Goal: Complete application form

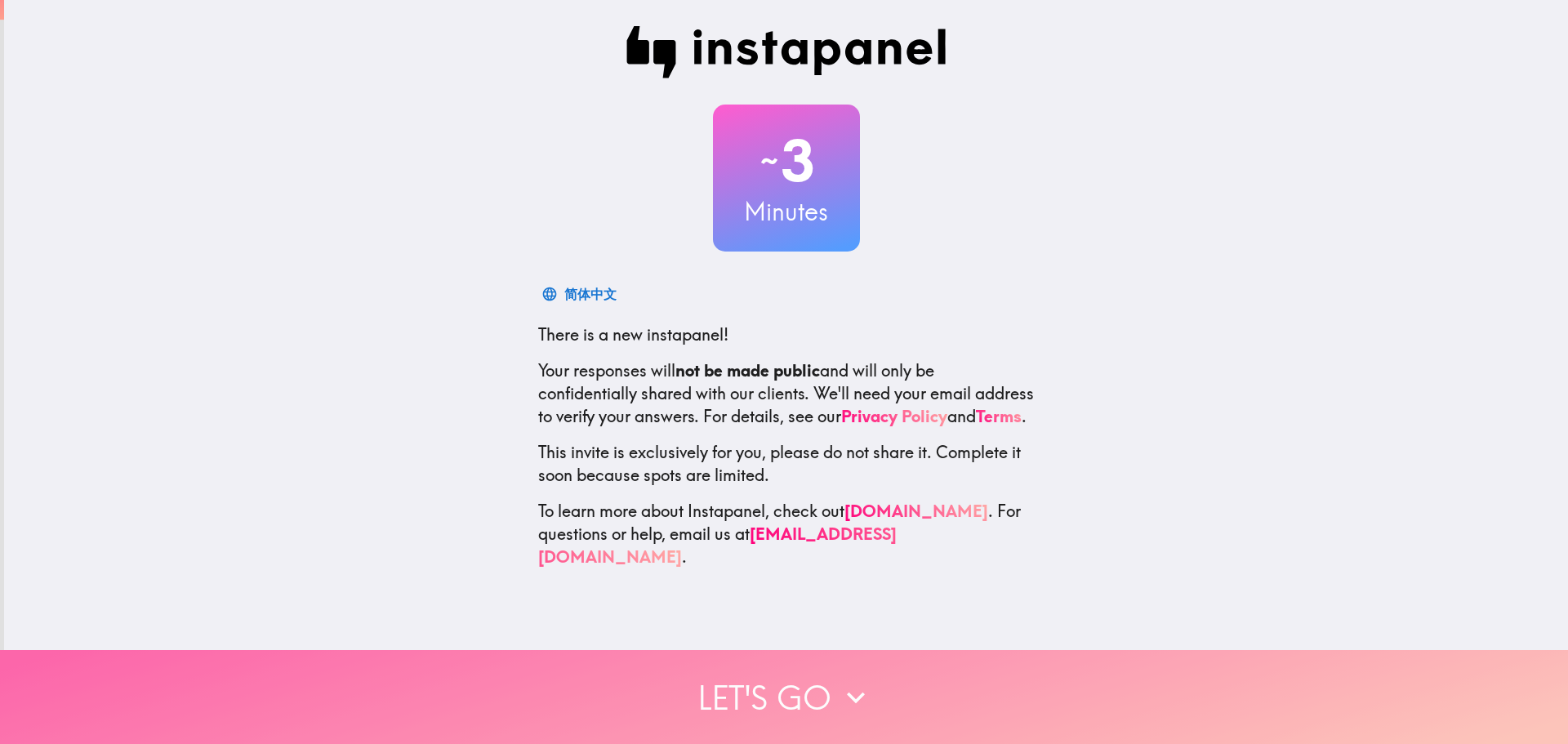
click at [826, 671] on button "Let's go" at bounding box center [784, 696] width 1568 height 94
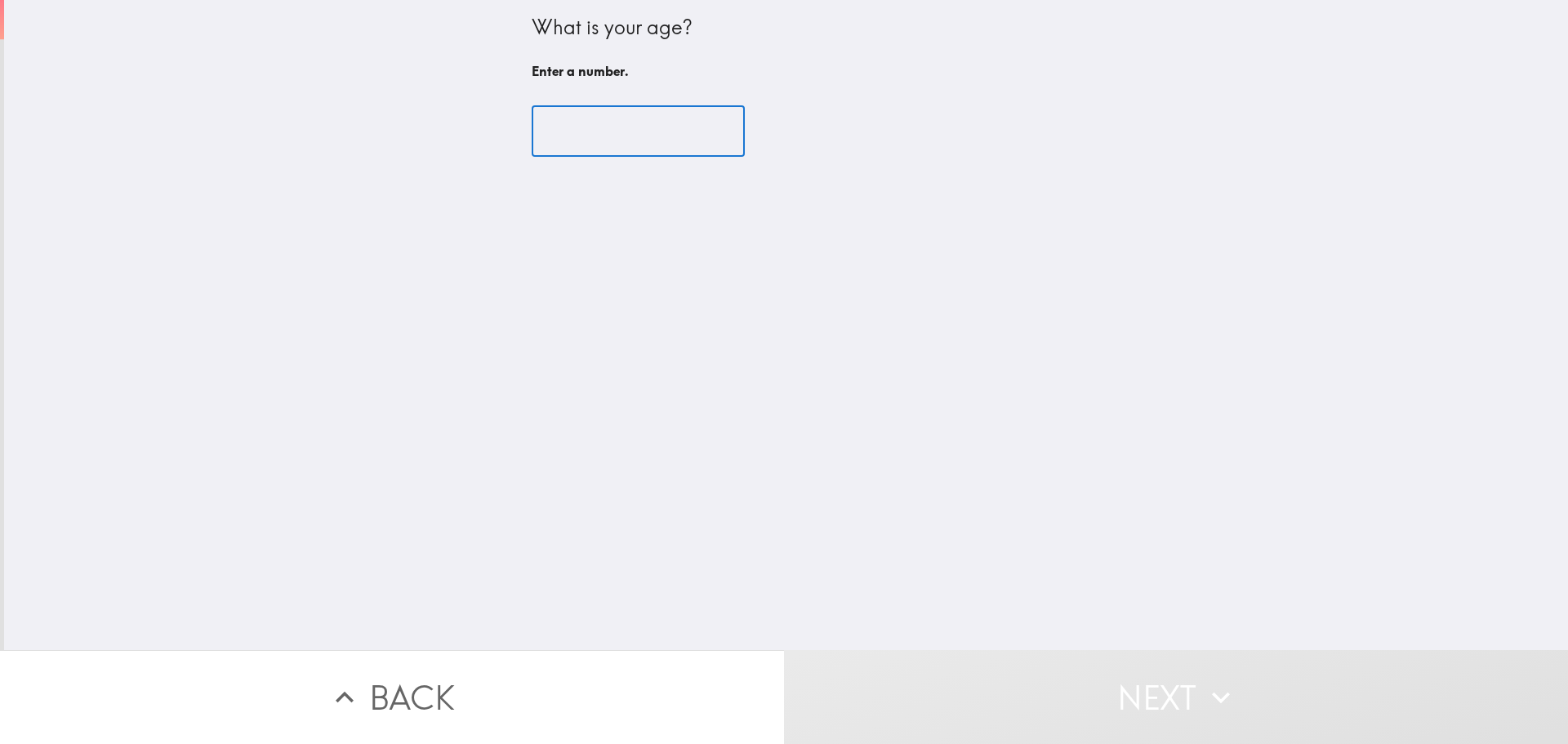
click at [662, 149] on input "number" at bounding box center [638, 131] width 213 height 51
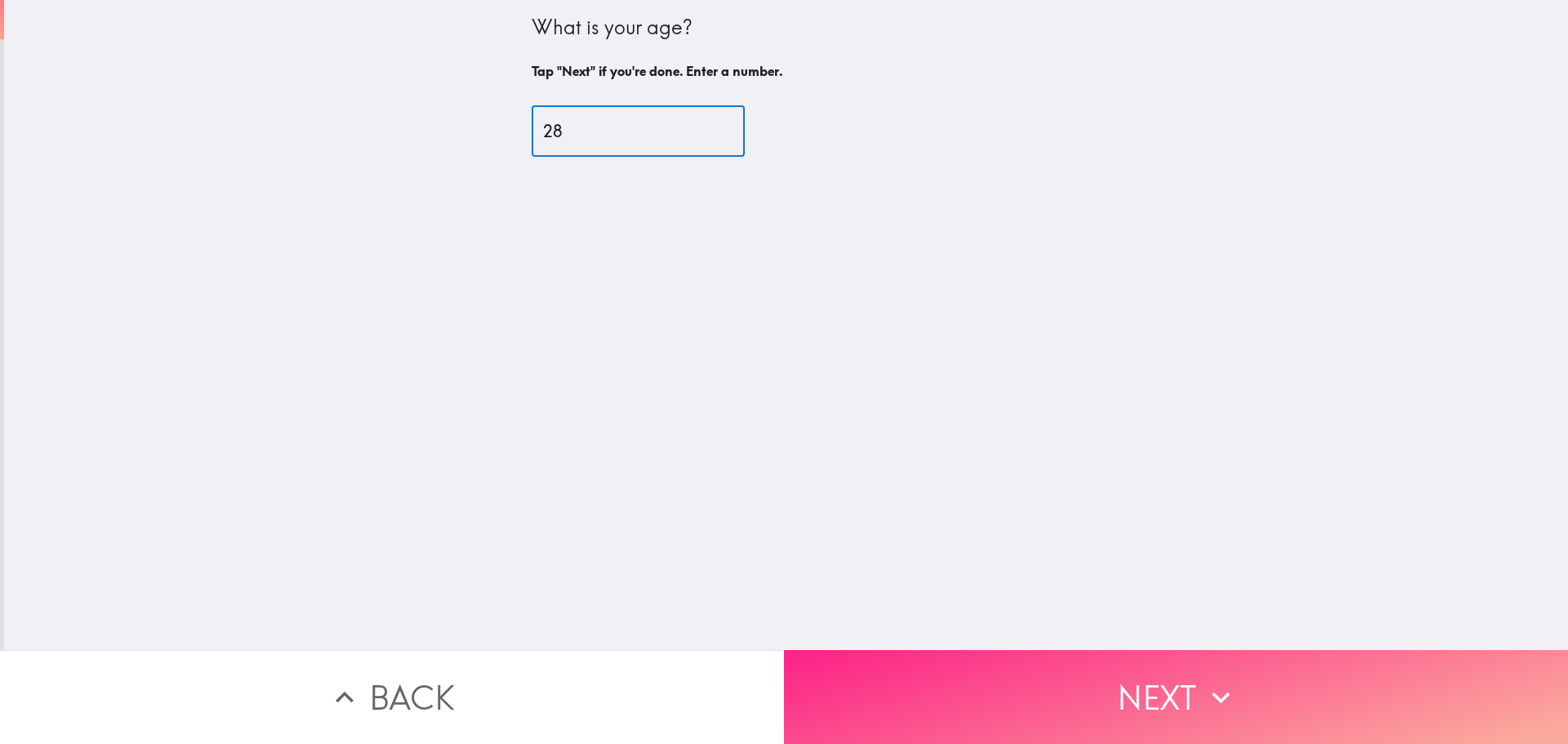
type input "28"
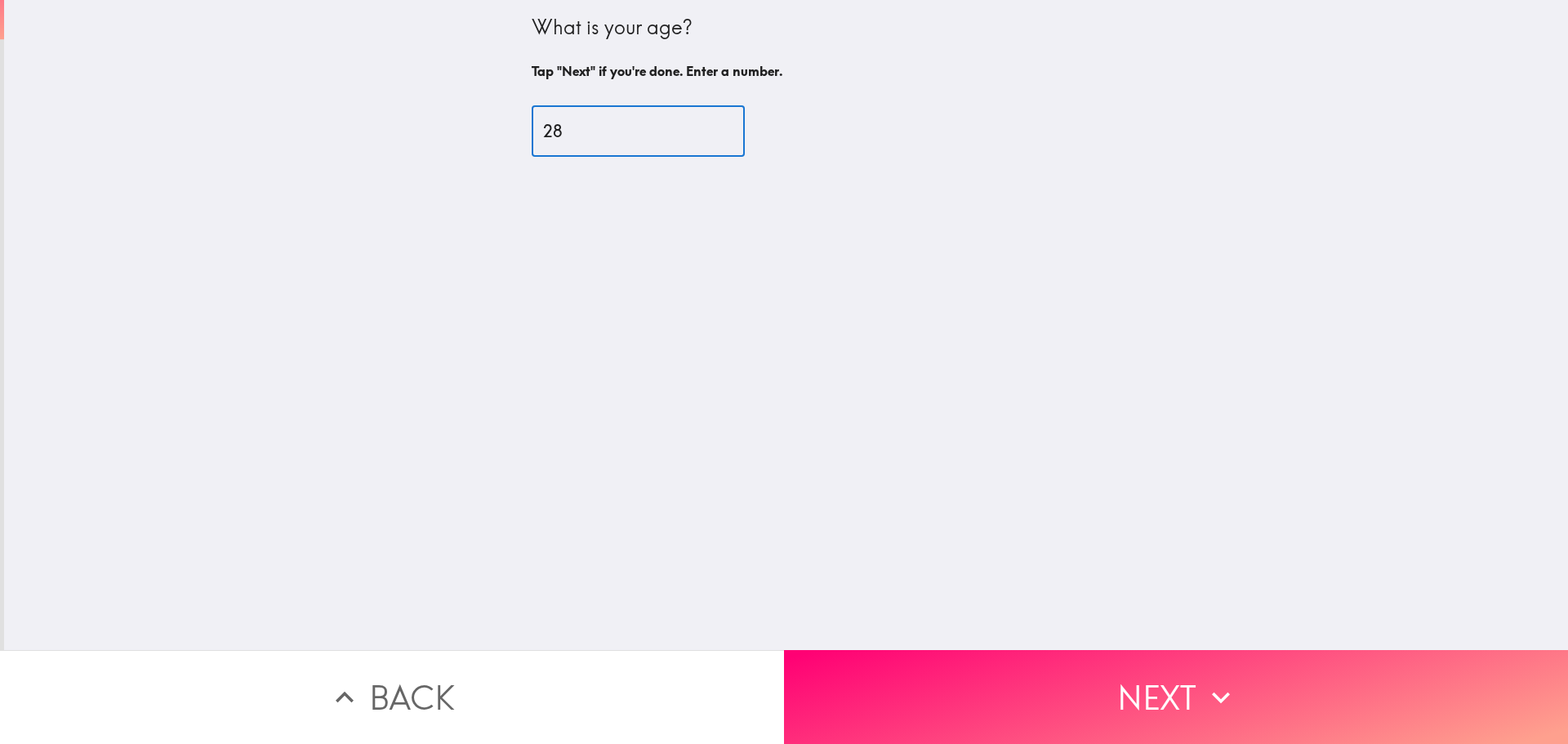
drag, startPoint x: 1136, startPoint y: 666, endPoint x: 1050, endPoint y: 666, distance: 86.0
click at [1133, 669] on button "Next" at bounding box center [1176, 696] width 784 height 94
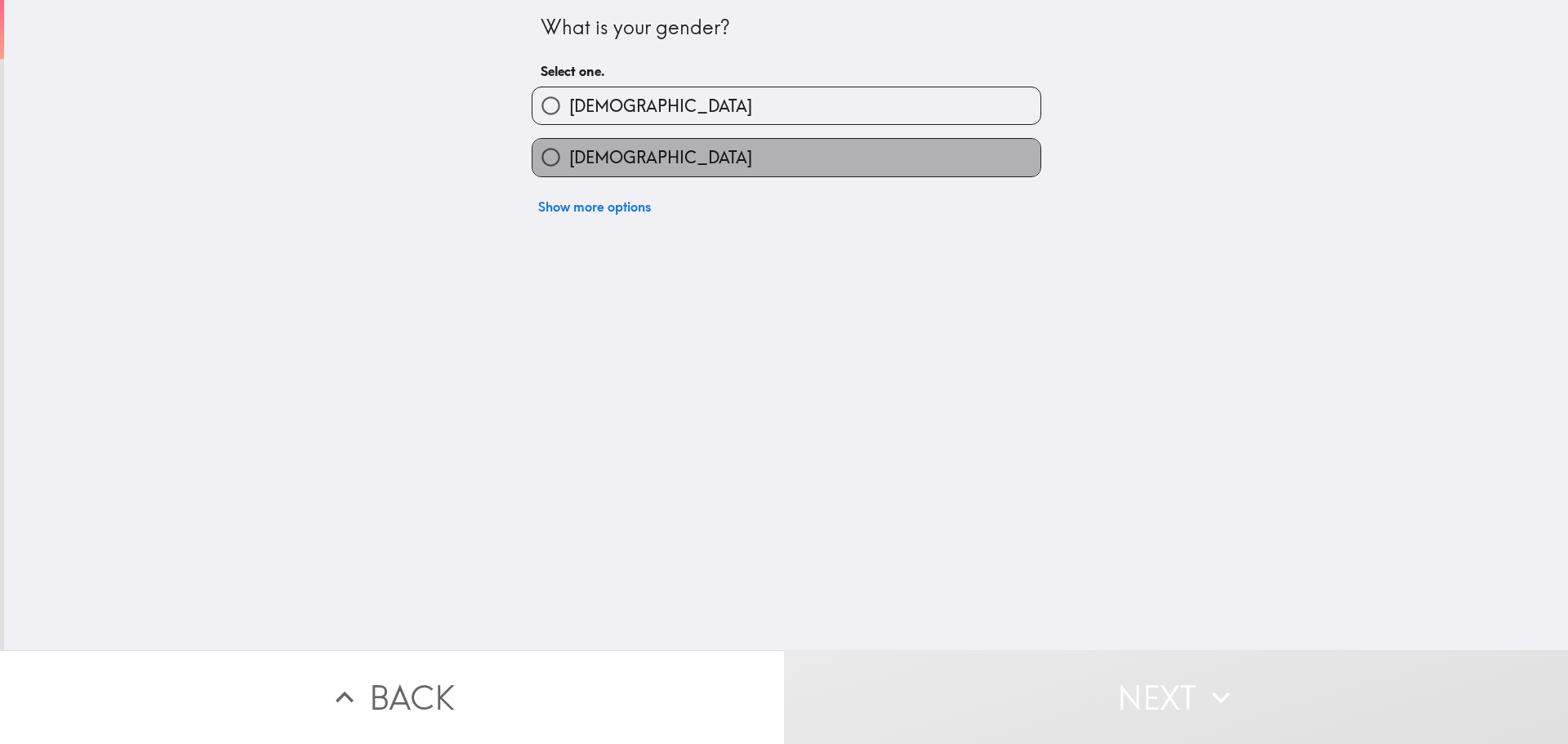
click at [668, 155] on label "[DEMOGRAPHIC_DATA]" at bounding box center [787, 157] width 508 height 37
click at [569, 155] on input "[DEMOGRAPHIC_DATA]" at bounding box center [551, 157] width 37 height 37
radio input "true"
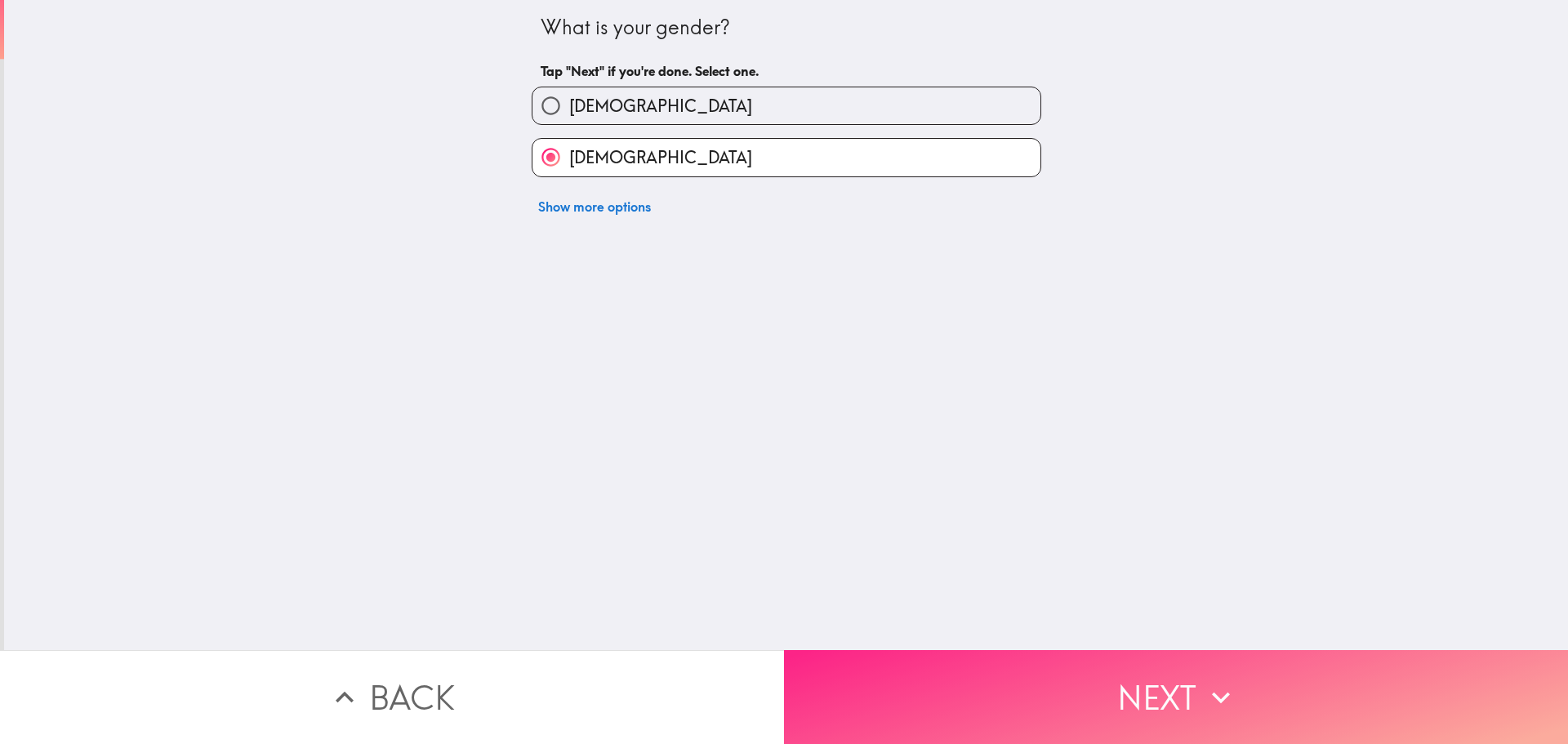
click at [1140, 701] on button "Next" at bounding box center [1176, 696] width 784 height 94
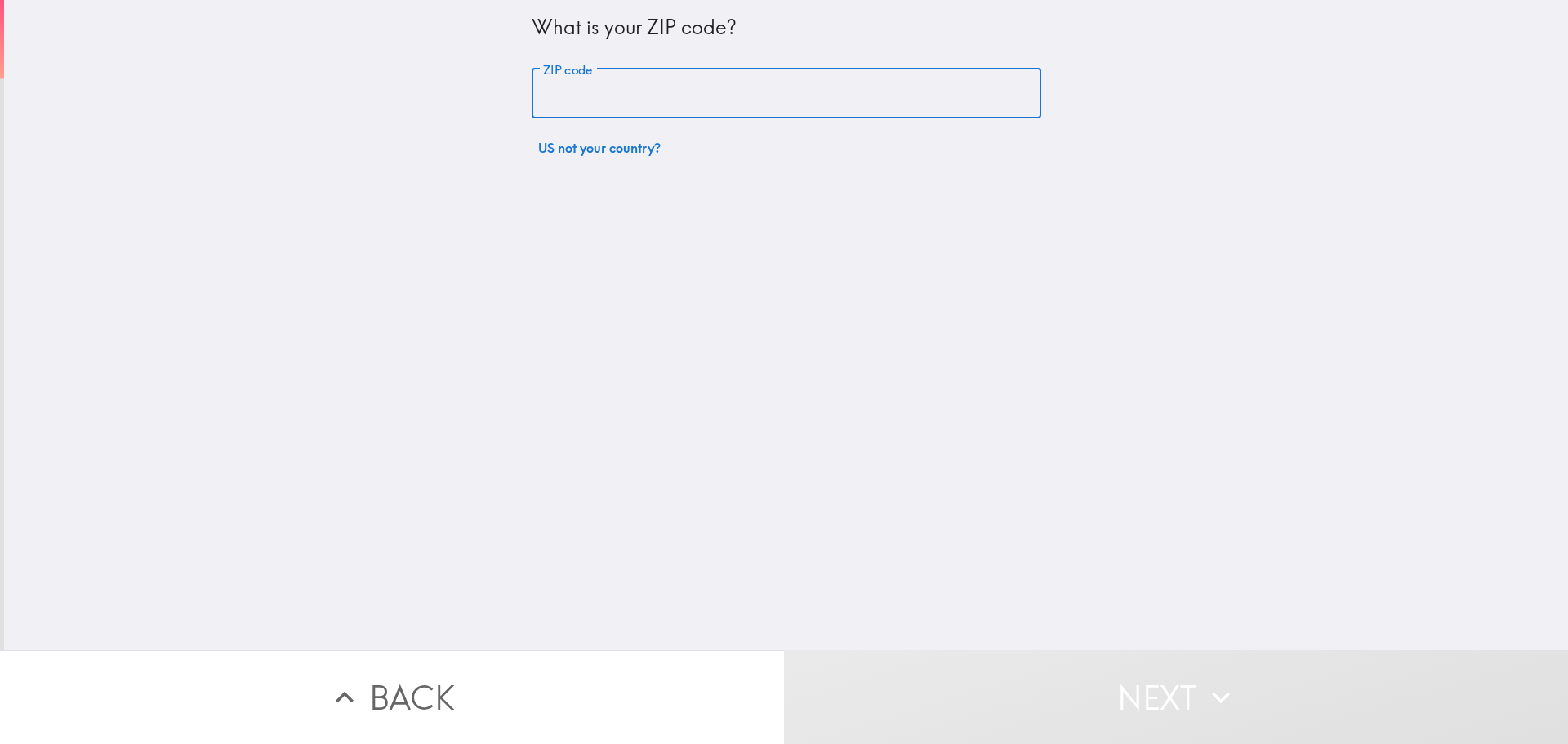
click at [680, 100] on input "ZIP code" at bounding box center [787, 94] width 509 height 51
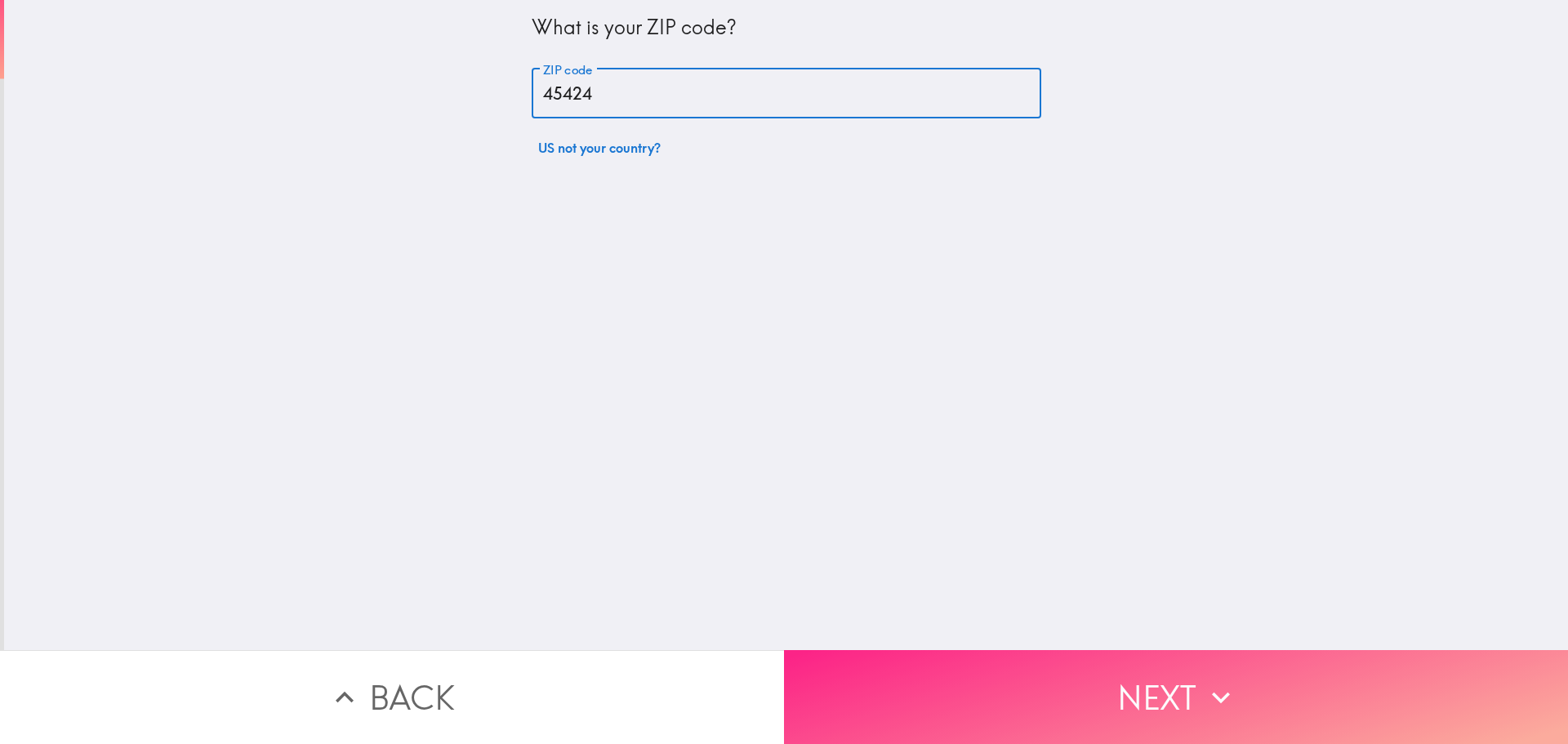
type input "45424"
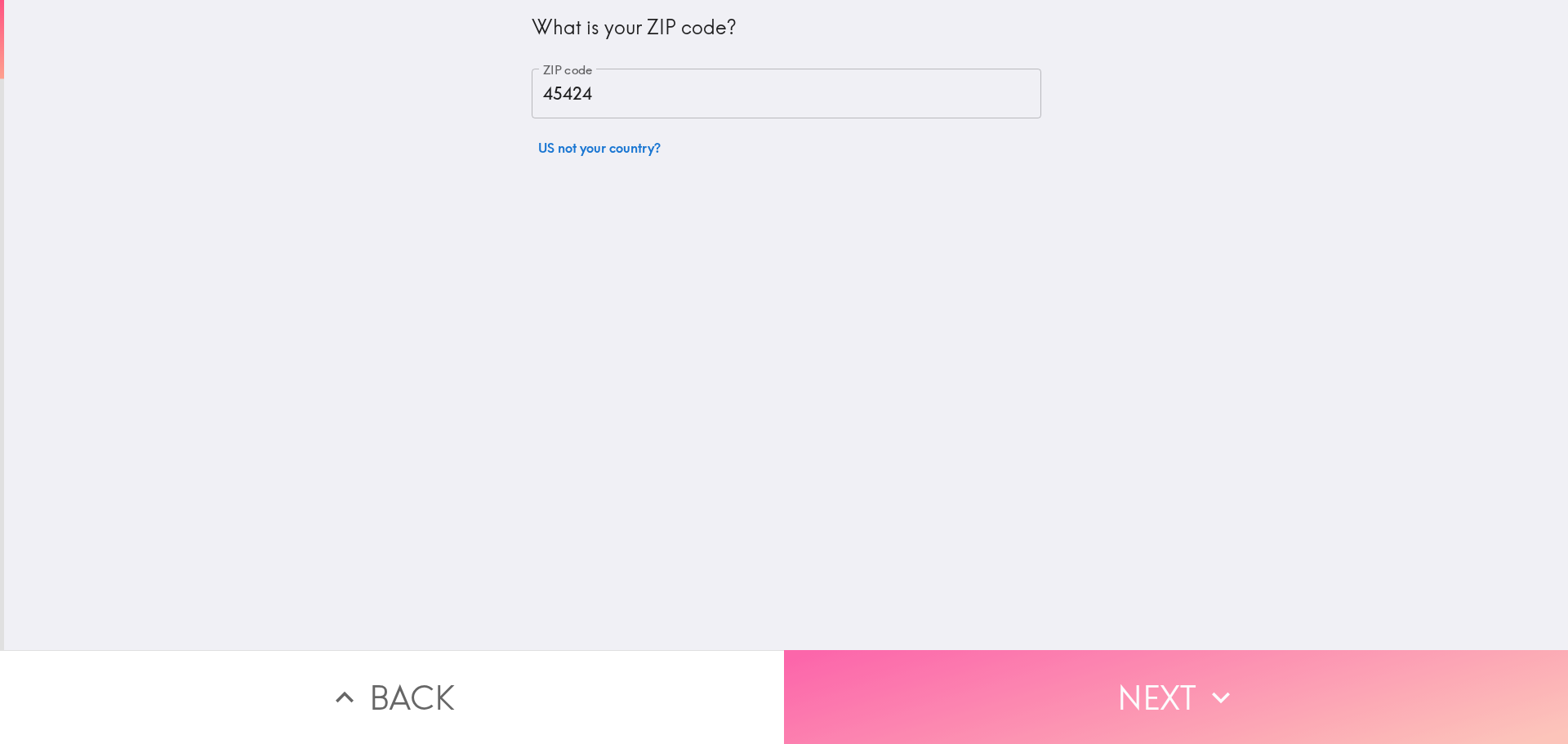
click at [1243, 665] on button "Next" at bounding box center [1176, 696] width 784 height 94
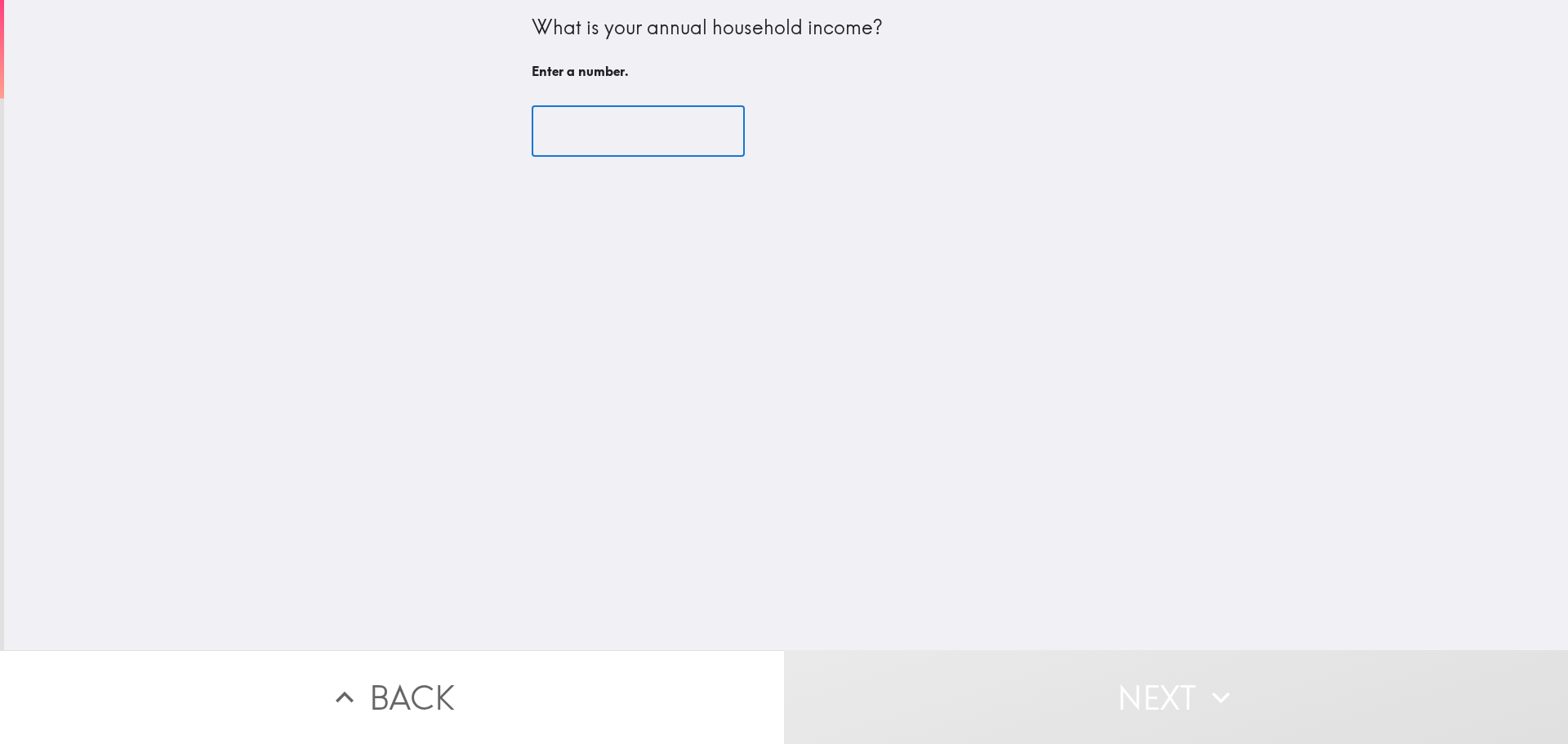
click at [677, 139] on input "number" at bounding box center [638, 131] width 213 height 51
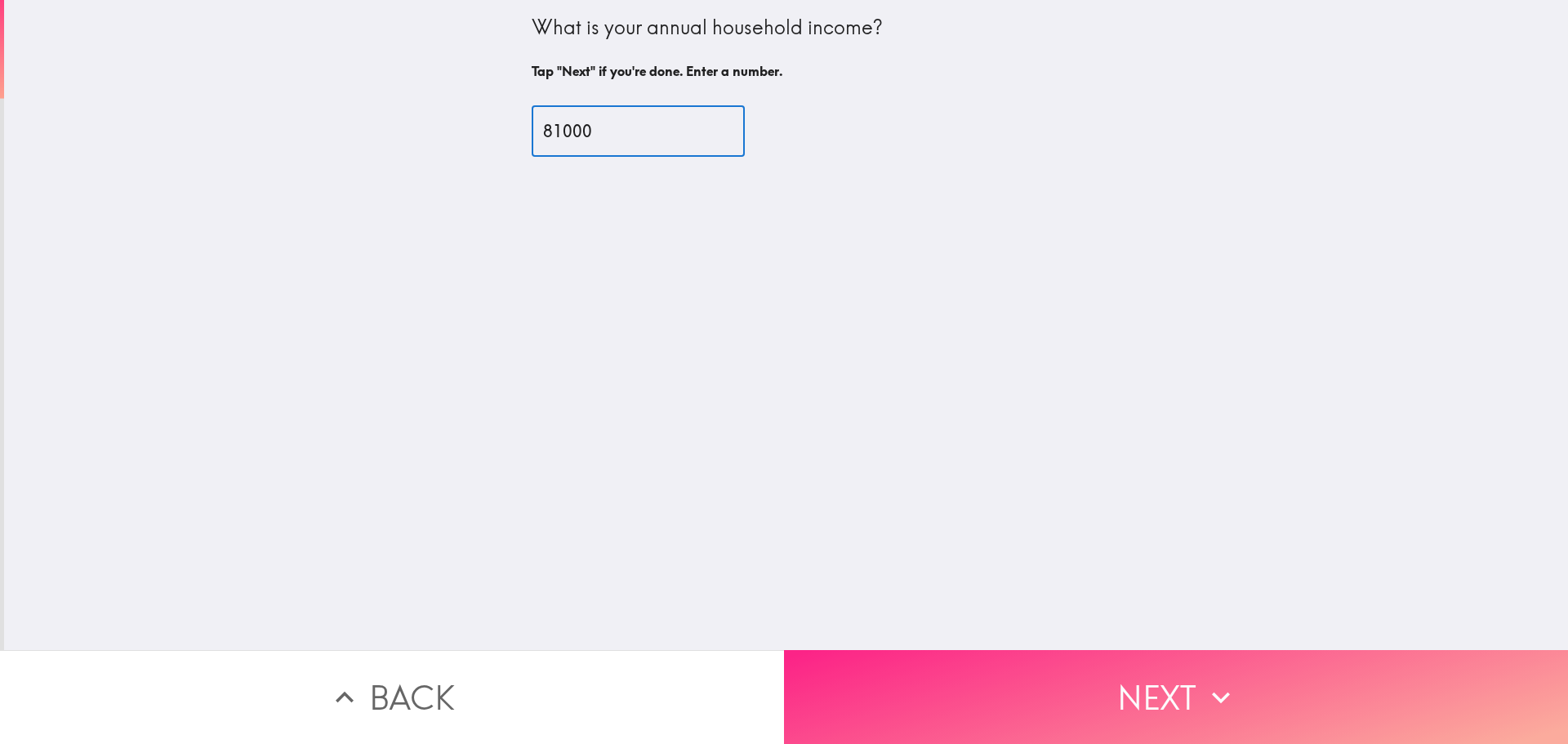
type input "81000"
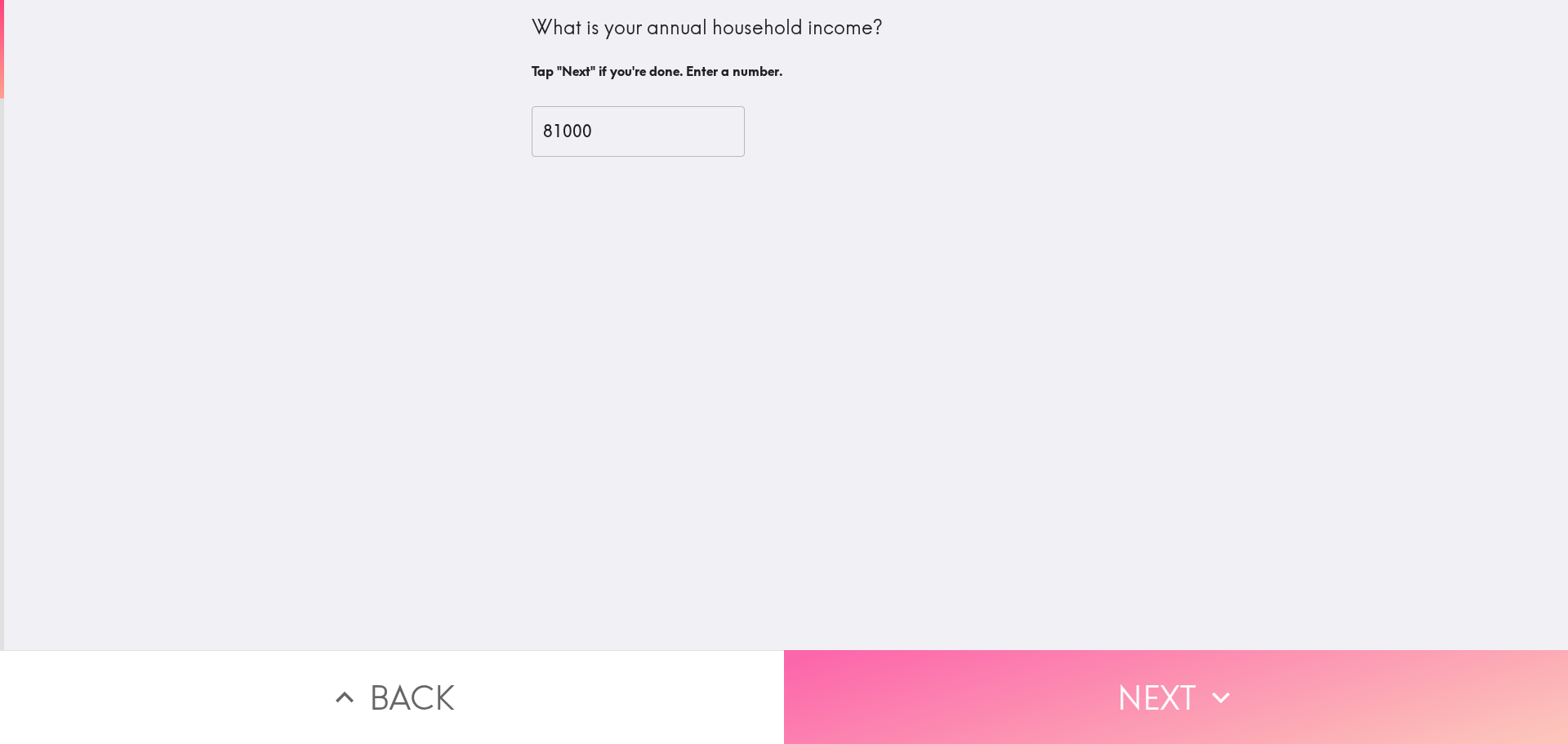
click at [1167, 685] on button "Next" at bounding box center [1176, 696] width 784 height 94
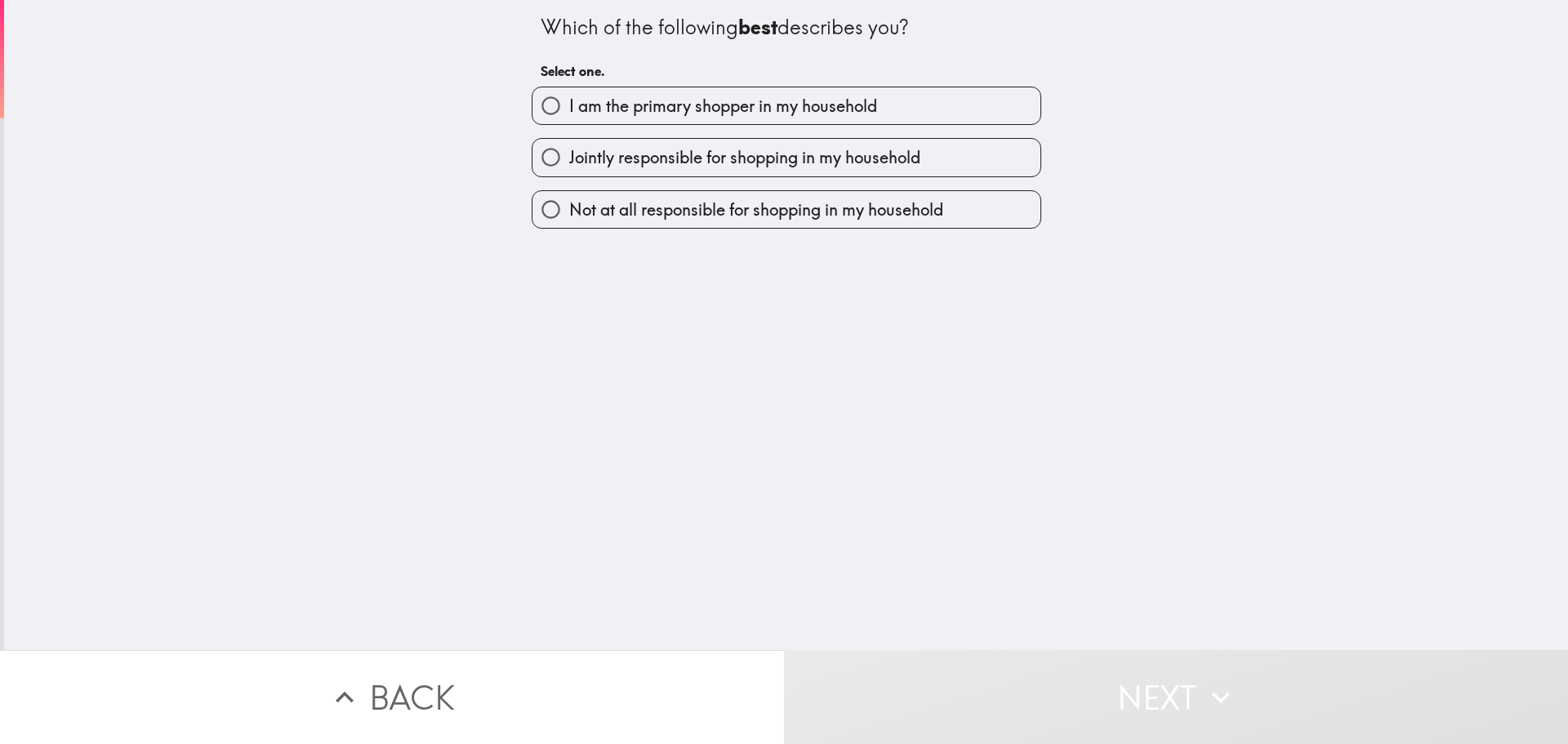
click at [891, 129] on div "Jointly responsible for shopping in my household" at bounding box center [780, 151] width 523 height 52
click at [960, 110] on label "I am the primary shopper in my household" at bounding box center [787, 106] width 508 height 37
click at [569, 110] on input "I am the primary shopper in my household" at bounding box center [551, 106] width 37 height 37
radio input "true"
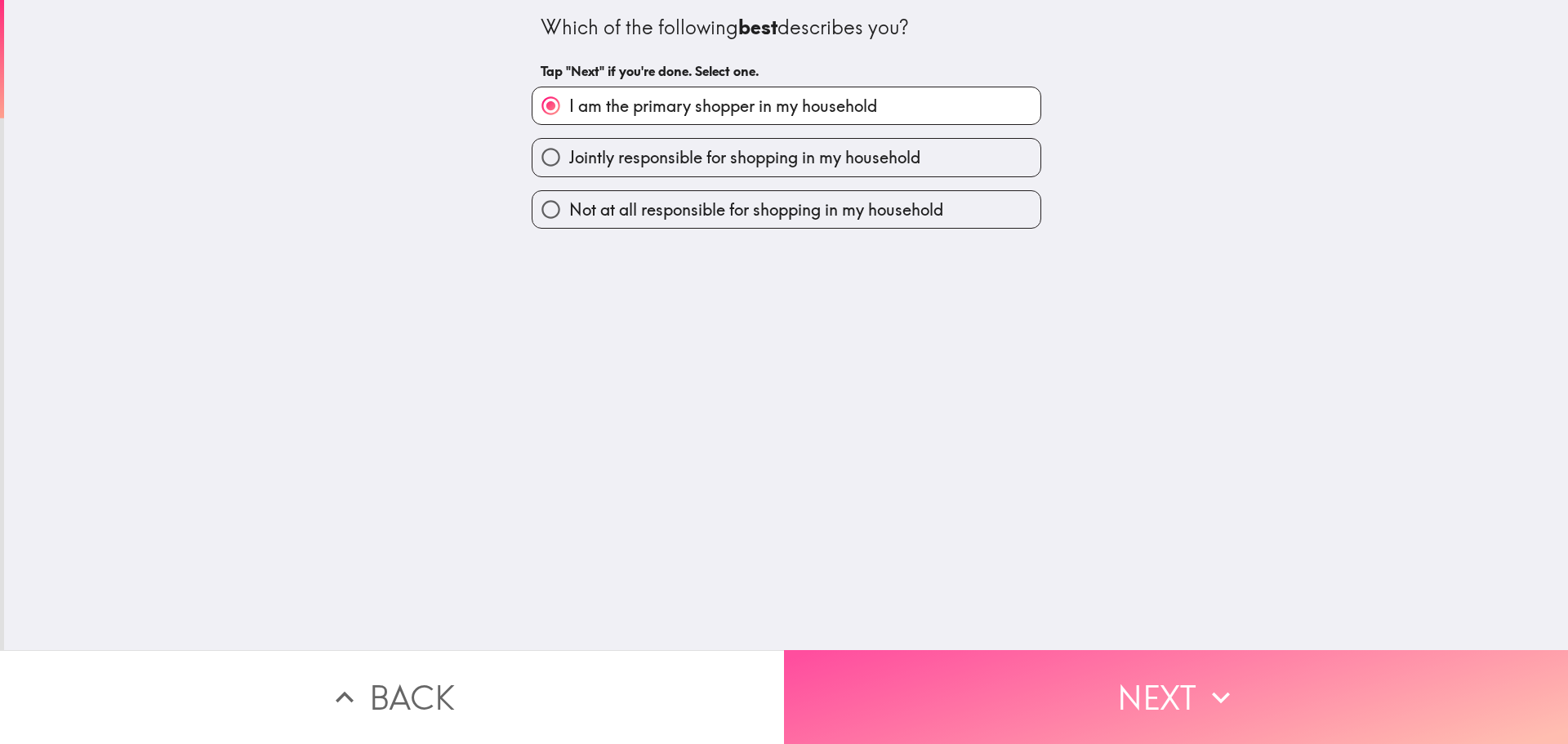
drag, startPoint x: 1094, startPoint y: 712, endPoint x: 1089, endPoint y: 701, distance: 12.1
click at [1091, 704] on button "Next" at bounding box center [1176, 696] width 784 height 94
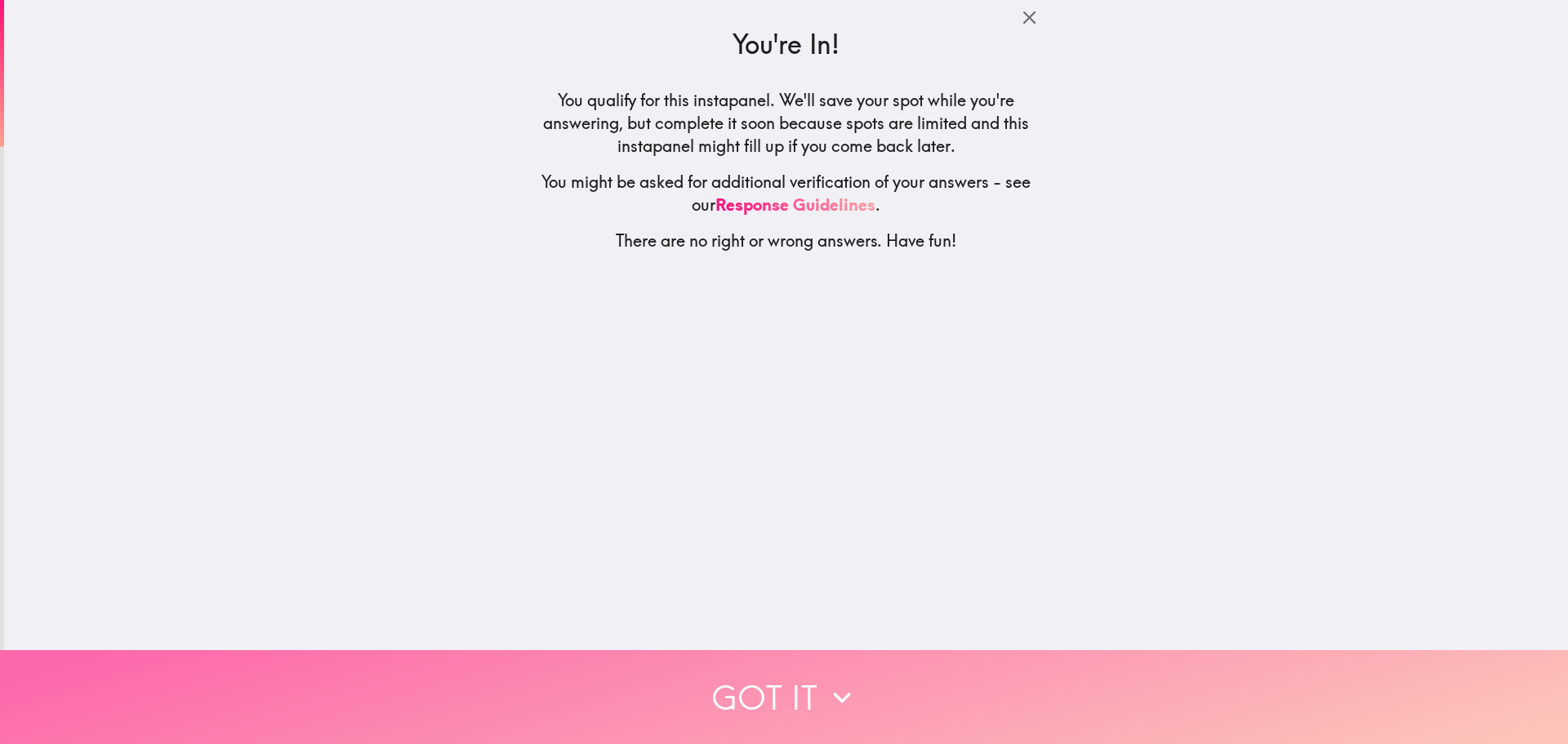
click at [1041, 668] on button "Got it" at bounding box center [784, 696] width 1568 height 94
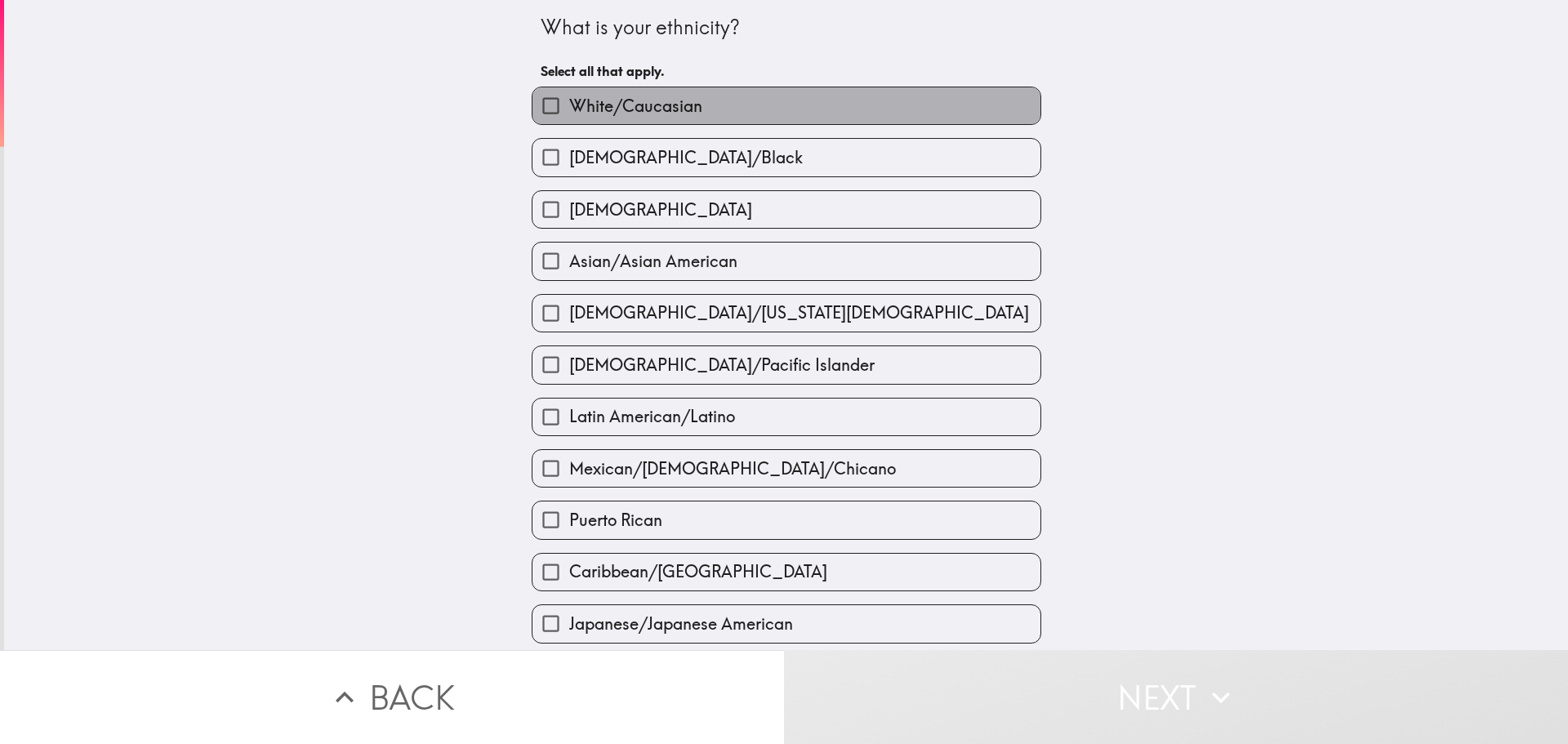
click at [697, 101] on label "White/Caucasian" at bounding box center [787, 106] width 508 height 37
click at [569, 101] on input "White/Caucasian" at bounding box center [551, 106] width 37 height 37
checkbox input "true"
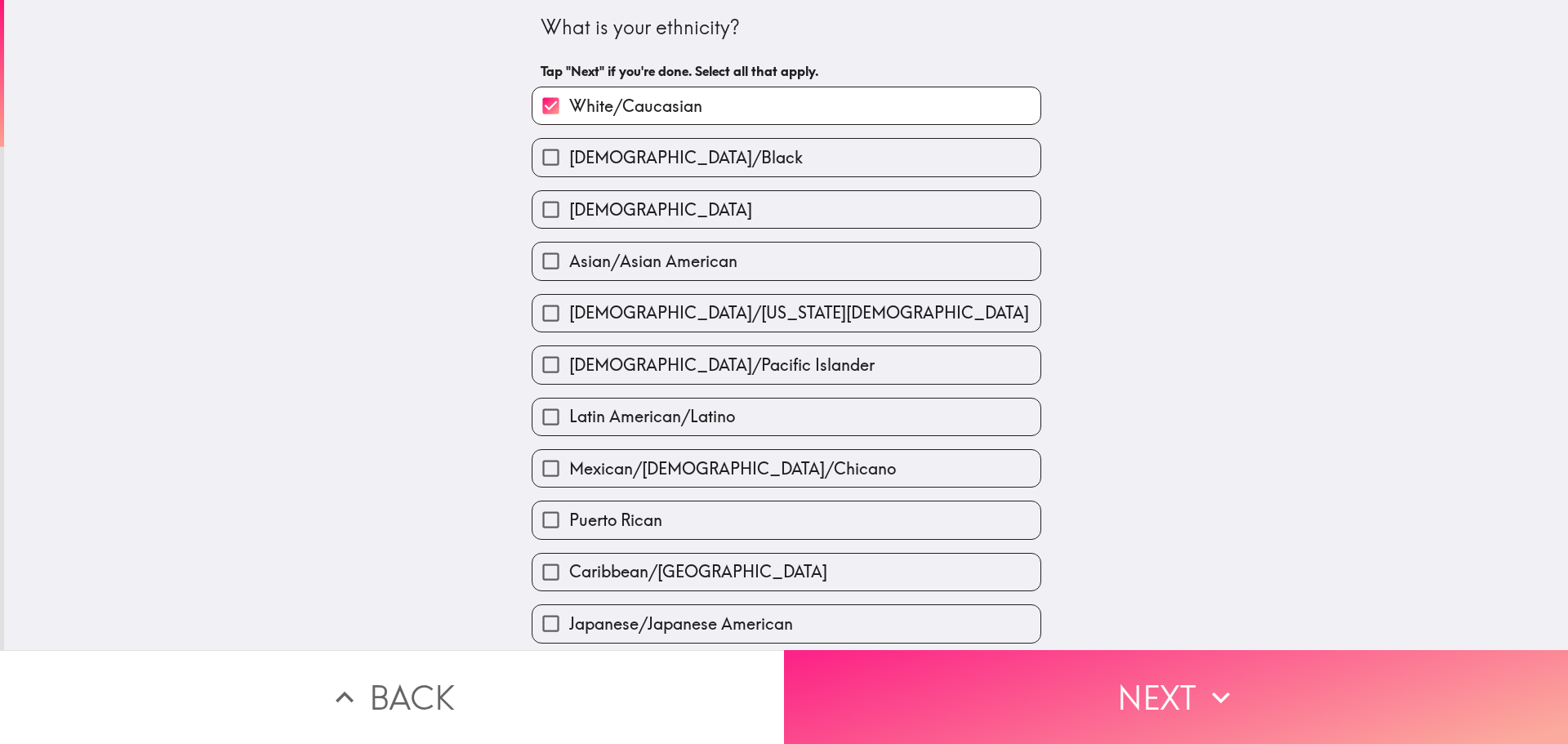
click at [1149, 684] on button "Next" at bounding box center [1176, 696] width 784 height 94
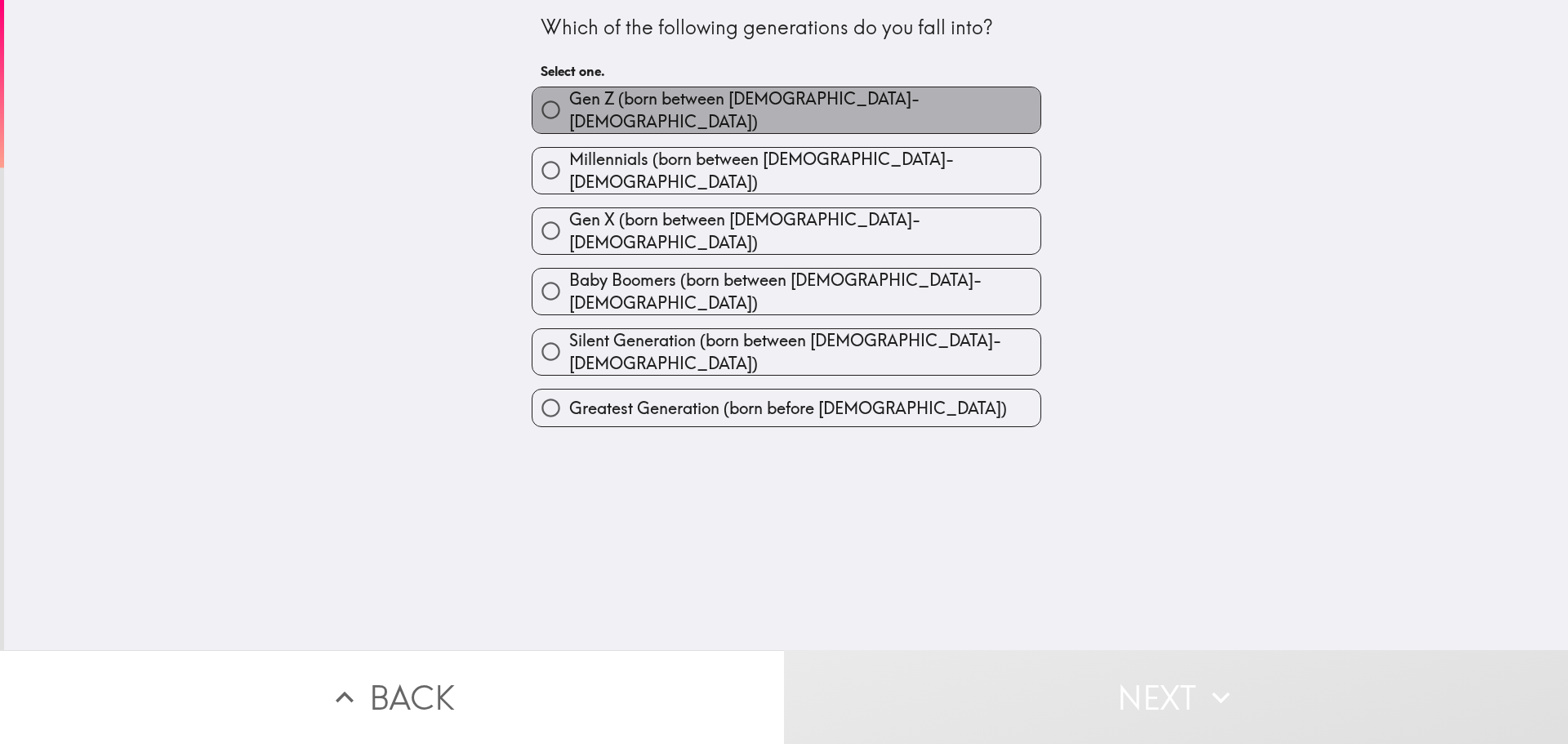
click at [722, 95] on span "Gen Z (born between [DEMOGRAPHIC_DATA]-[DEMOGRAPHIC_DATA])" at bounding box center [805, 110] width 471 height 46
click at [569, 95] on input "Gen Z (born between [DEMOGRAPHIC_DATA]-[DEMOGRAPHIC_DATA])" at bounding box center [551, 110] width 37 height 37
radio input "true"
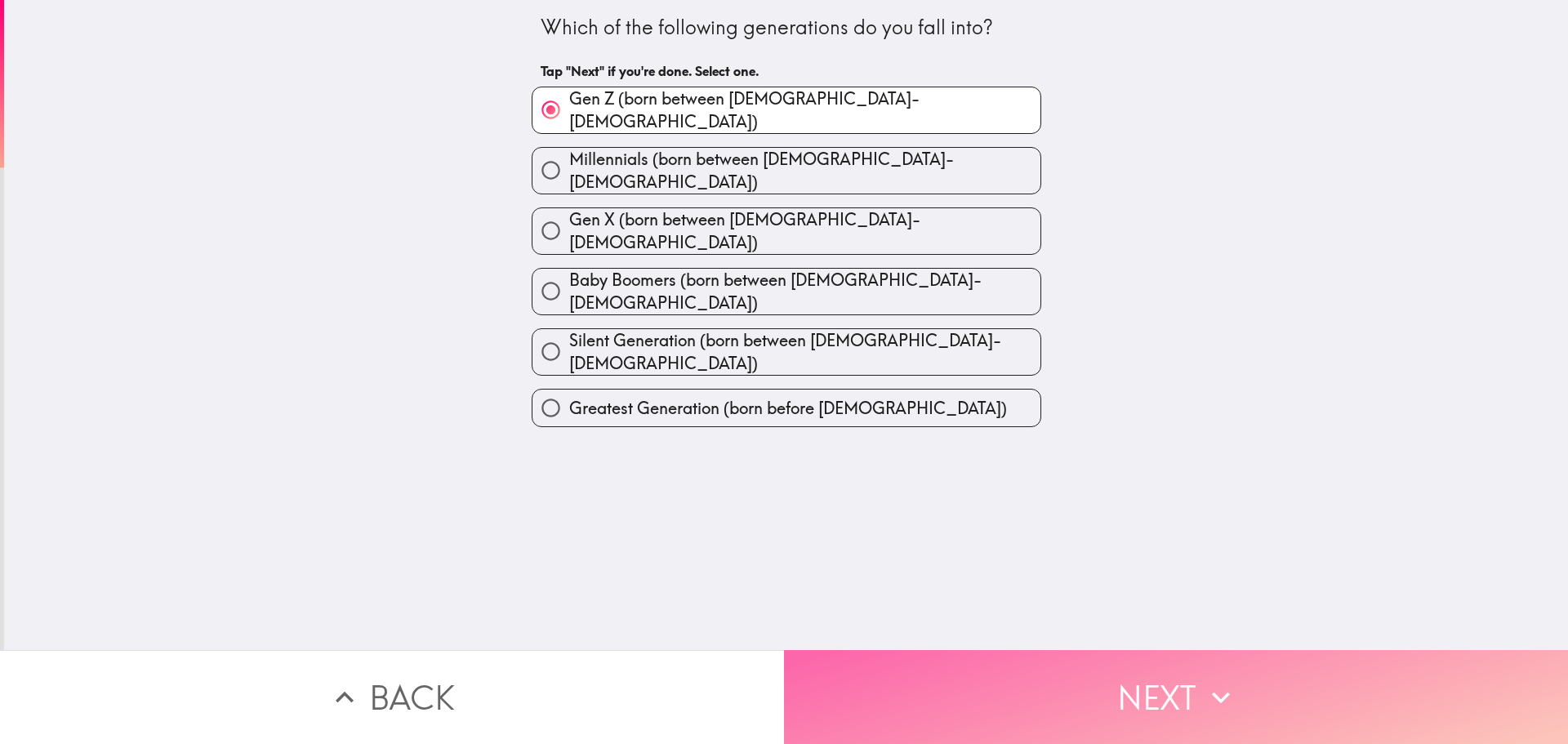
drag, startPoint x: 1220, startPoint y: 662, endPoint x: 1149, endPoint y: 650, distance: 72.0
click at [1217, 666] on button "Next" at bounding box center [1176, 696] width 784 height 94
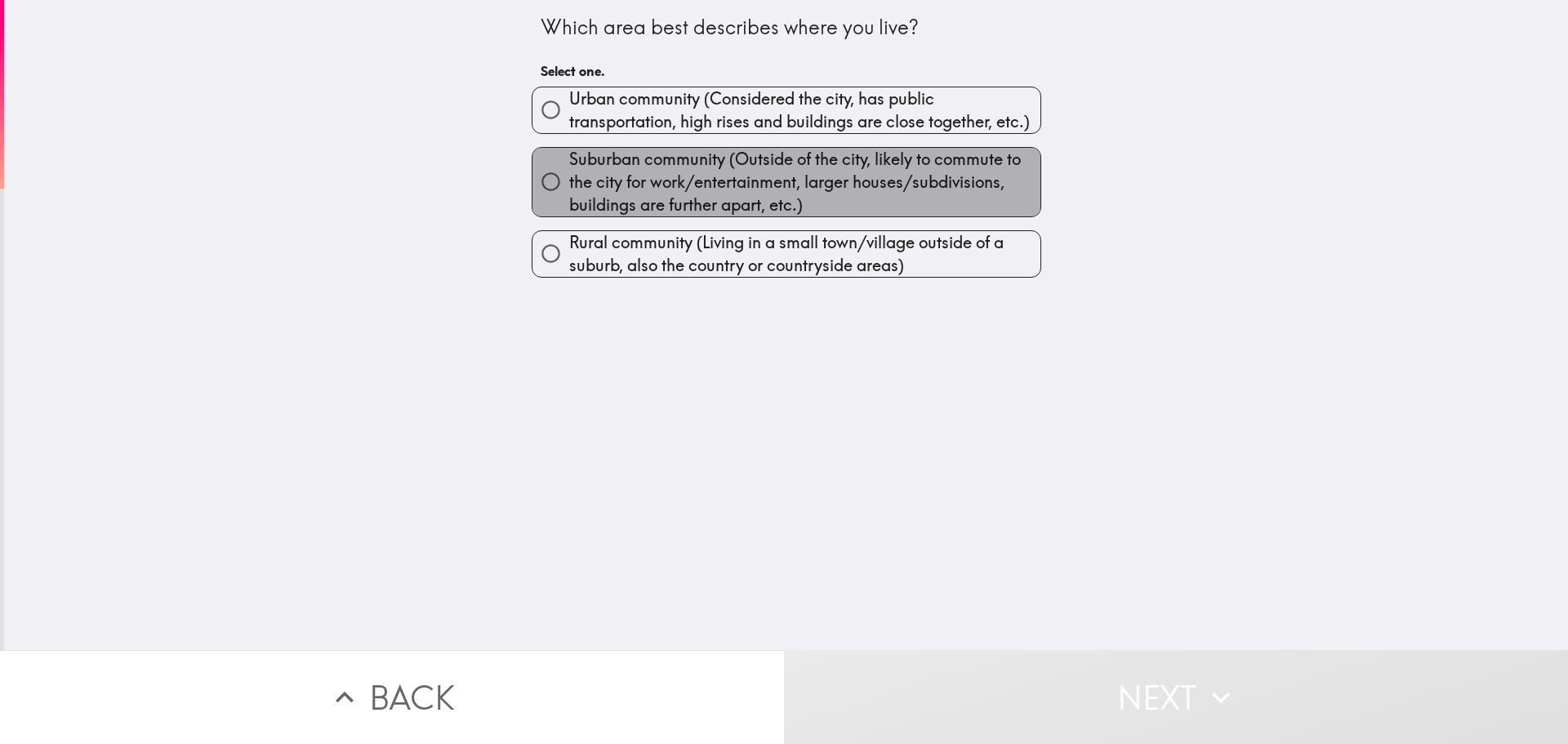
click at [803, 173] on span "Suburban community (Outside of the city, likely to commute to the city for work…" at bounding box center [805, 182] width 471 height 68
click at [569, 173] on input "Suburban community (Outside of the city, likely to commute to the city for work…" at bounding box center [551, 182] width 37 height 37
radio input "true"
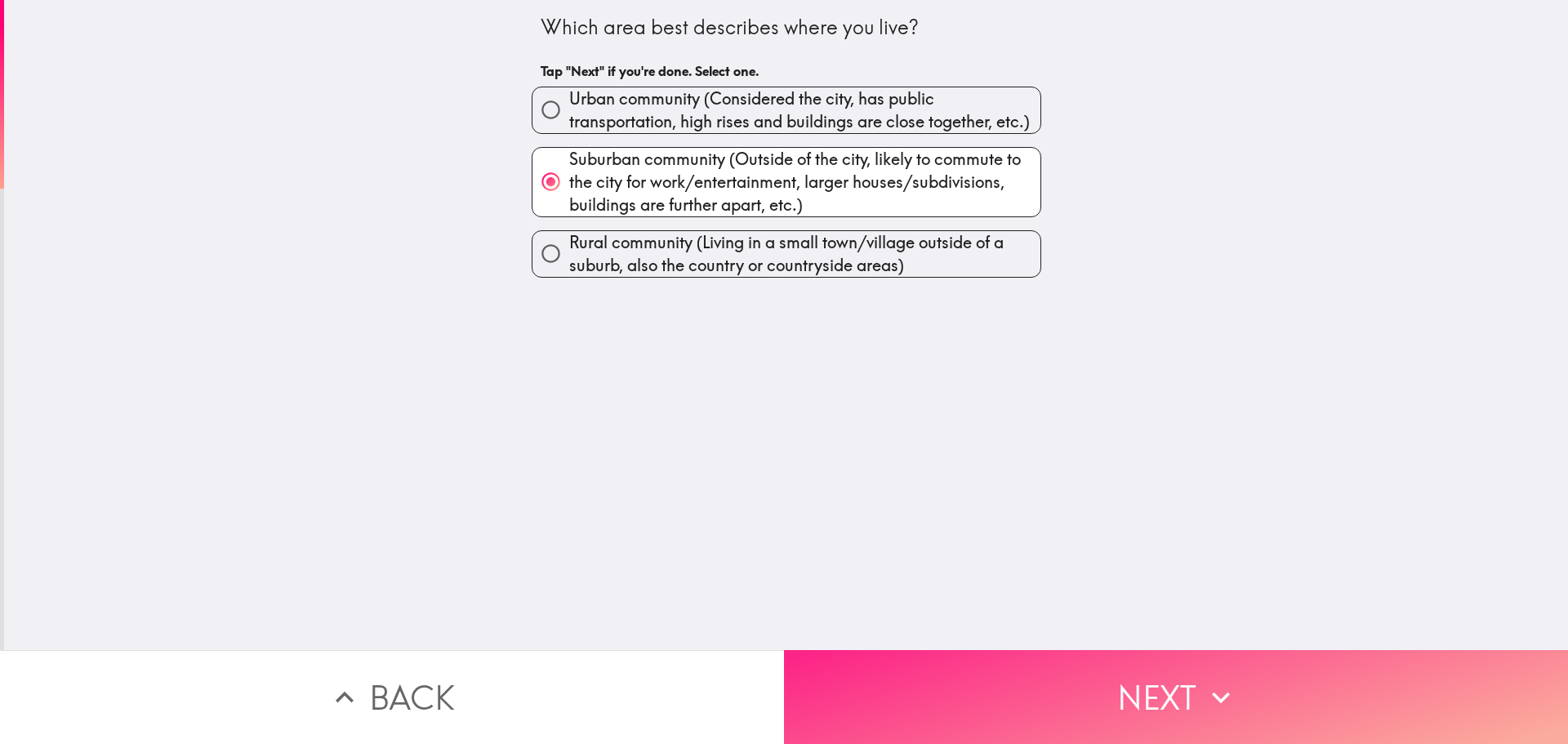
drag, startPoint x: 1311, startPoint y: 699, endPoint x: 1216, endPoint y: 689, distance: 95.5
click at [1308, 699] on button "Next" at bounding box center [1176, 696] width 784 height 94
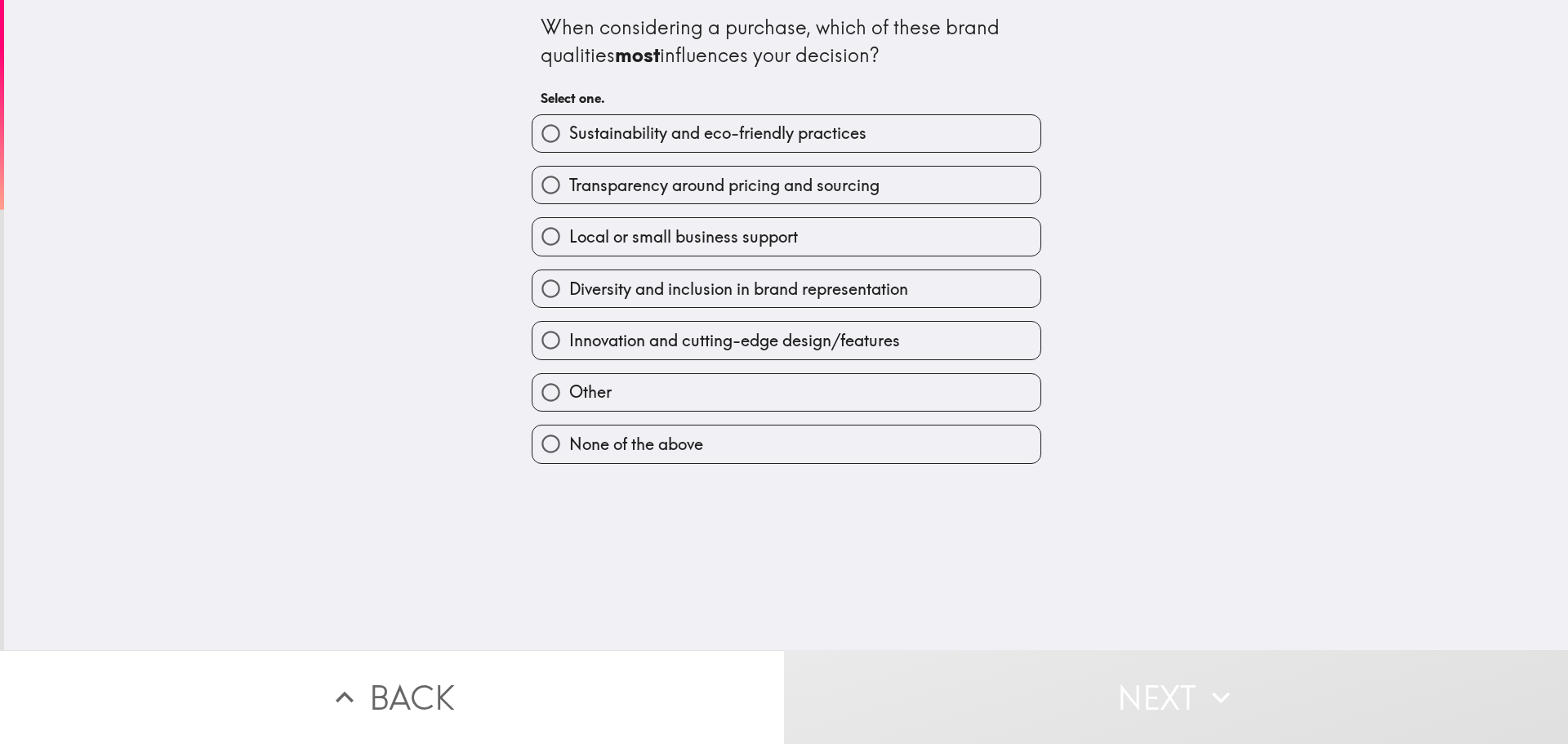
click at [826, 127] on span "Sustainability and eco-friendly practices" at bounding box center [718, 133] width 297 height 23
click at [569, 127] on input "Sustainability and eco-friendly practices" at bounding box center [551, 134] width 37 height 37
radio input "true"
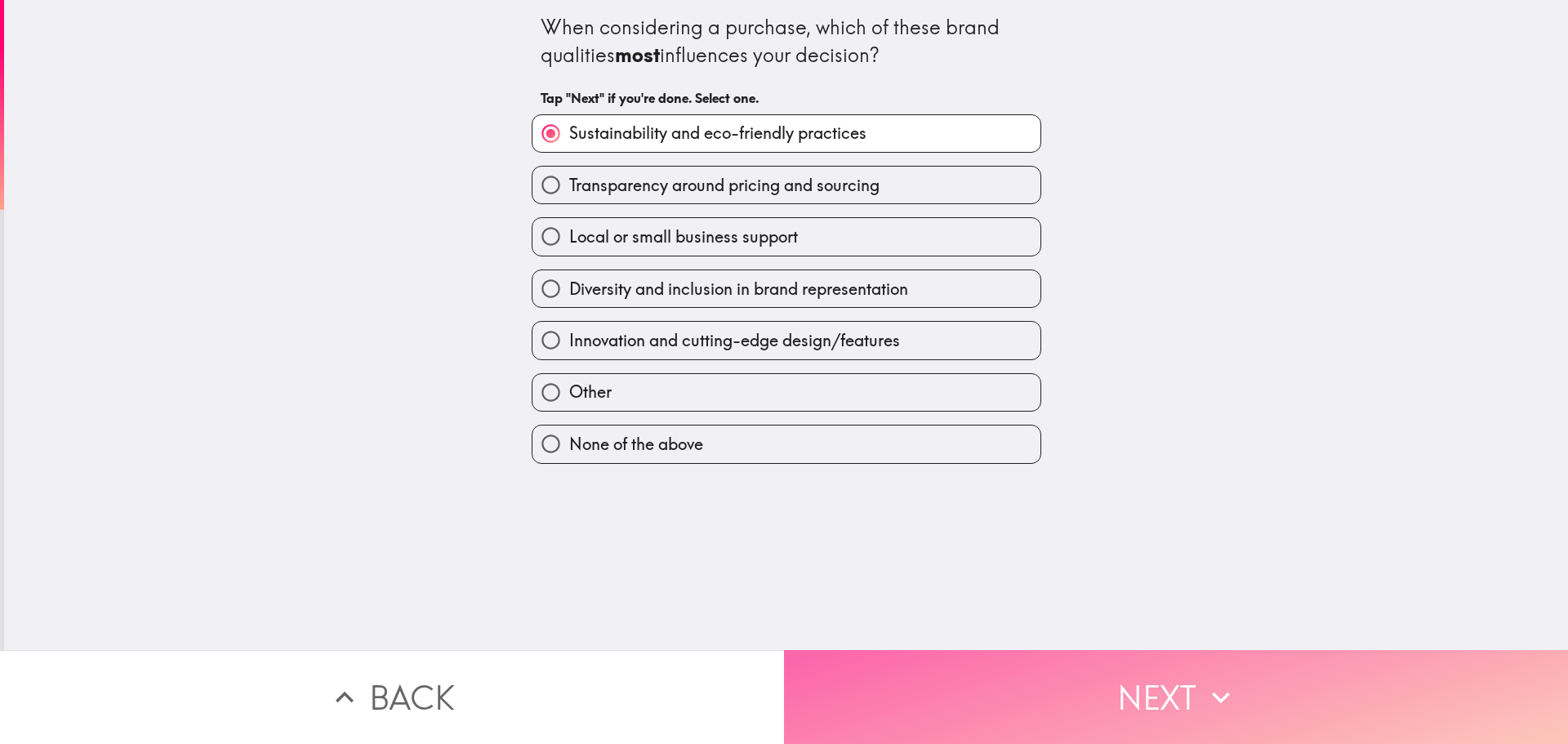
click at [1178, 688] on button "Next" at bounding box center [1176, 696] width 784 height 94
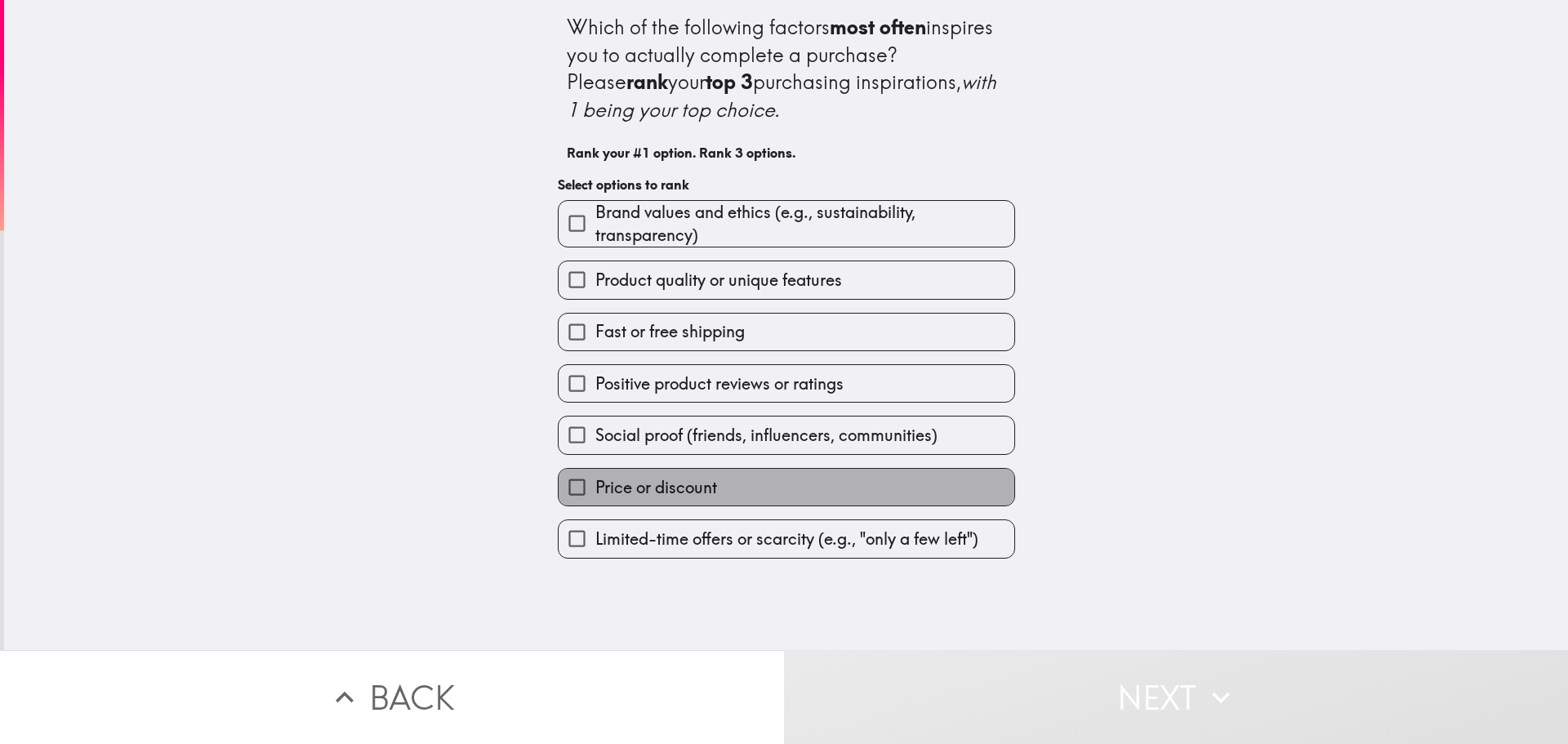
click at [823, 487] on label "Price or discount" at bounding box center [787, 487] width 456 height 37
click at [595, 487] on input "Price or discount" at bounding box center [577, 487] width 37 height 37
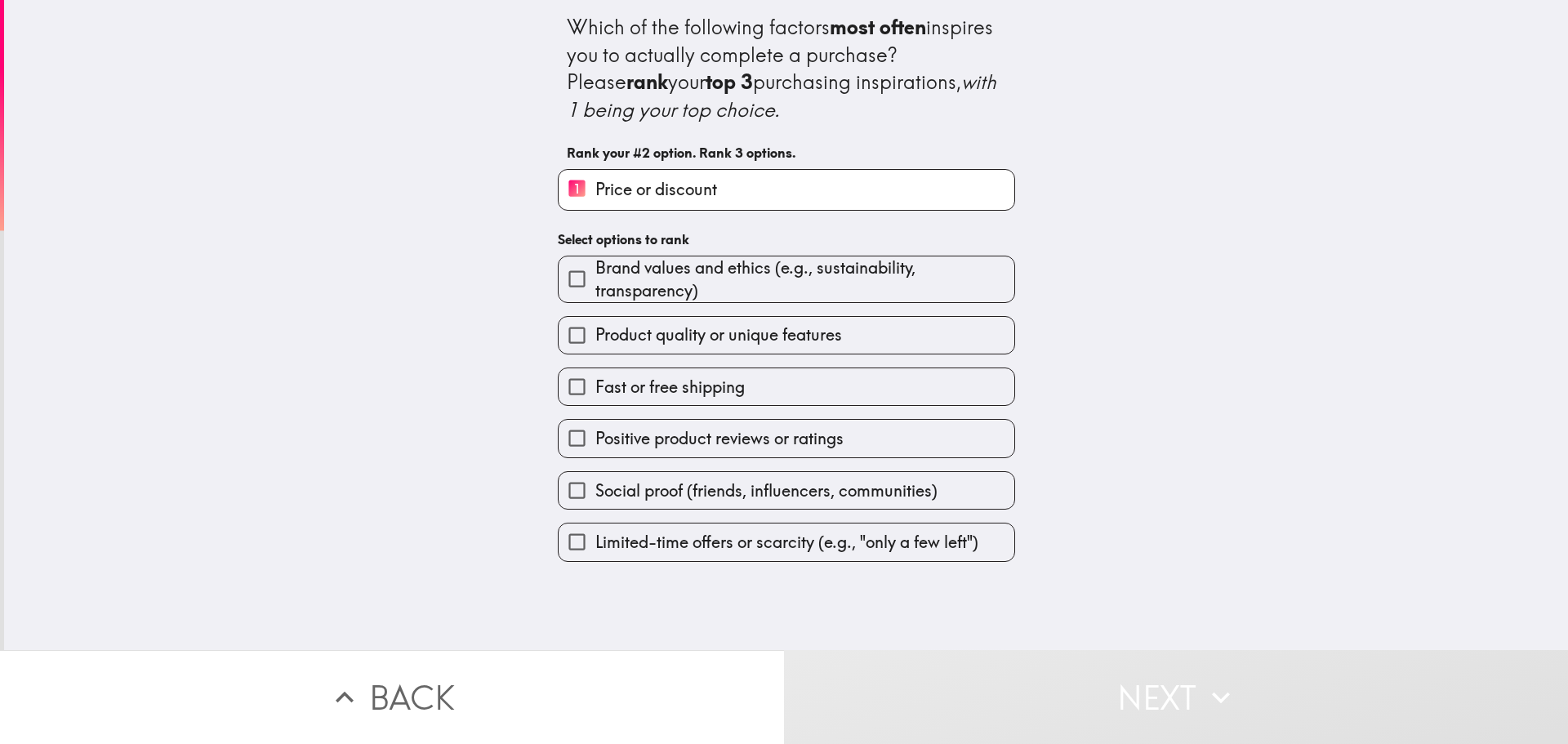
click at [785, 387] on label "Fast or free shipping" at bounding box center [787, 387] width 456 height 37
click at [595, 387] on input "Fast or free shipping" at bounding box center [577, 387] width 37 height 37
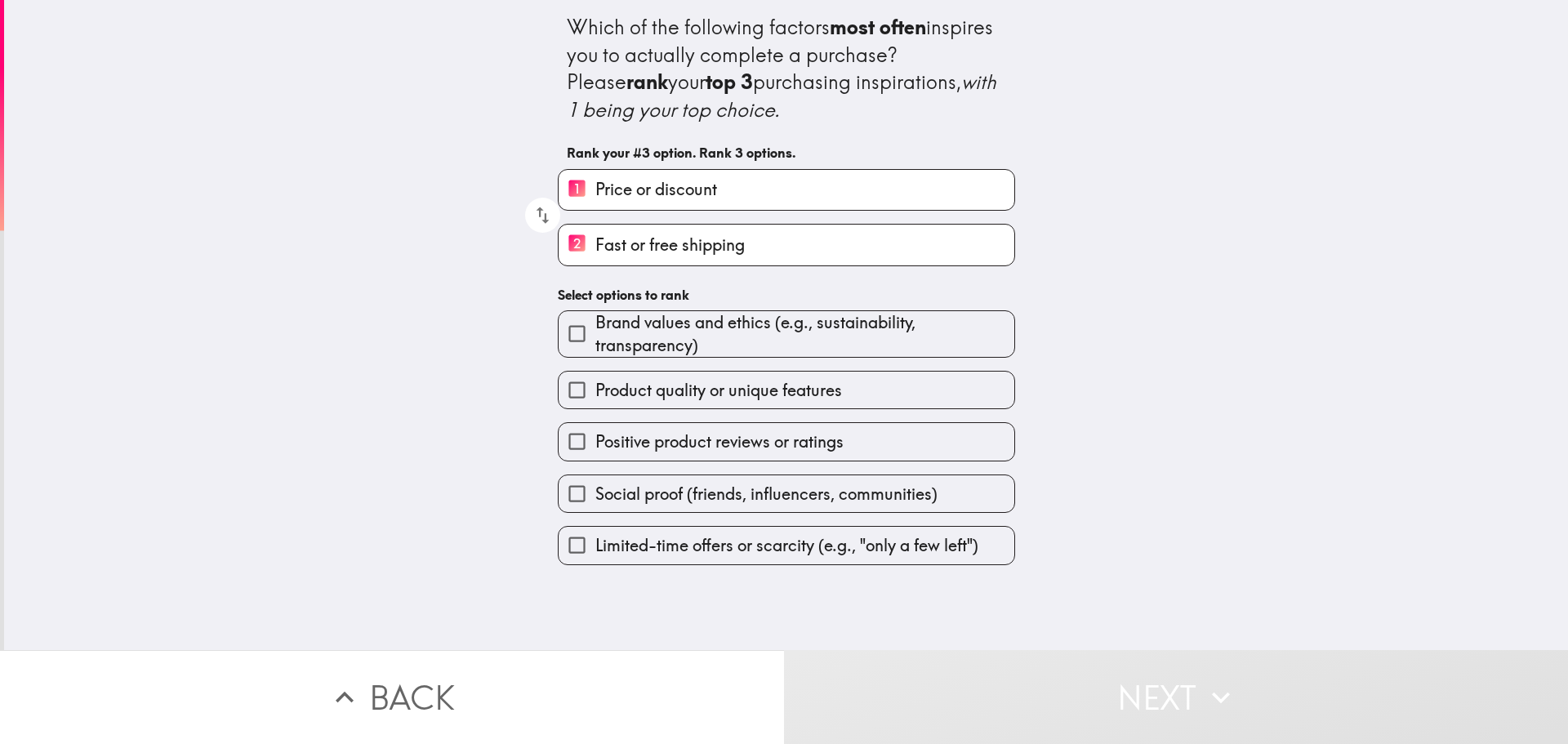
click at [888, 335] on span "Brand values and ethics (e.g., sustainability, transparency)" at bounding box center [805, 334] width 419 height 46
click at [595, 335] on input "Brand values and ethics (e.g., sustainability, transparency)" at bounding box center [577, 334] width 37 height 37
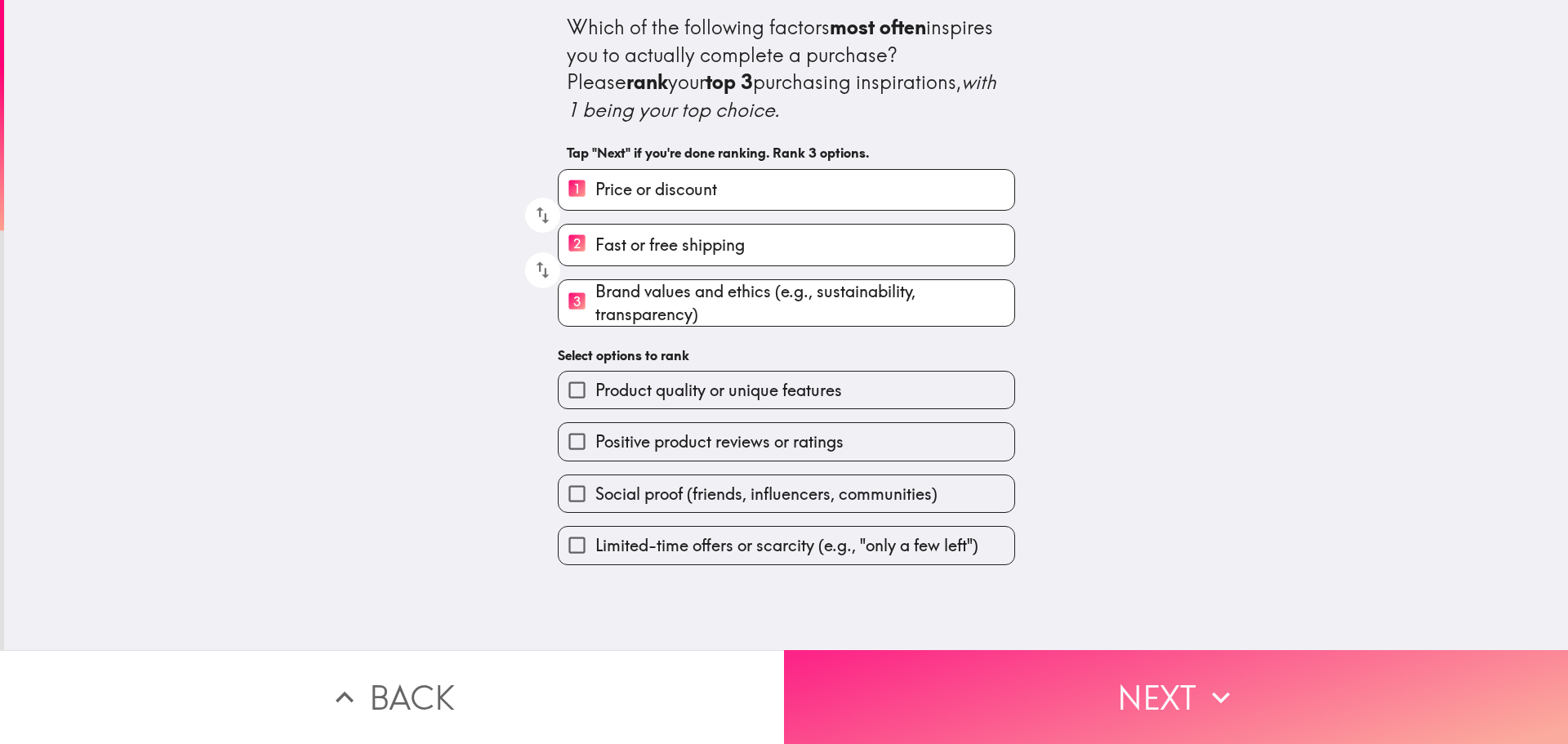
click at [1057, 668] on button "Next" at bounding box center [1176, 696] width 784 height 94
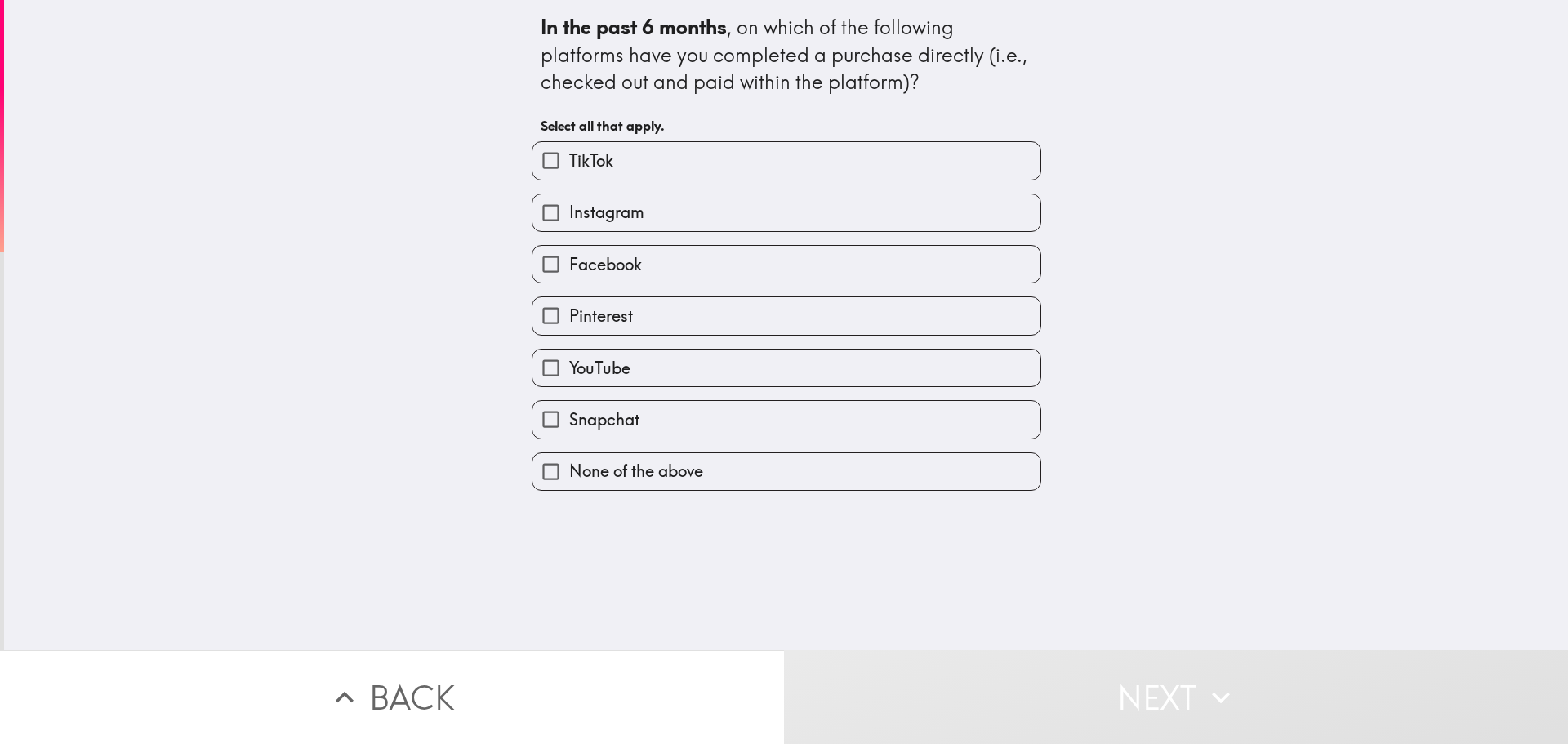
click at [817, 477] on label "None of the above" at bounding box center [787, 472] width 508 height 37
click at [569, 477] on input "None of the above" at bounding box center [551, 472] width 37 height 37
checkbox input "true"
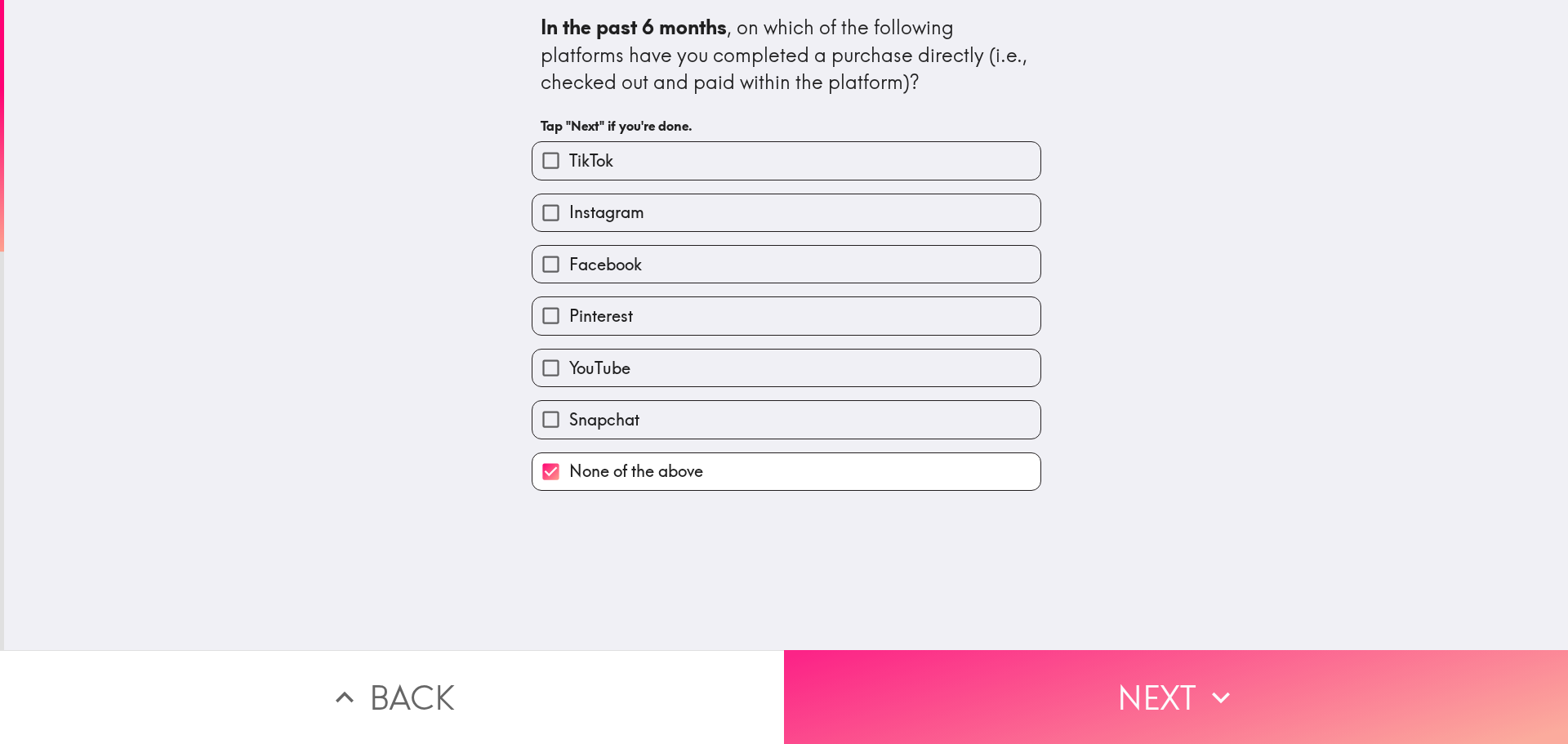
click at [1065, 650] on button "Next" at bounding box center [1176, 696] width 784 height 94
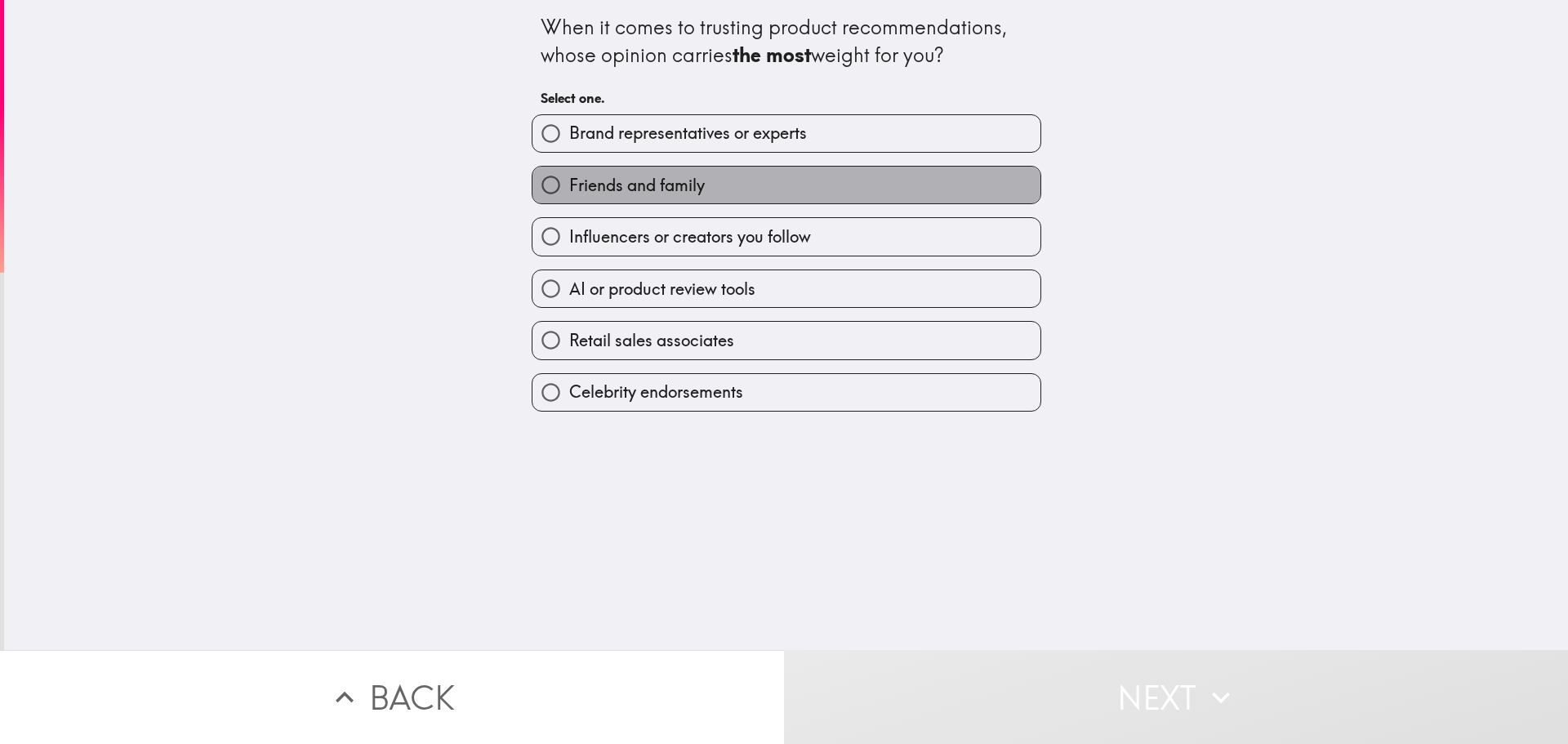
click at [888, 195] on label "Friends and family" at bounding box center [787, 185] width 508 height 37
click at [569, 195] on input "Friends and family" at bounding box center [551, 185] width 37 height 37
radio input "true"
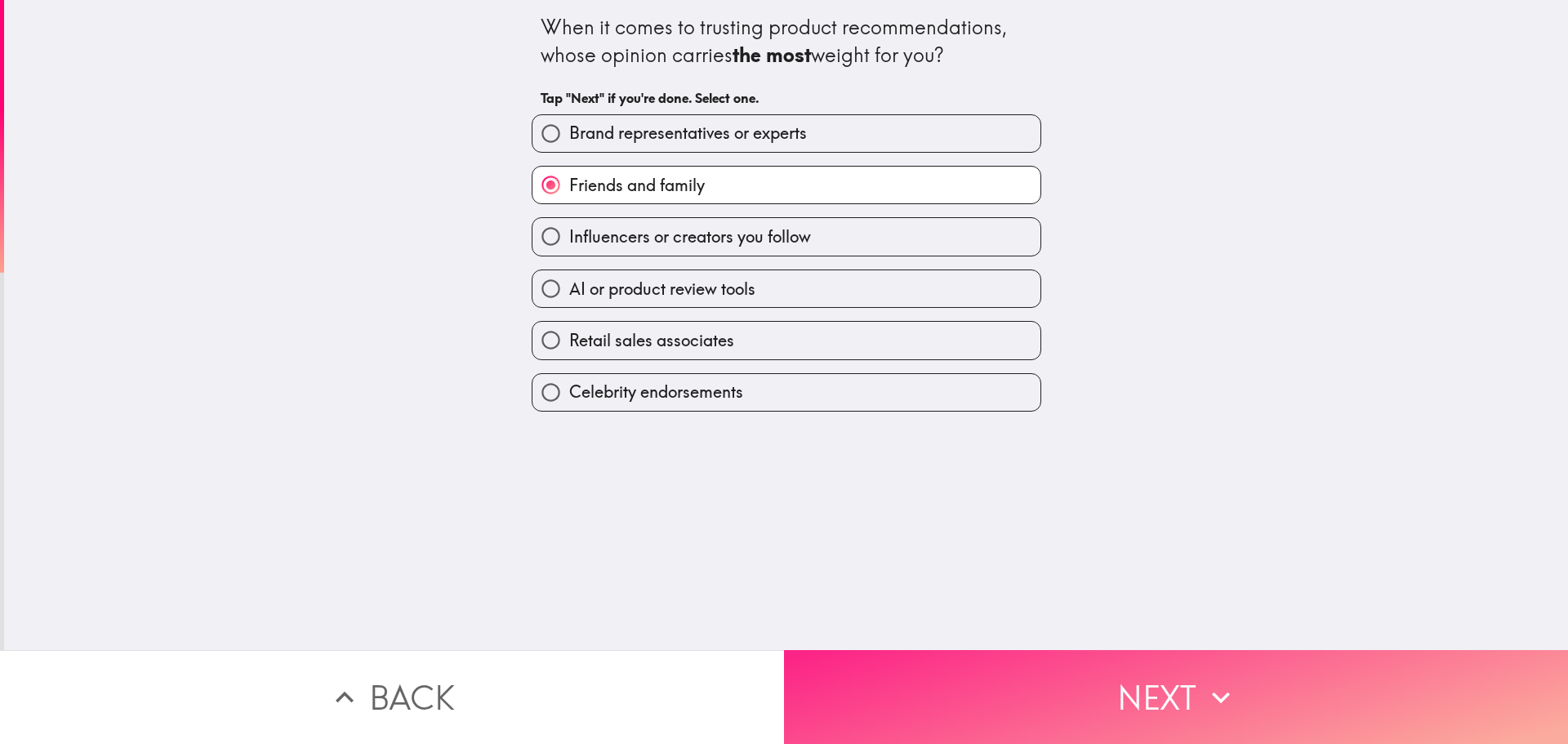
click at [1172, 651] on button "Next" at bounding box center [1176, 696] width 784 height 94
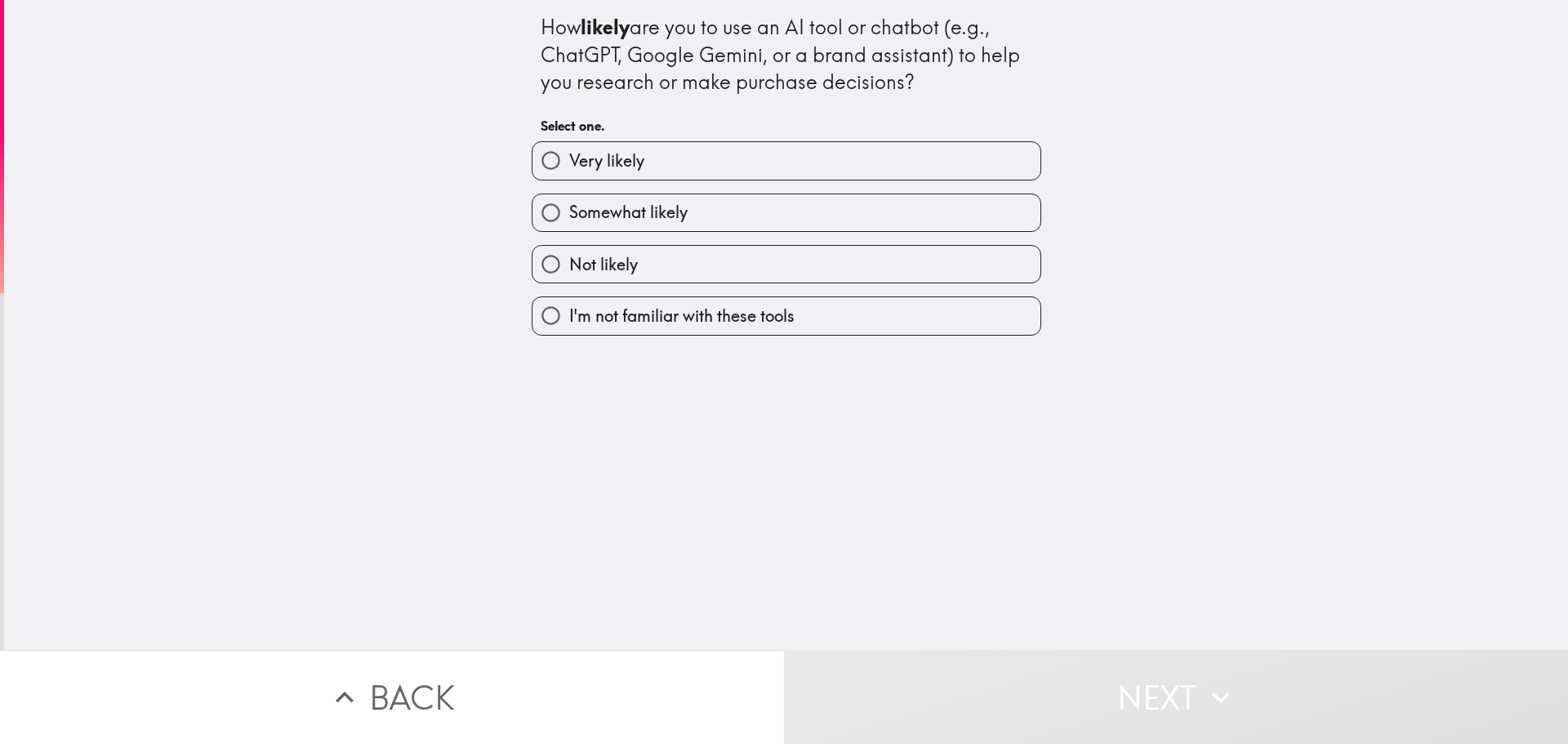
click at [804, 255] on label "Not likely" at bounding box center [787, 264] width 508 height 37
click at [569, 255] on input "Not likely" at bounding box center [551, 264] width 37 height 37
radio input "true"
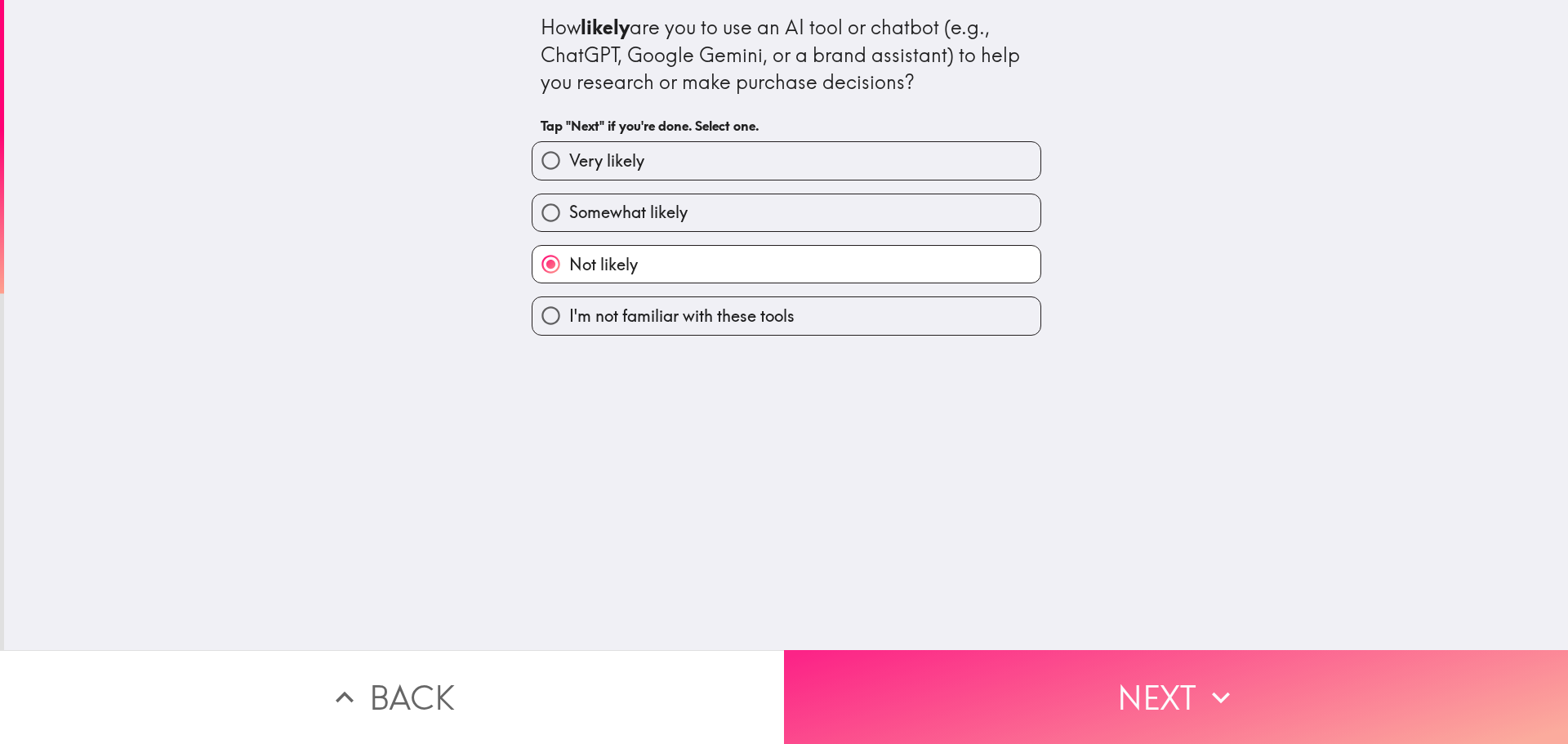
click at [1168, 637] on div "How likely are you to use an AI tool or chatbot (e.g., ChatGPT, Google Gemini, …" at bounding box center [786, 325] width 1564 height 650
click at [1195, 676] on button "Next" at bounding box center [1176, 696] width 784 height 94
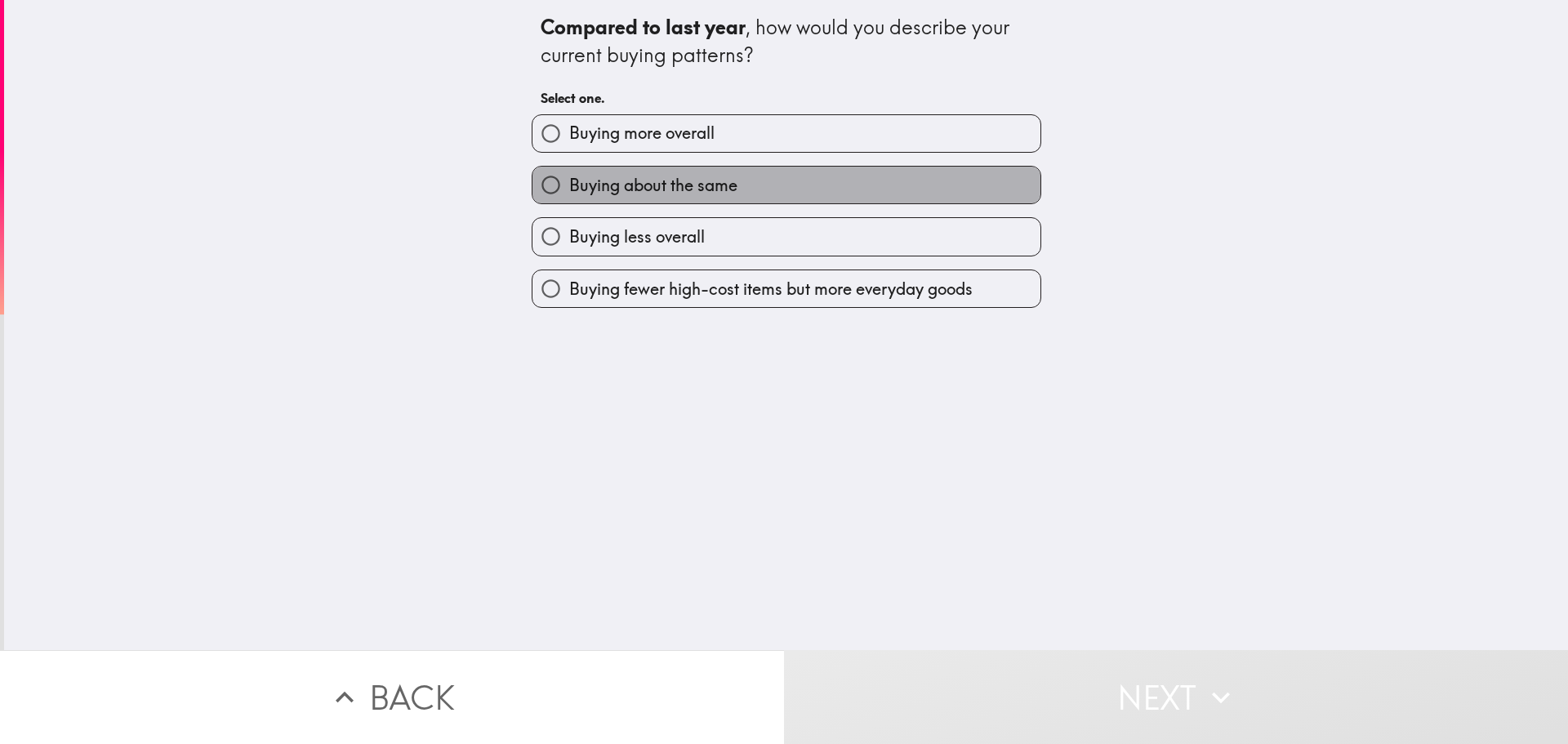
click at [839, 186] on label "Buying about the same" at bounding box center [787, 185] width 508 height 37
click at [569, 186] on input "Buying about the same" at bounding box center [551, 185] width 37 height 37
radio input "true"
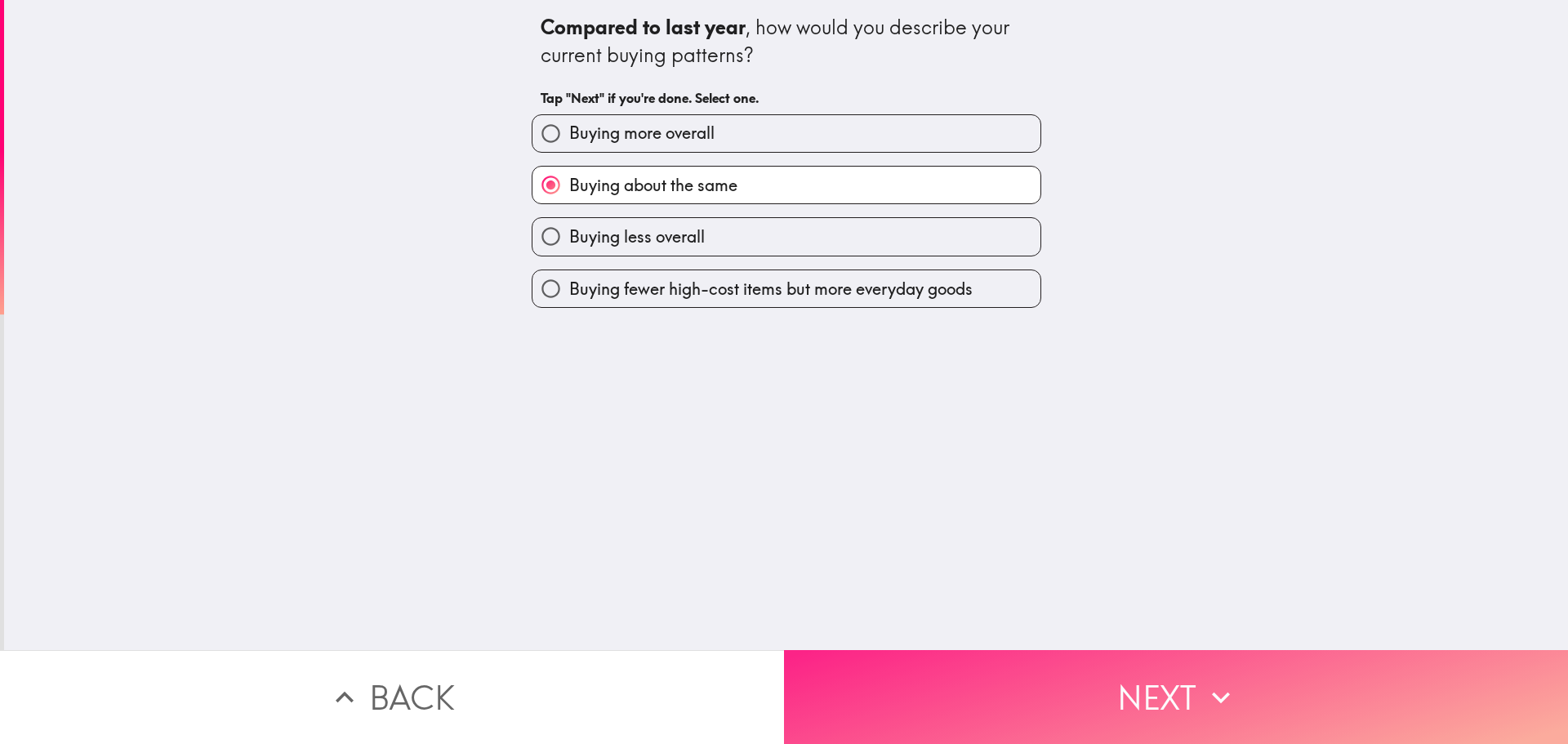
click at [1254, 681] on button "Next" at bounding box center [1176, 696] width 784 height 94
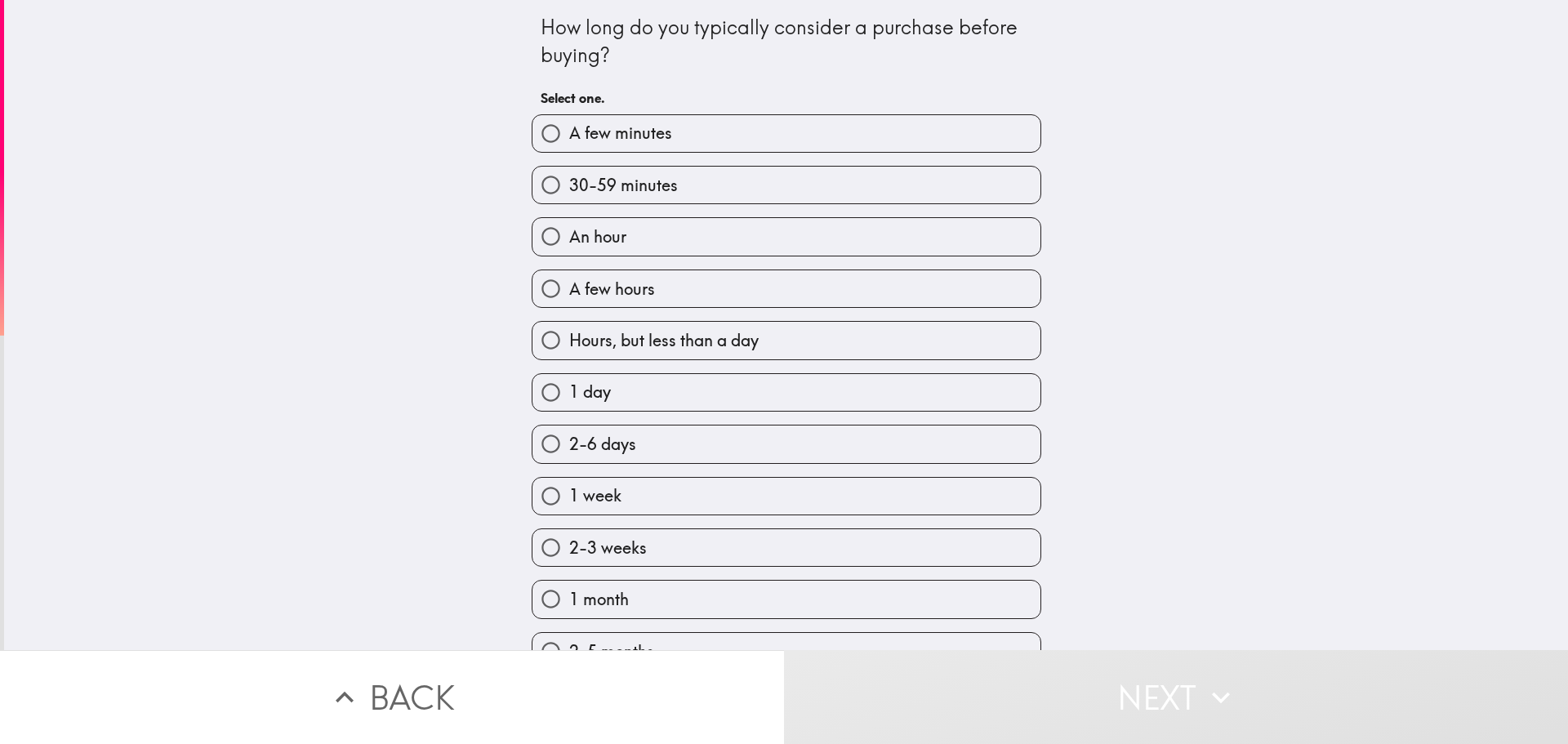
click at [873, 439] on label "2-6 days" at bounding box center [787, 444] width 508 height 37
click at [569, 439] on input "2-6 days" at bounding box center [551, 444] width 37 height 37
radio input "true"
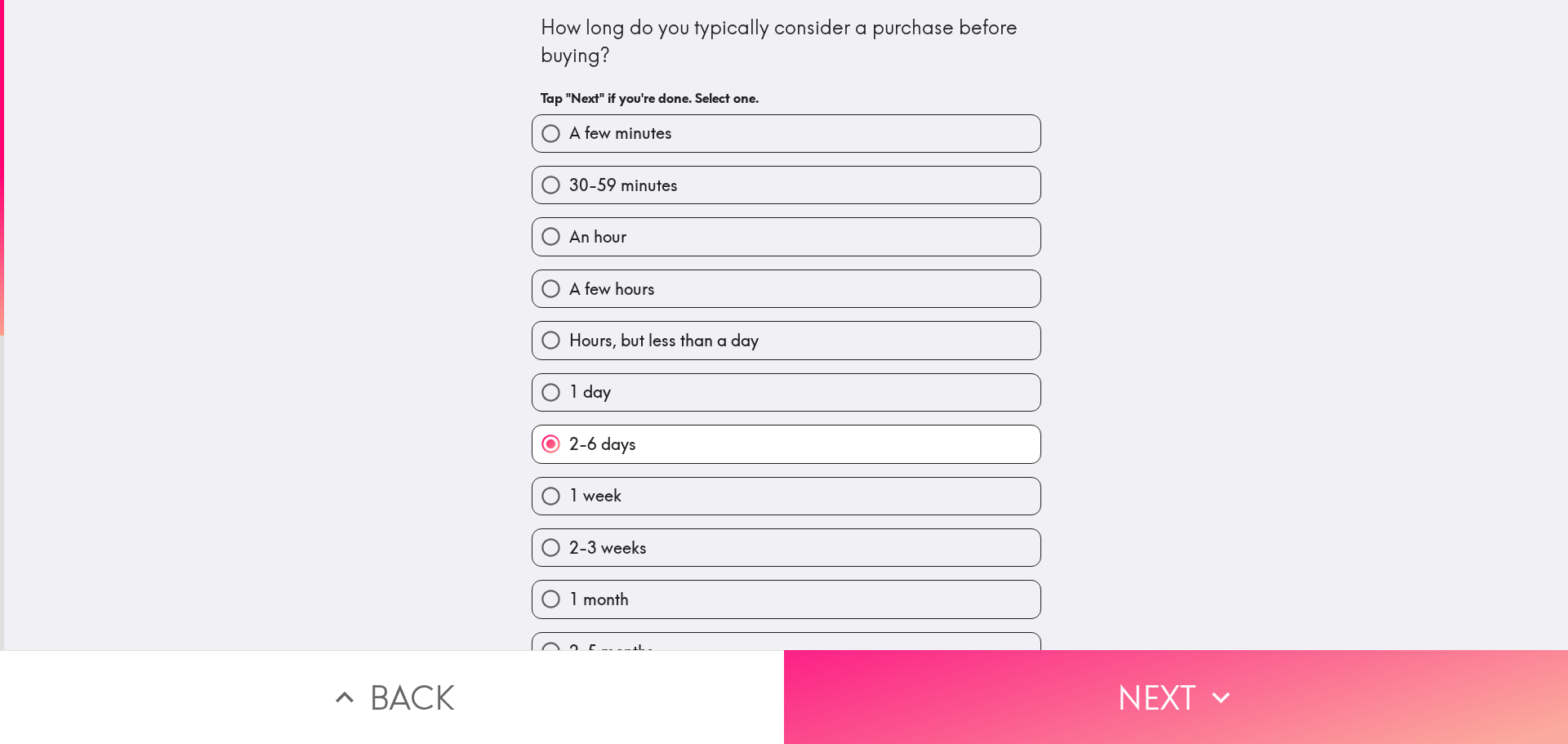
click at [1261, 691] on button "Next" at bounding box center [1176, 696] width 784 height 94
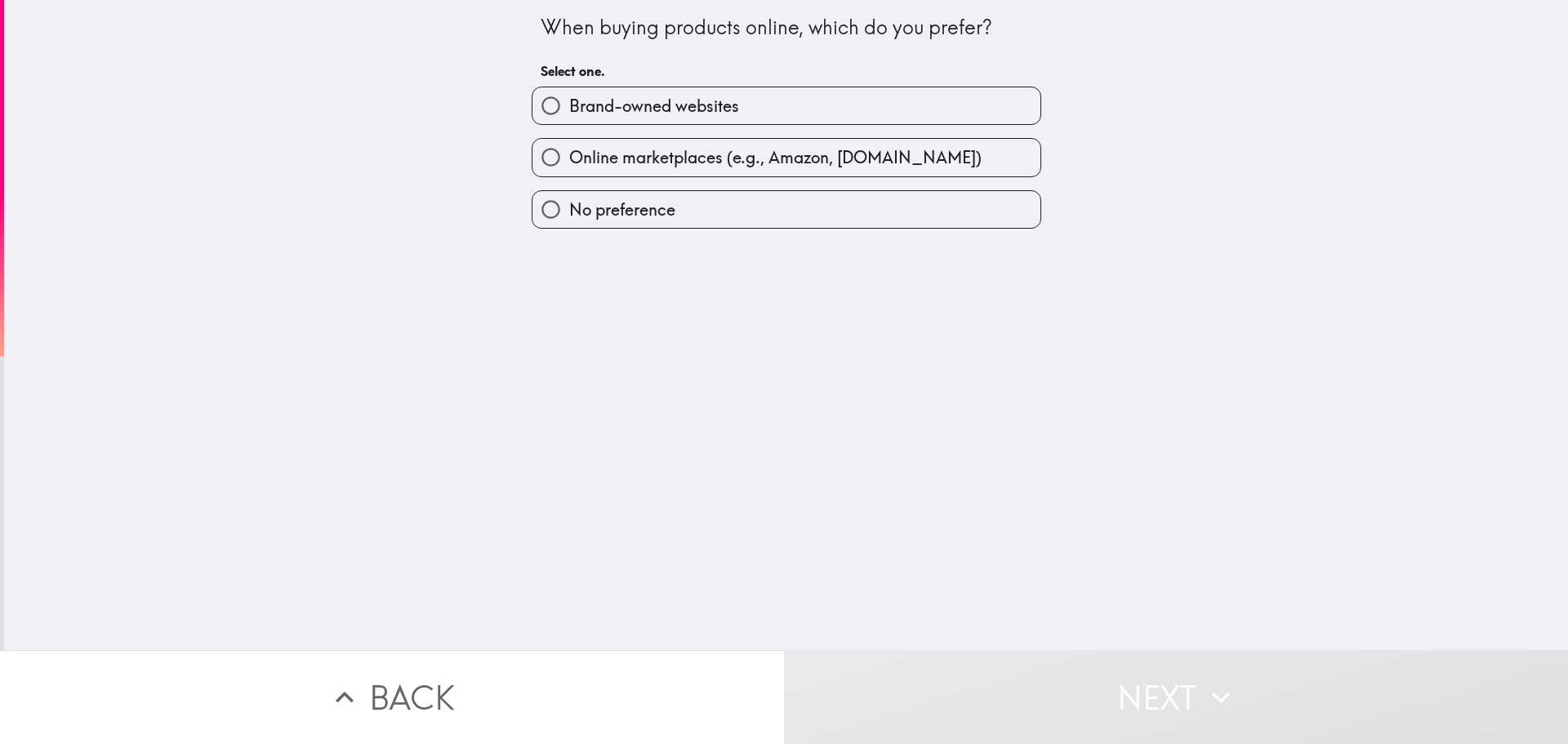
click at [913, 157] on span "Online marketplaces (e.g., Amazon, [DOMAIN_NAME])" at bounding box center [776, 157] width 412 height 23
click at [569, 157] on input "Online marketplaces (e.g., Amazon, [DOMAIN_NAME])" at bounding box center [551, 157] width 37 height 37
radio input "true"
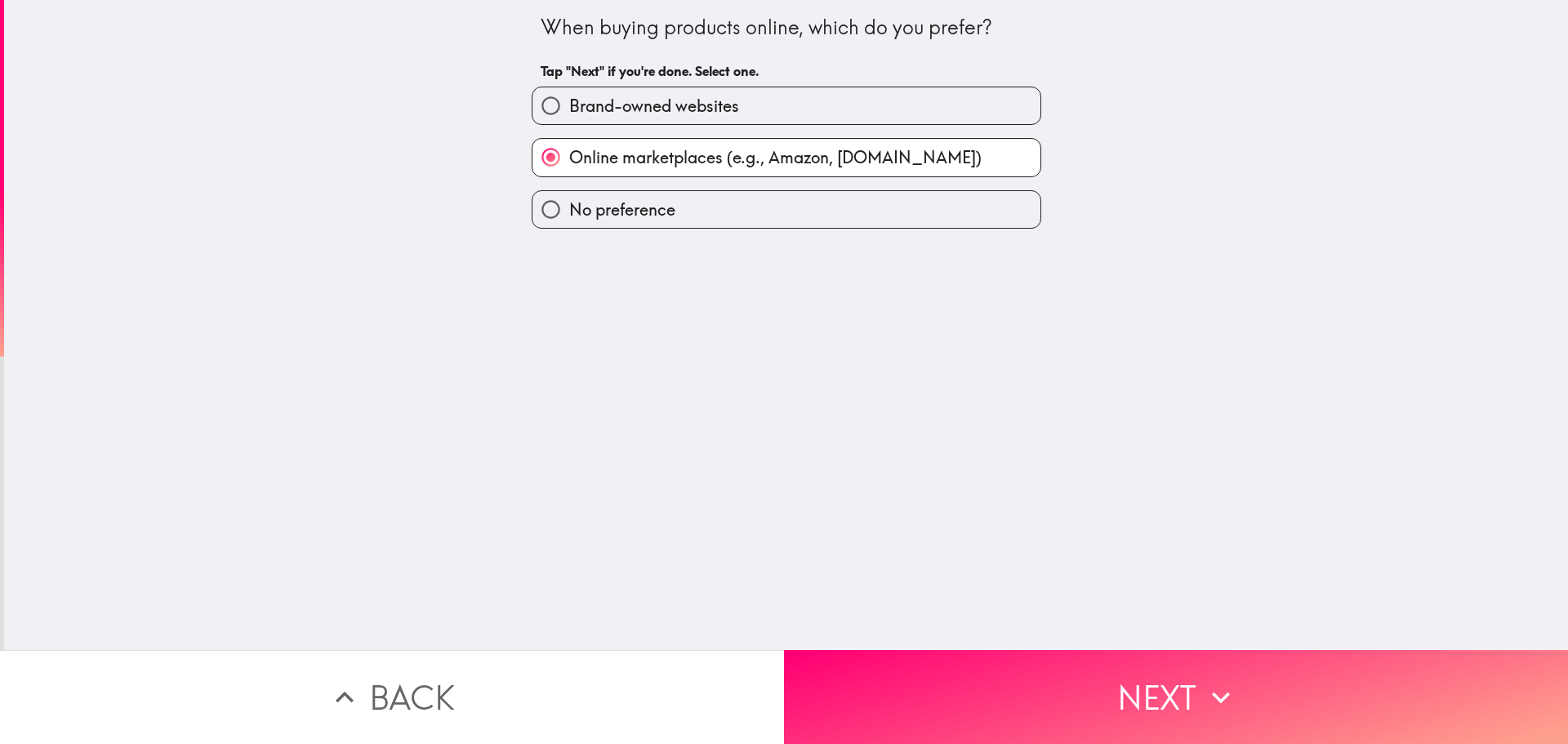
click at [915, 107] on label "Brand-owned websites" at bounding box center [787, 106] width 508 height 37
click at [569, 107] on input "Brand-owned websites" at bounding box center [551, 106] width 37 height 37
radio input "true"
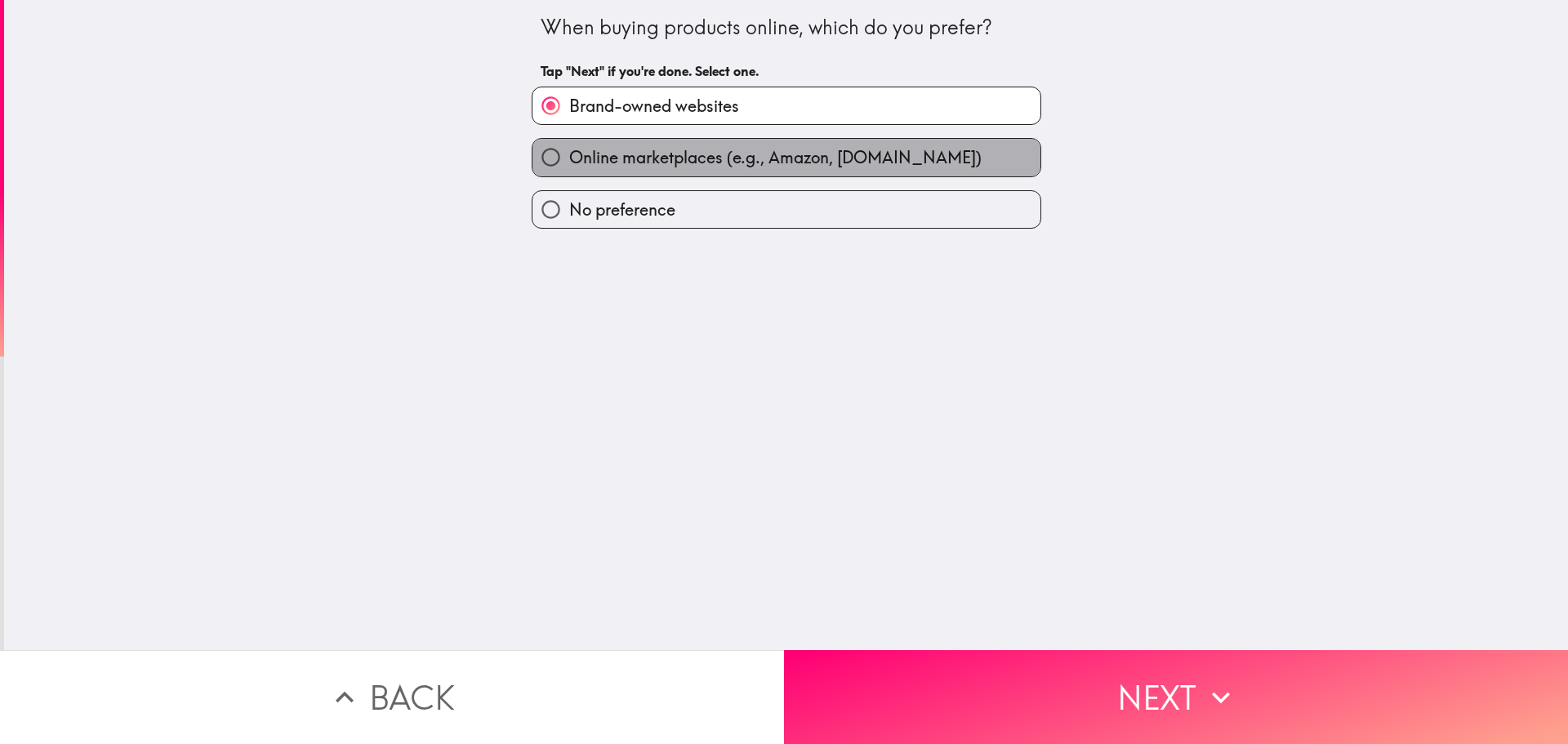
click at [925, 151] on span "Online marketplaces (e.g., Amazon, [DOMAIN_NAME])" at bounding box center [776, 157] width 412 height 23
click at [569, 151] on input "Online marketplaces (e.g., Amazon, [DOMAIN_NAME])" at bounding box center [551, 157] width 37 height 37
radio input "true"
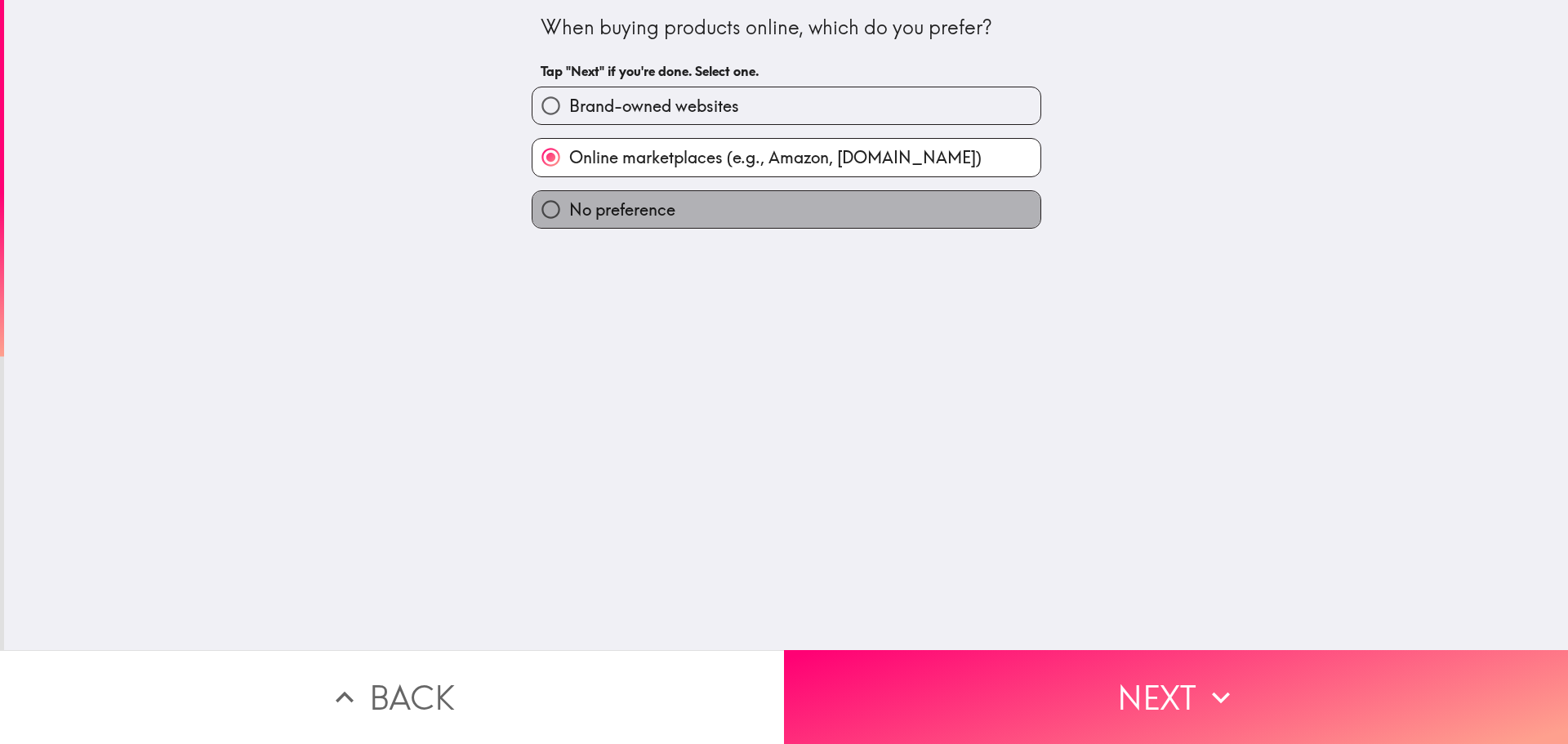
drag, startPoint x: 936, startPoint y: 204, endPoint x: 1201, endPoint y: 382, distance: 319.2
click at [938, 208] on label "No preference" at bounding box center [787, 210] width 508 height 37
click at [569, 208] on input "No preference" at bounding box center [551, 210] width 37 height 37
radio input "true"
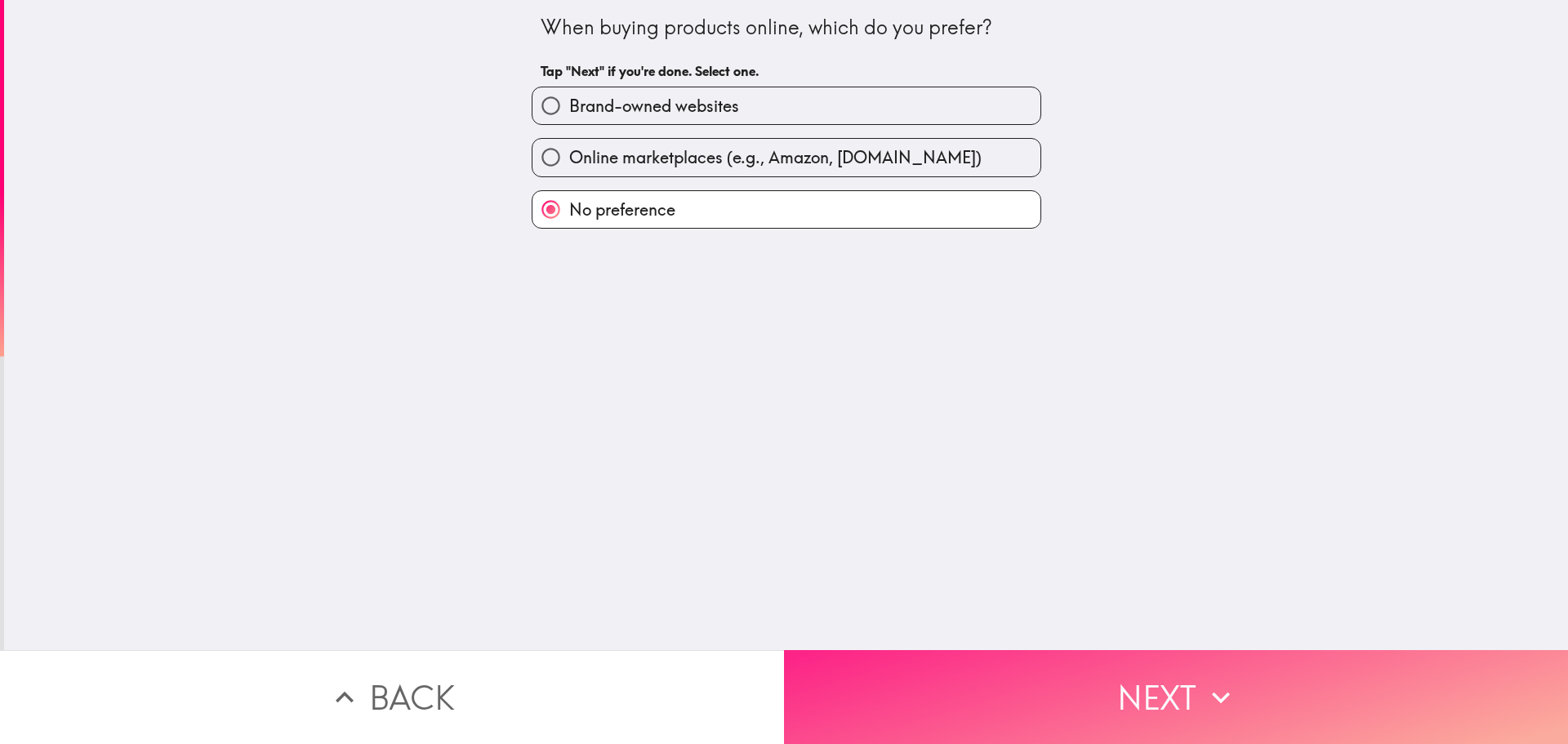
click at [1258, 677] on button "Next" at bounding box center [1176, 696] width 784 height 94
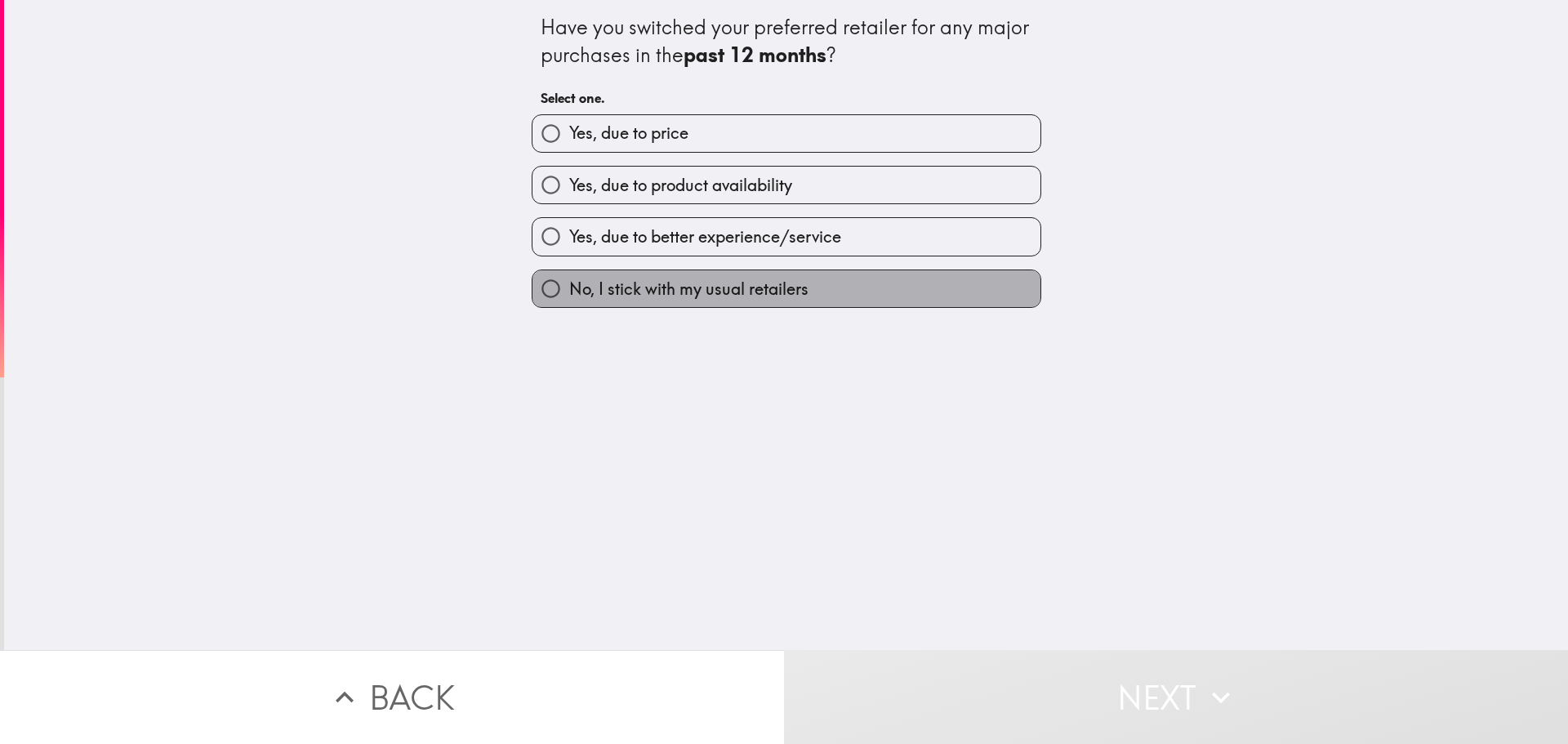
click at [857, 276] on label "No, I stick with my usual retailers" at bounding box center [787, 289] width 508 height 37
click at [569, 276] on input "No, I stick with my usual retailers" at bounding box center [551, 289] width 37 height 37
radio input "true"
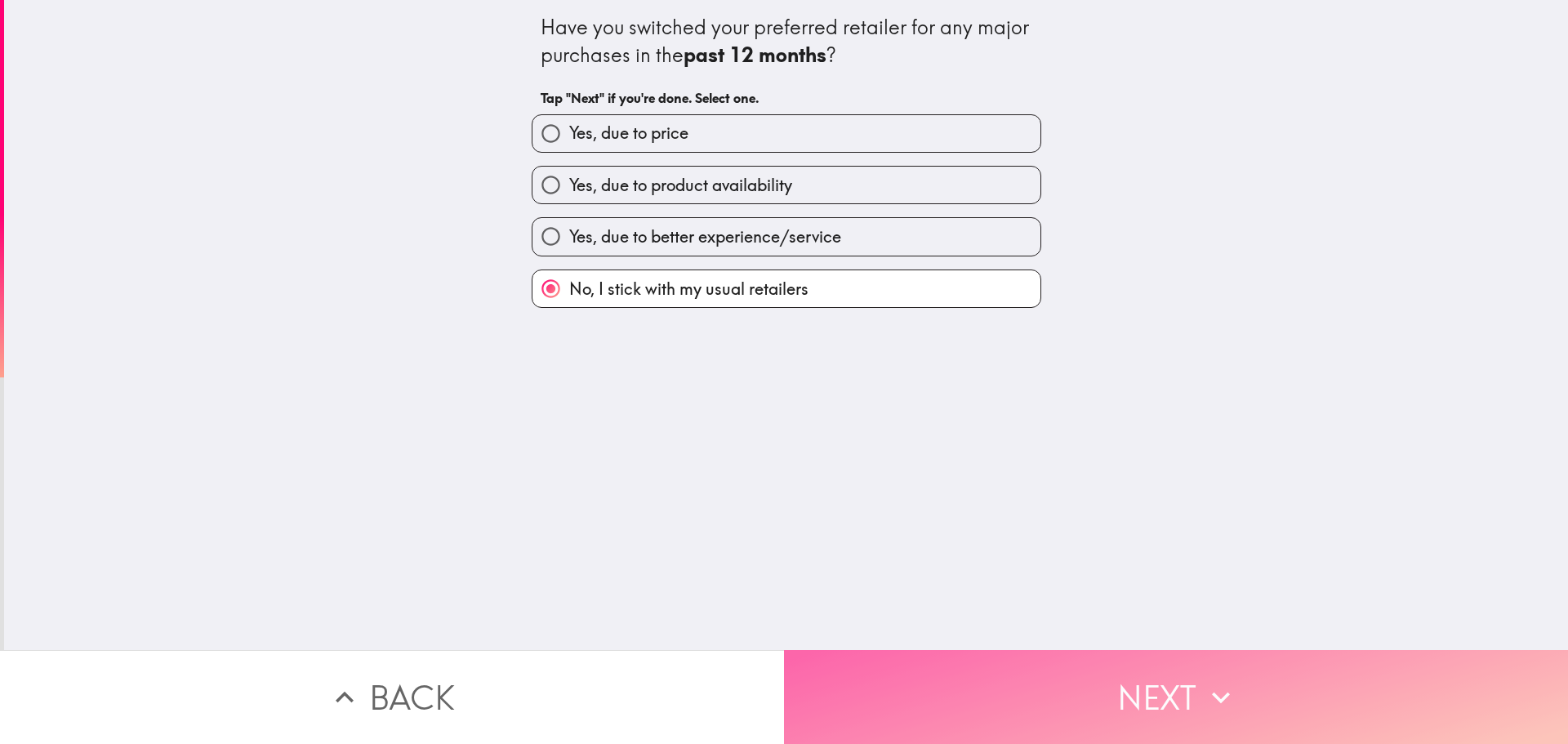
click at [1362, 662] on button "Next" at bounding box center [1176, 696] width 784 height 94
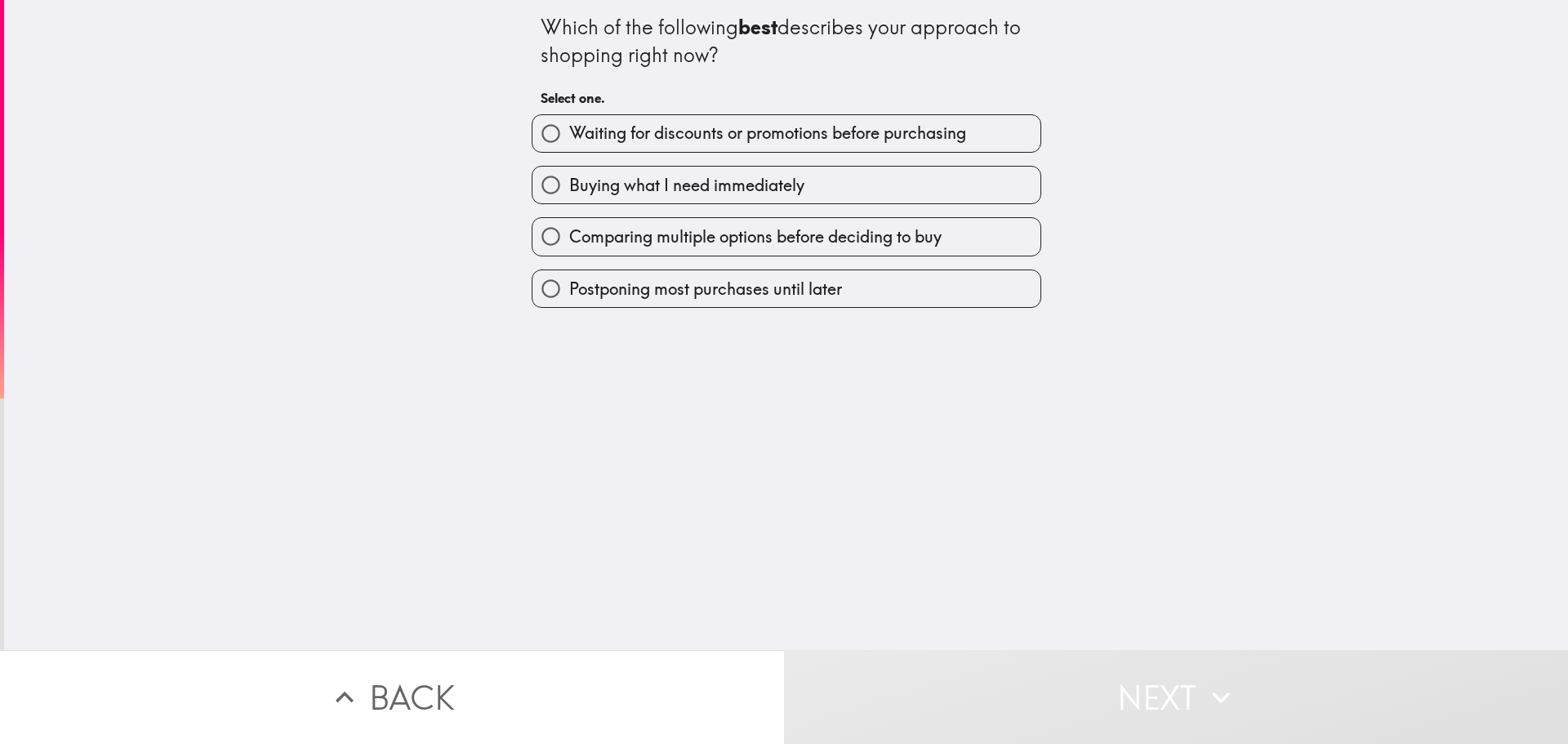
click at [892, 137] on span "Waiting for discounts or promotions before purchasing" at bounding box center [767, 133] width 397 height 23
click at [569, 137] on input "Waiting for discounts or promotions before purchasing" at bounding box center [551, 134] width 37 height 37
radio input "true"
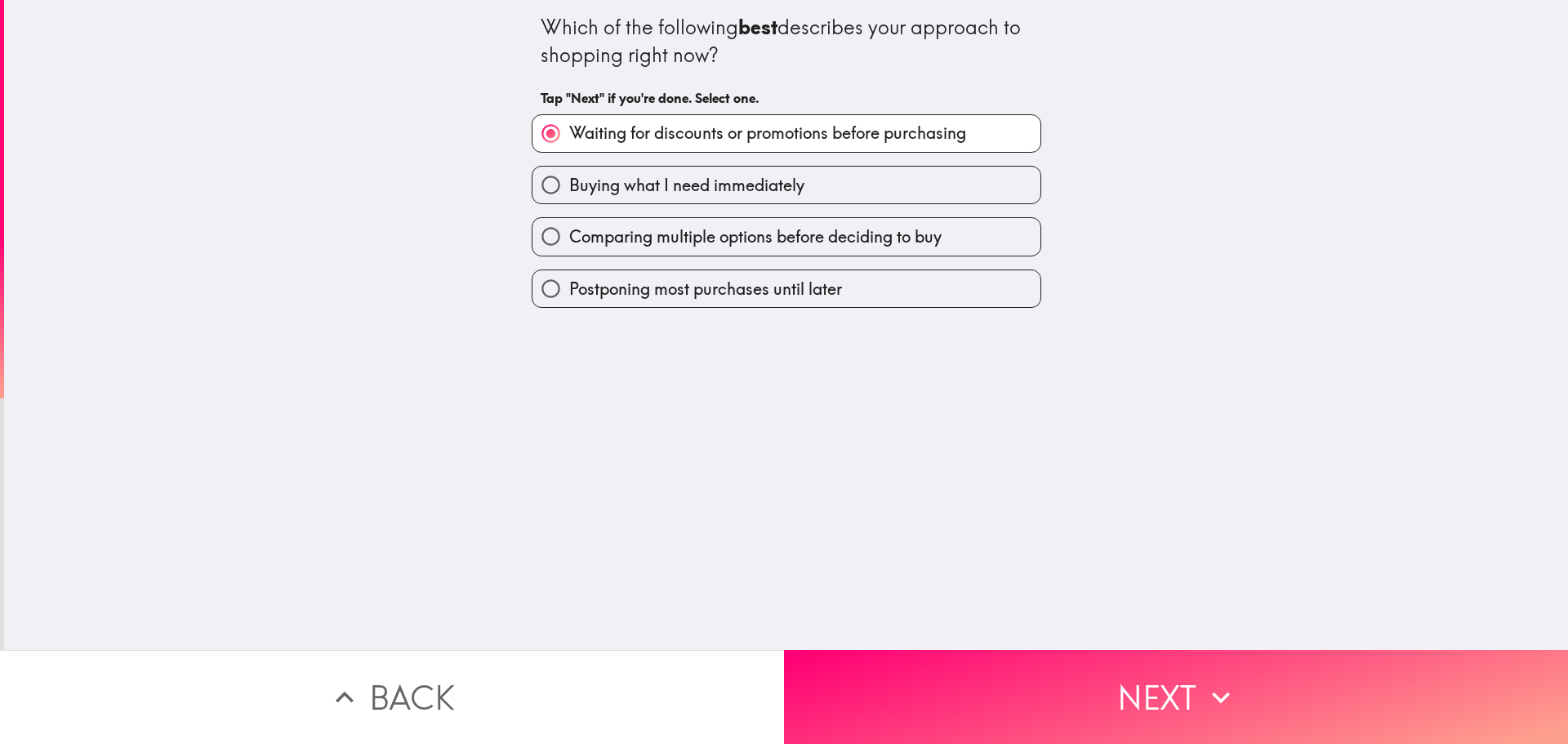
click at [898, 241] on span "Comparing multiple options before deciding to buy" at bounding box center [756, 236] width 372 height 23
click at [569, 241] on input "Comparing multiple options before deciding to buy" at bounding box center [551, 236] width 37 height 37
radio input "true"
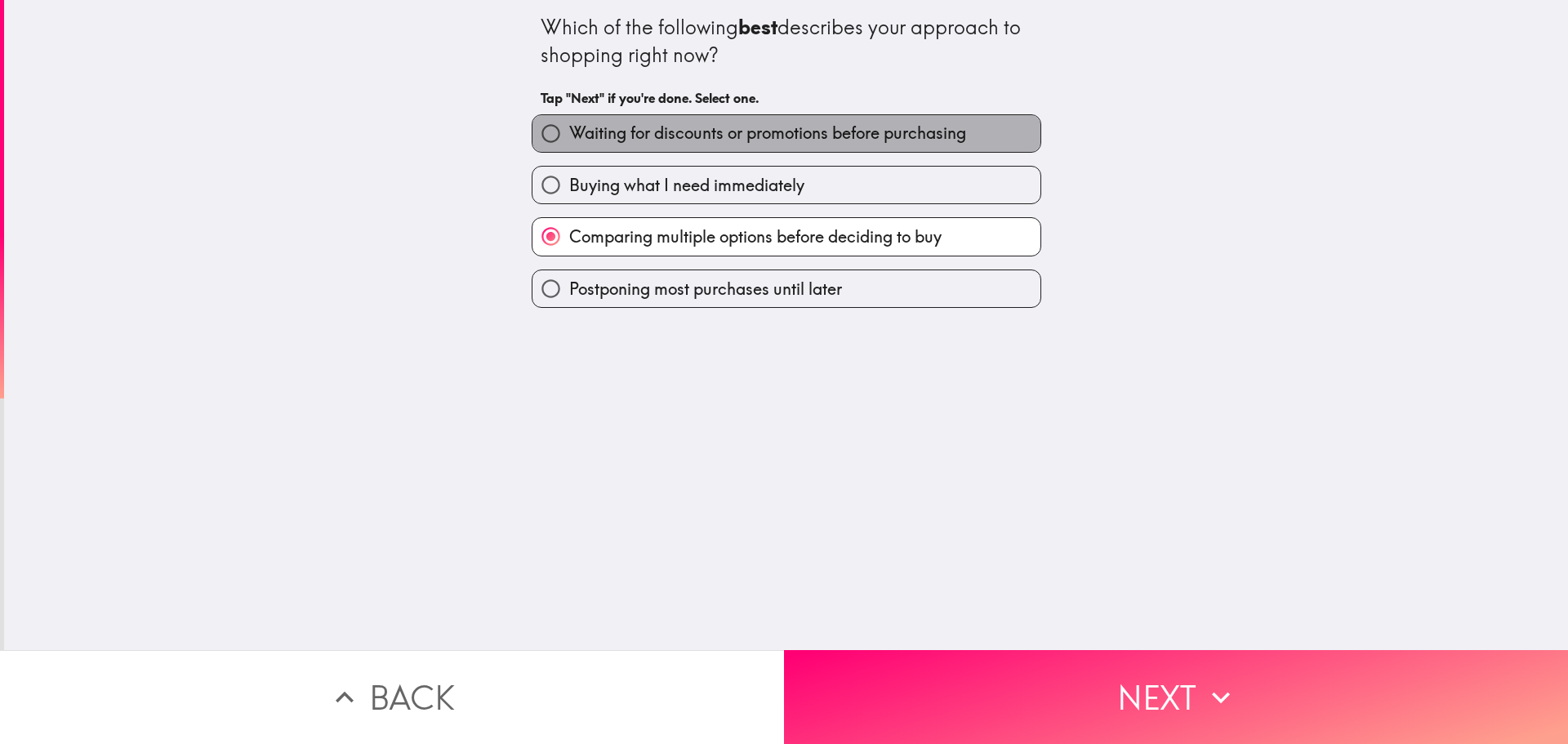
click at [918, 134] on span "Waiting for discounts or promotions before purchasing" at bounding box center [767, 133] width 397 height 23
click at [569, 134] on input "Waiting for discounts or promotions before purchasing" at bounding box center [551, 134] width 37 height 37
radio input "true"
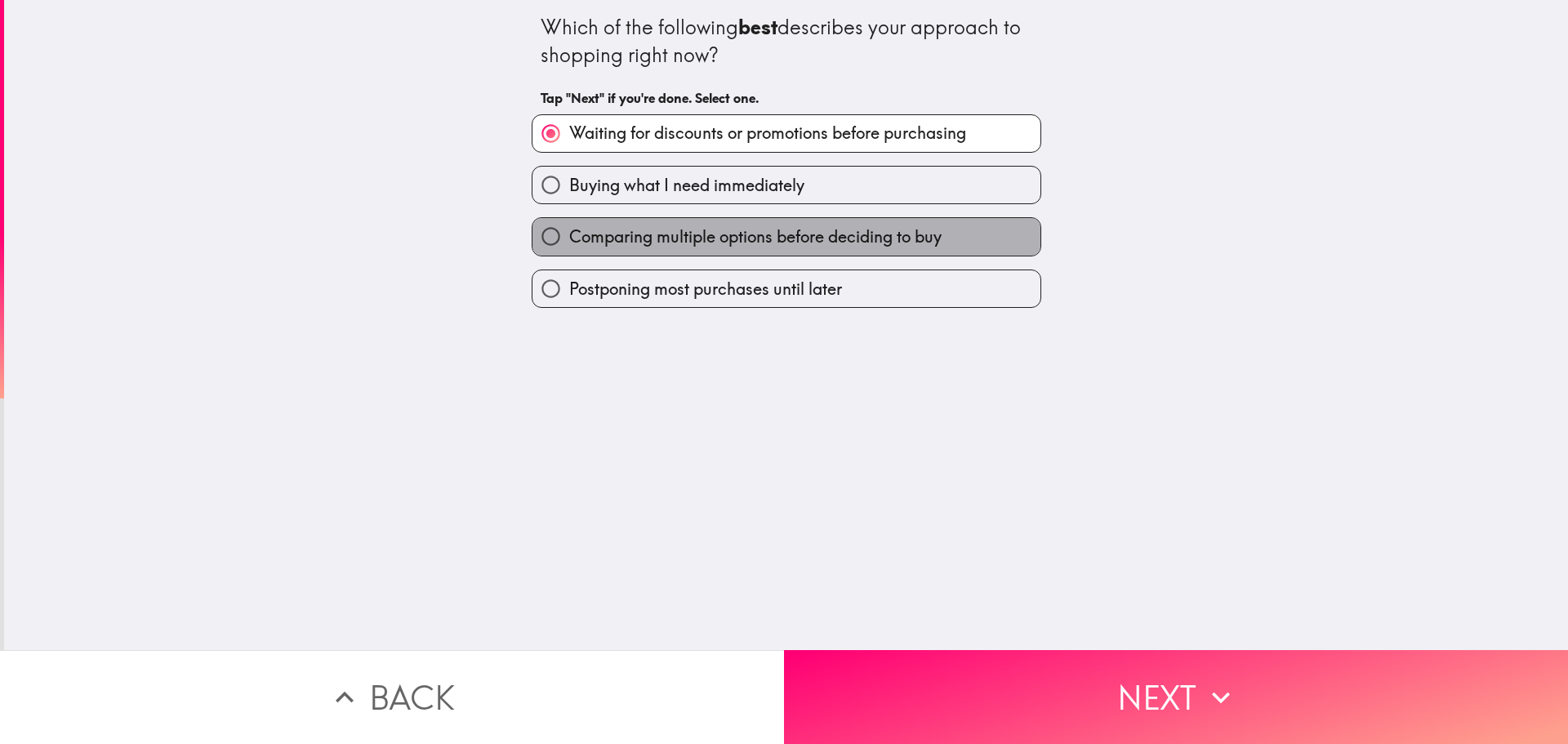
click at [937, 248] on label "Comparing multiple options before deciding to buy" at bounding box center [787, 236] width 508 height 37
click at [569, 248] on input "Comparing multiple options before deciding to buy" at bounding box center [551, 236] width 37 height 37
radio input "true"
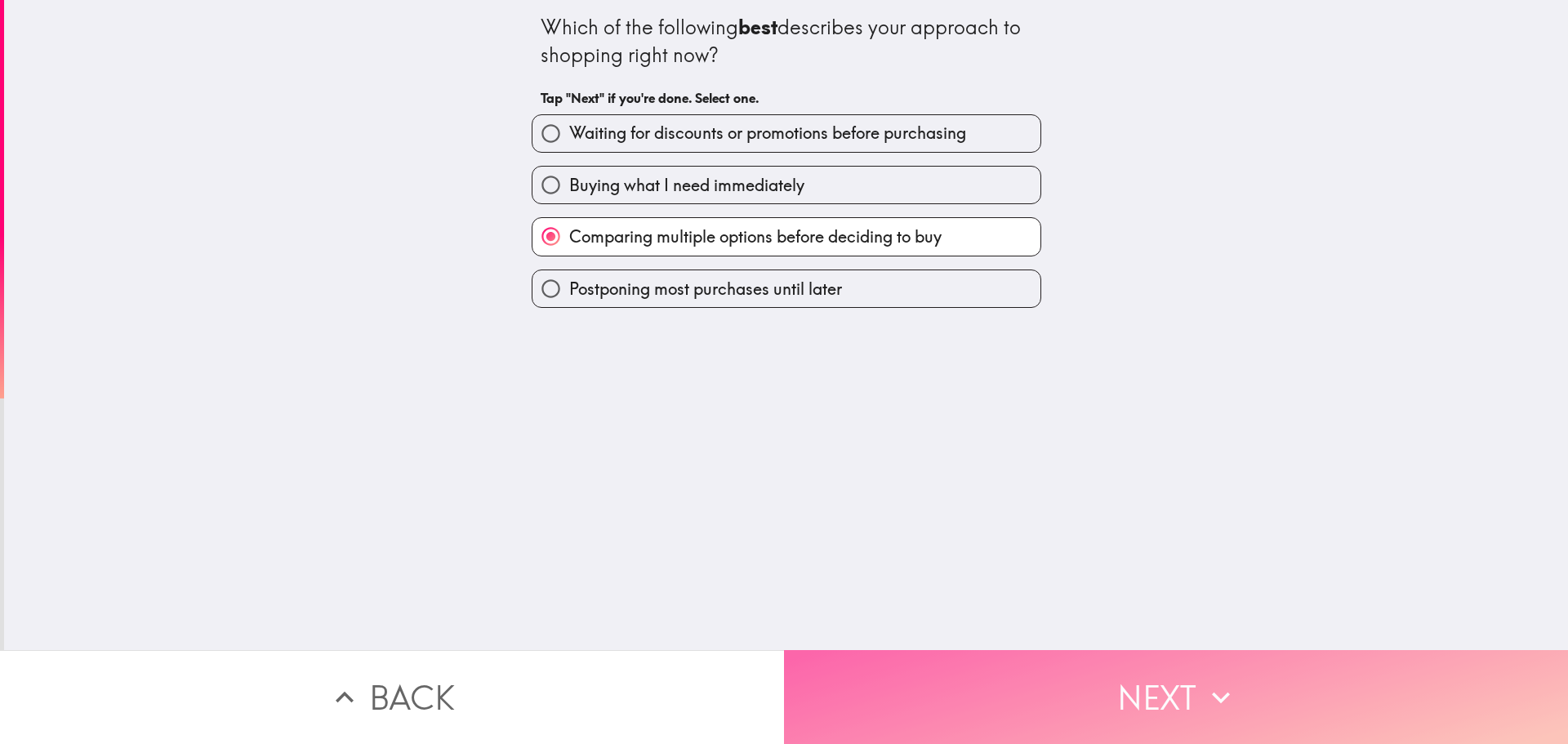
click at [1068, 698] on button "Next" at bounding box center [1176, 696] width 784 height 94
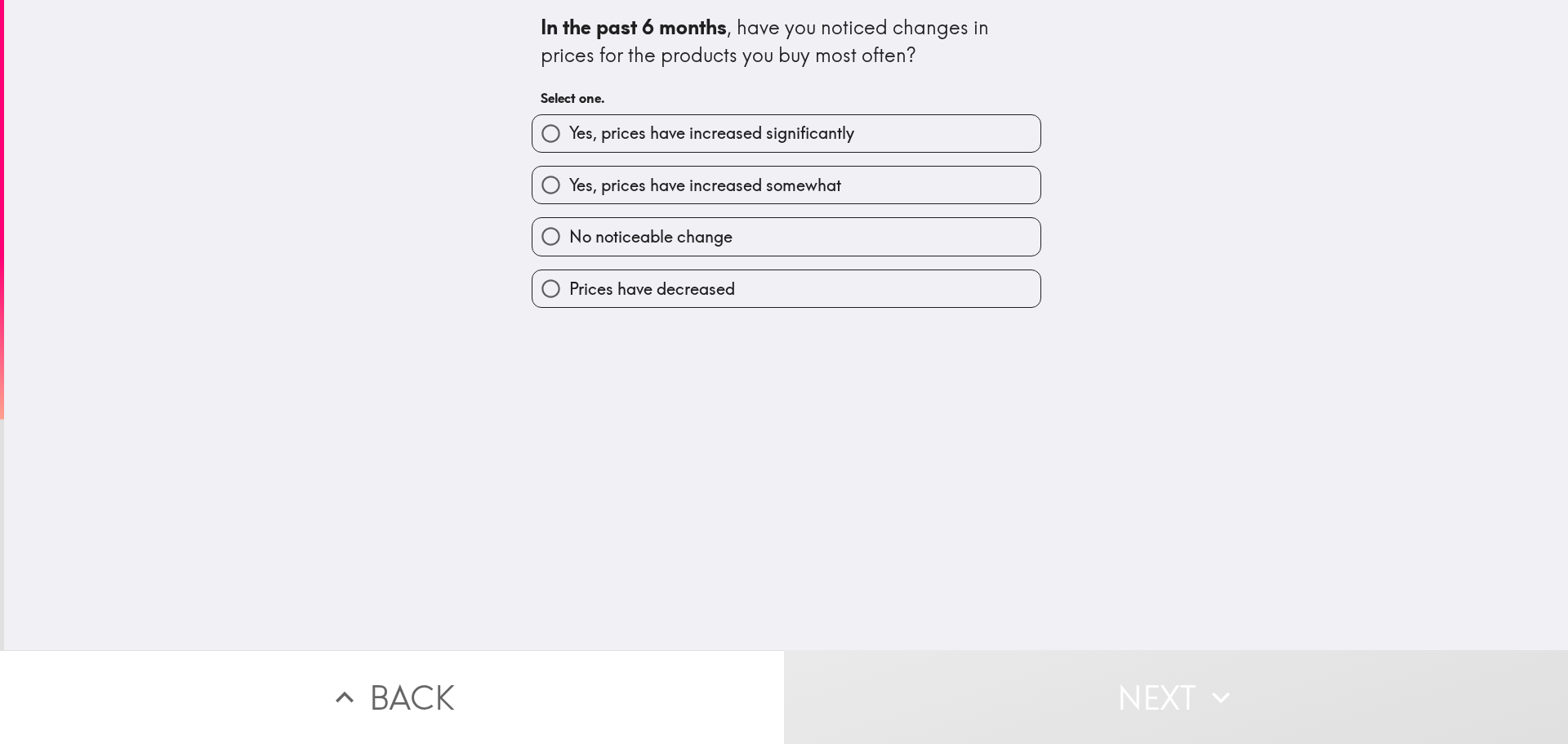
click at [857, 196] on label "Yes, prices have increased somewhat" at bounding box center [787, 185] width 508 height 37
click at [569, 196] on input "Yes, prices have increased somewhat" at bounding box center [551, 185] width 37 height 37
radio input "true"
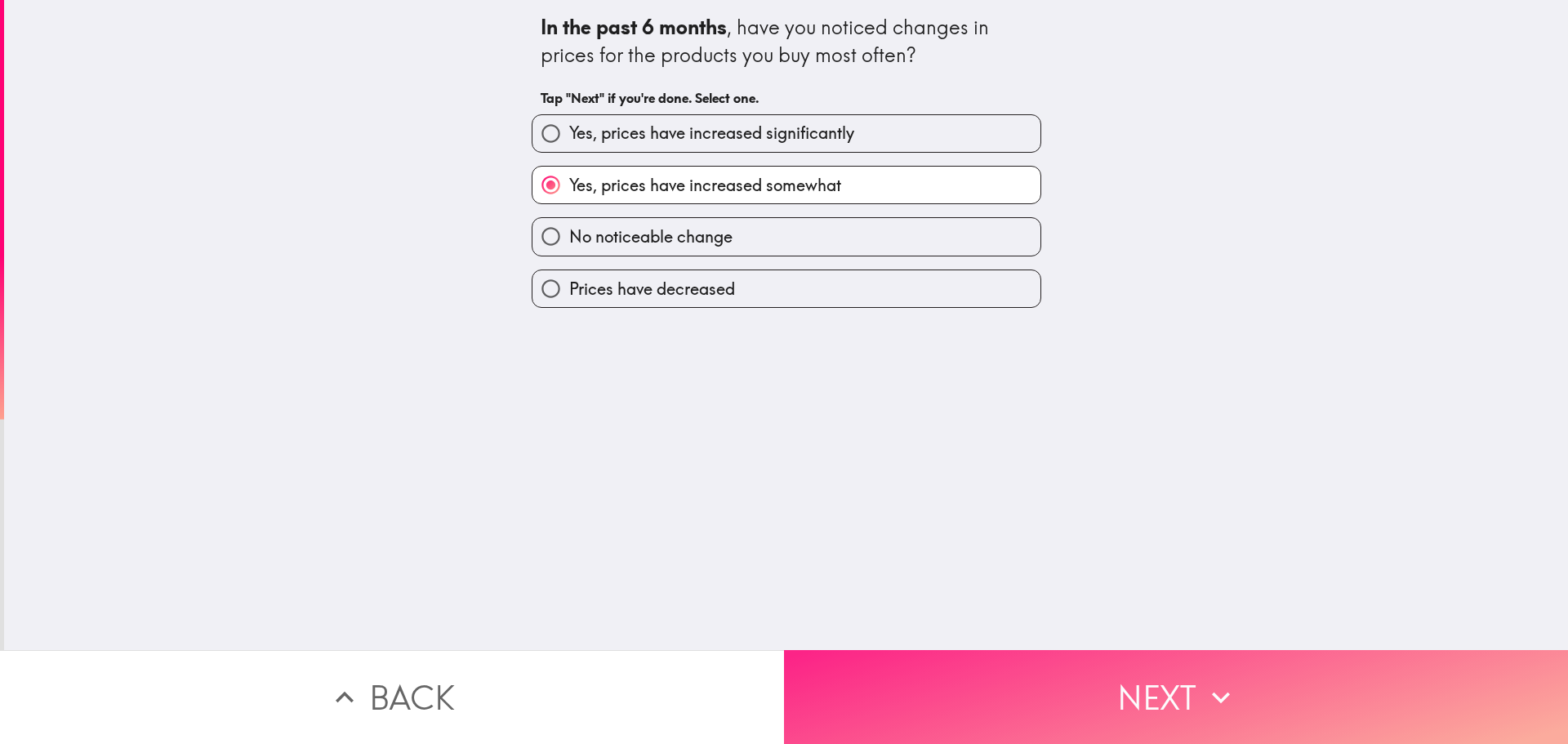
click at [1297, 672] on button "Next" at bounding box center [1176, 696] width 784 height 94
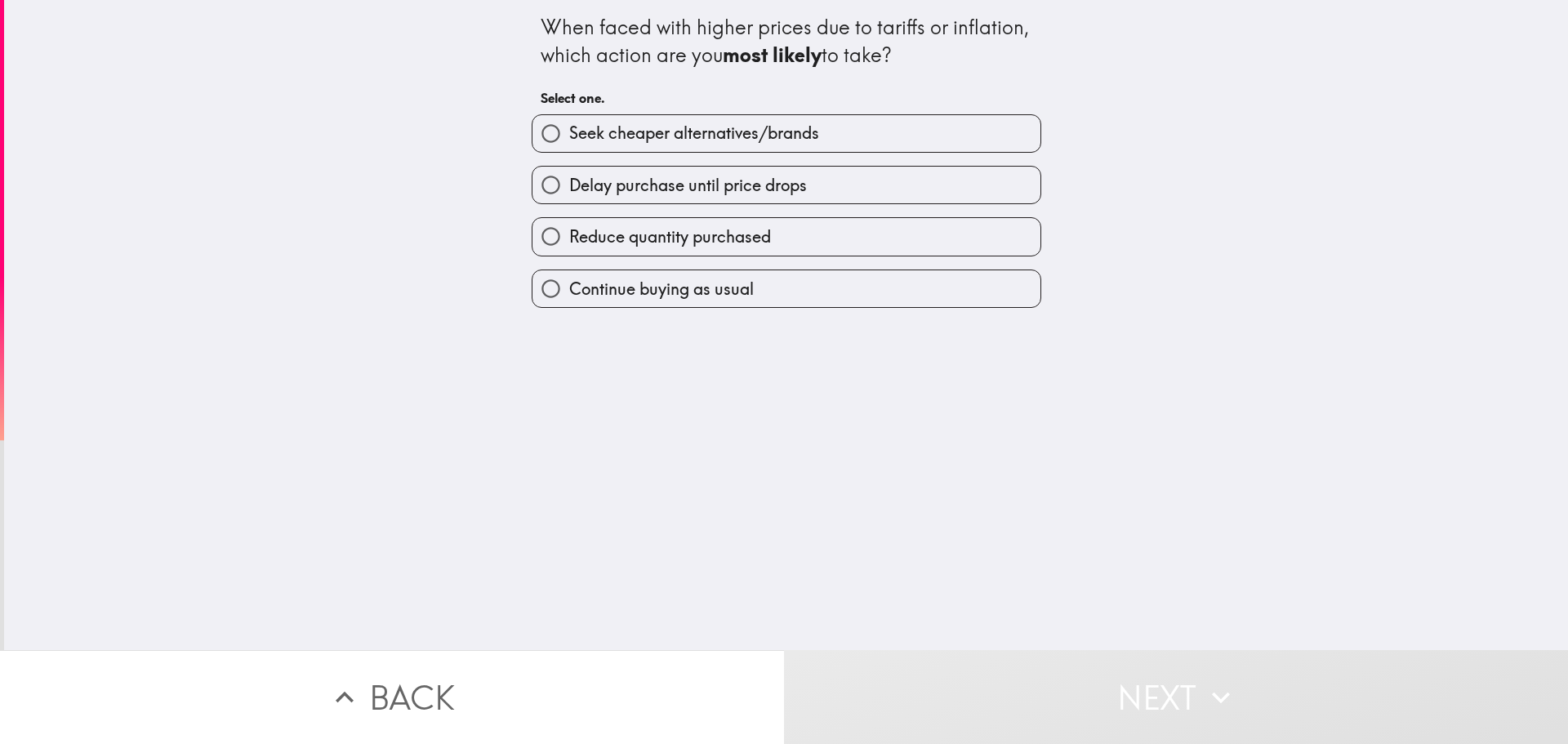
click at [847, 135] on label "Seek cheaper alternatives/brands" at bounding box center [787, 134] width 508 height 37
click at [569, 135] on input "Seek cheaper alternatives/brands" at bounding box center [551, 134] width 37 height 37
radio input "true"
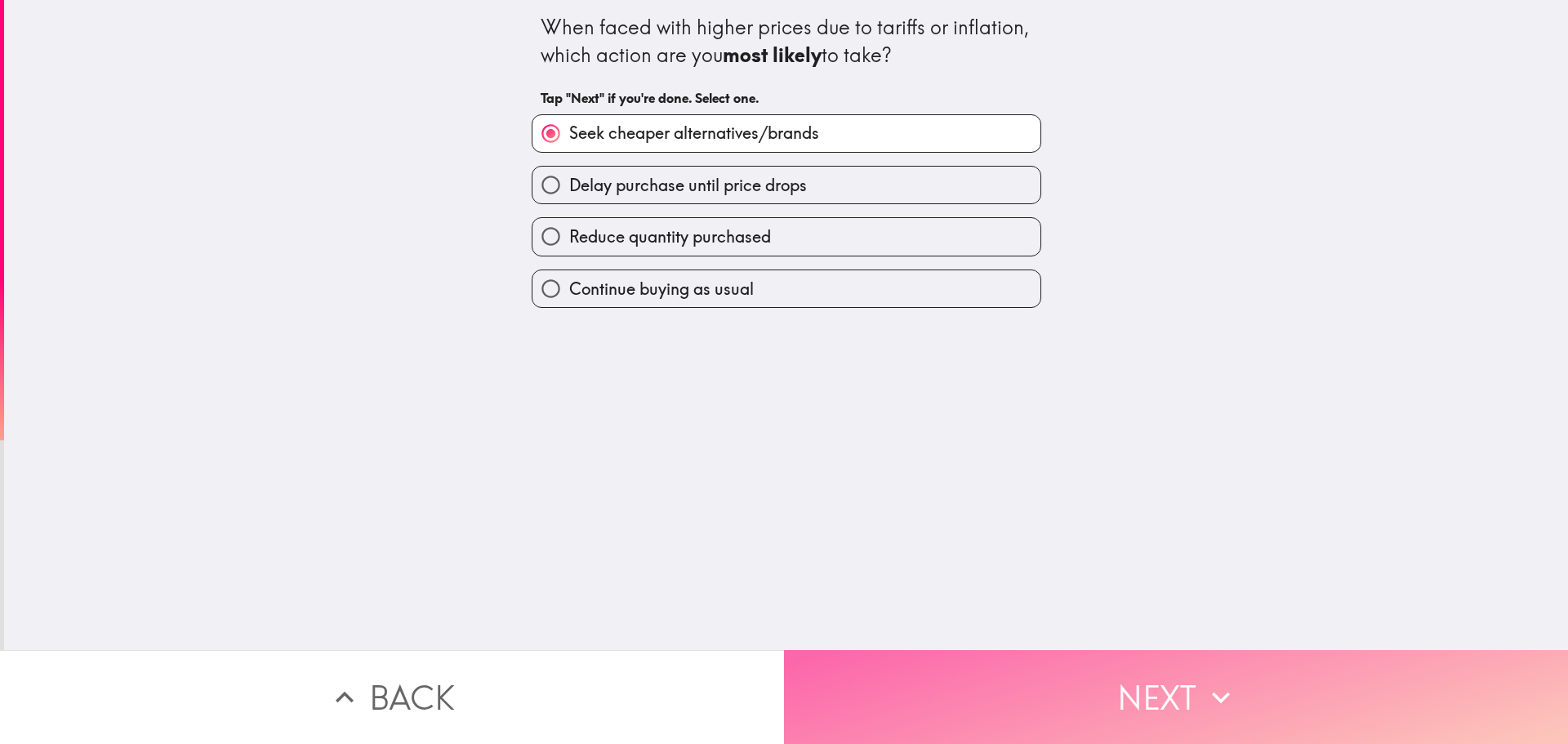
click at [974, 655] on button "Next" at bounding box center [1176, 696] width 784 height 94
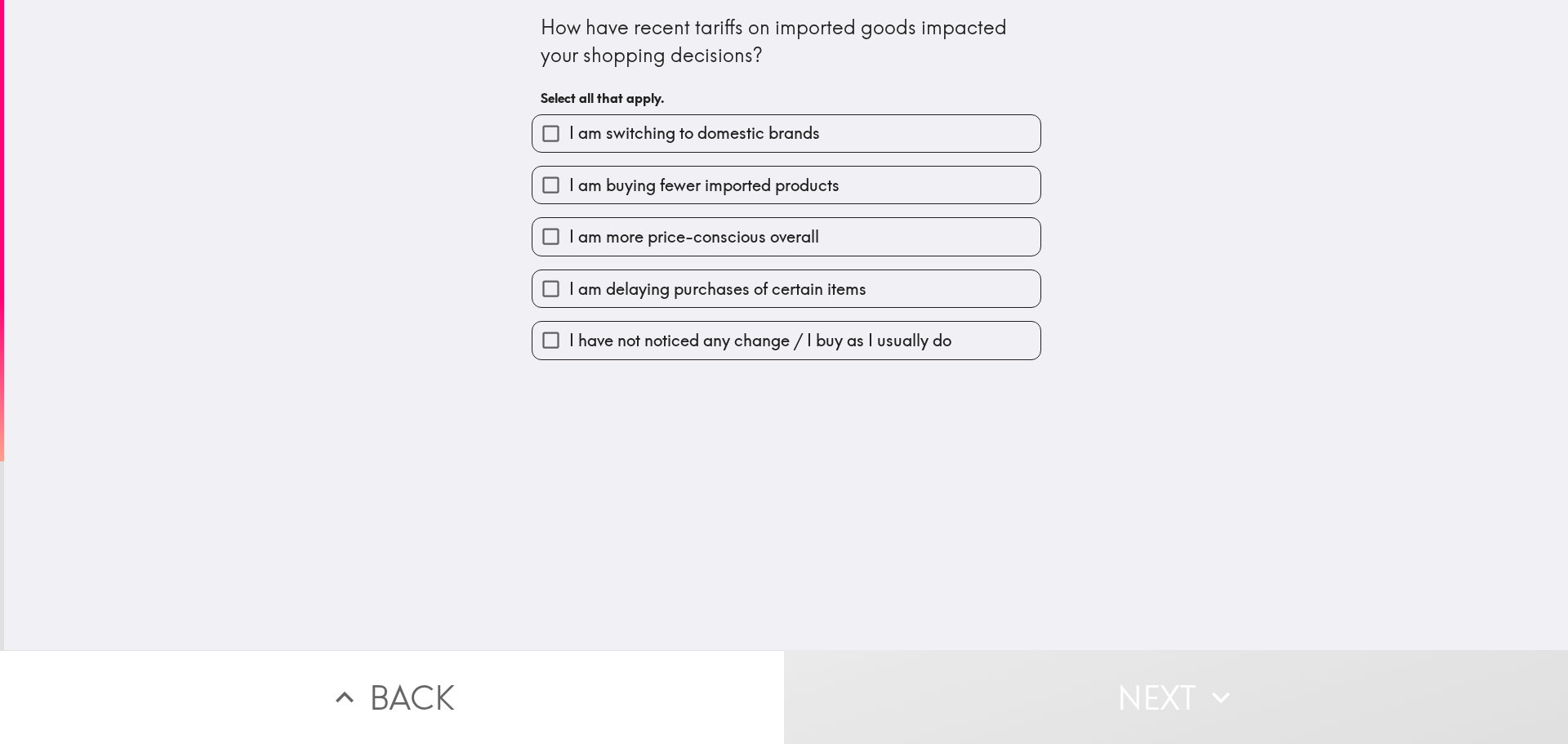
click at [898, 348] on span "I have not noticed any change / I buy as I usually do" at bounding box center [761, 340] width 382 height 23
click at [569, 348] on input "I have not noticed any change / I buy as I usually do" at bounding box center [551, 340] width 37 height 37
checkbox input "true"
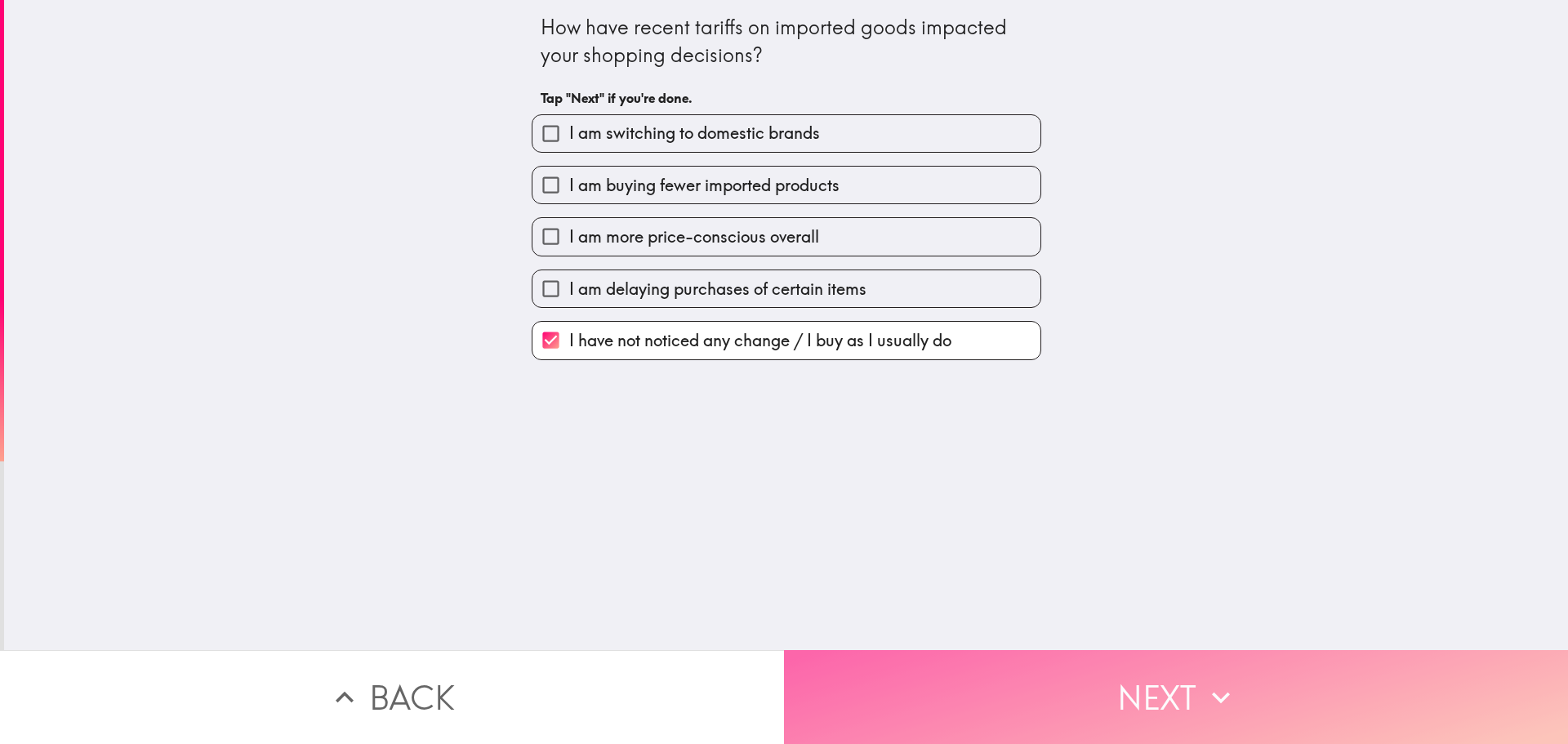
drag, startPoint x: 1287, startPoint y: 666, endPoint x: 1254, endPoint y: 669, distance: 33.1
click at [1287, 668] on button "Next" at bounding box center [1176, 696] width 784 height 94
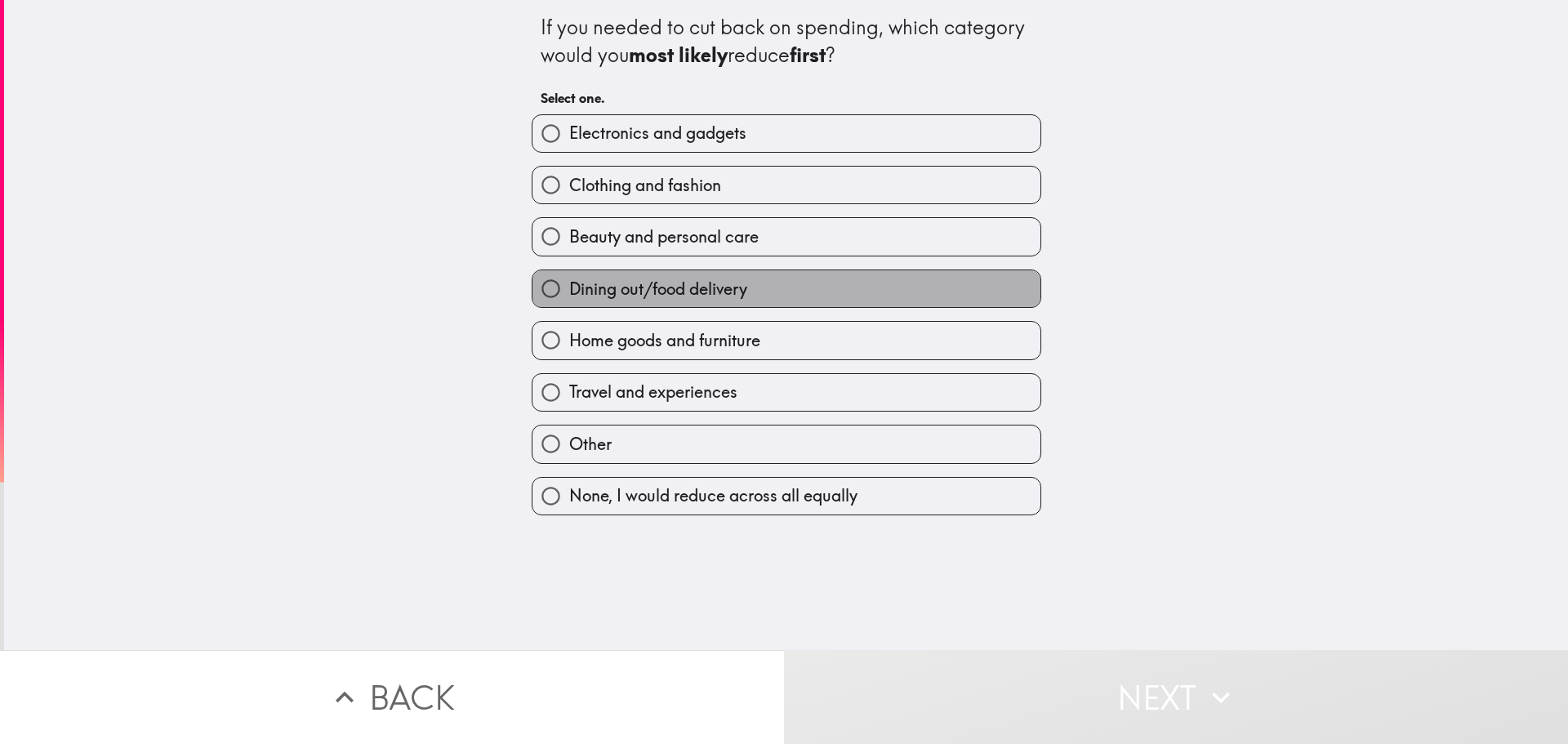
click at [761, 292] on label "Dining out/food delivery" at bounding box center [787, 289] width 508 height 37
click at [569, 292] on input "Dining out/food delivery" at bounding box center [551, 289] width 37 height 37
radio input "true"
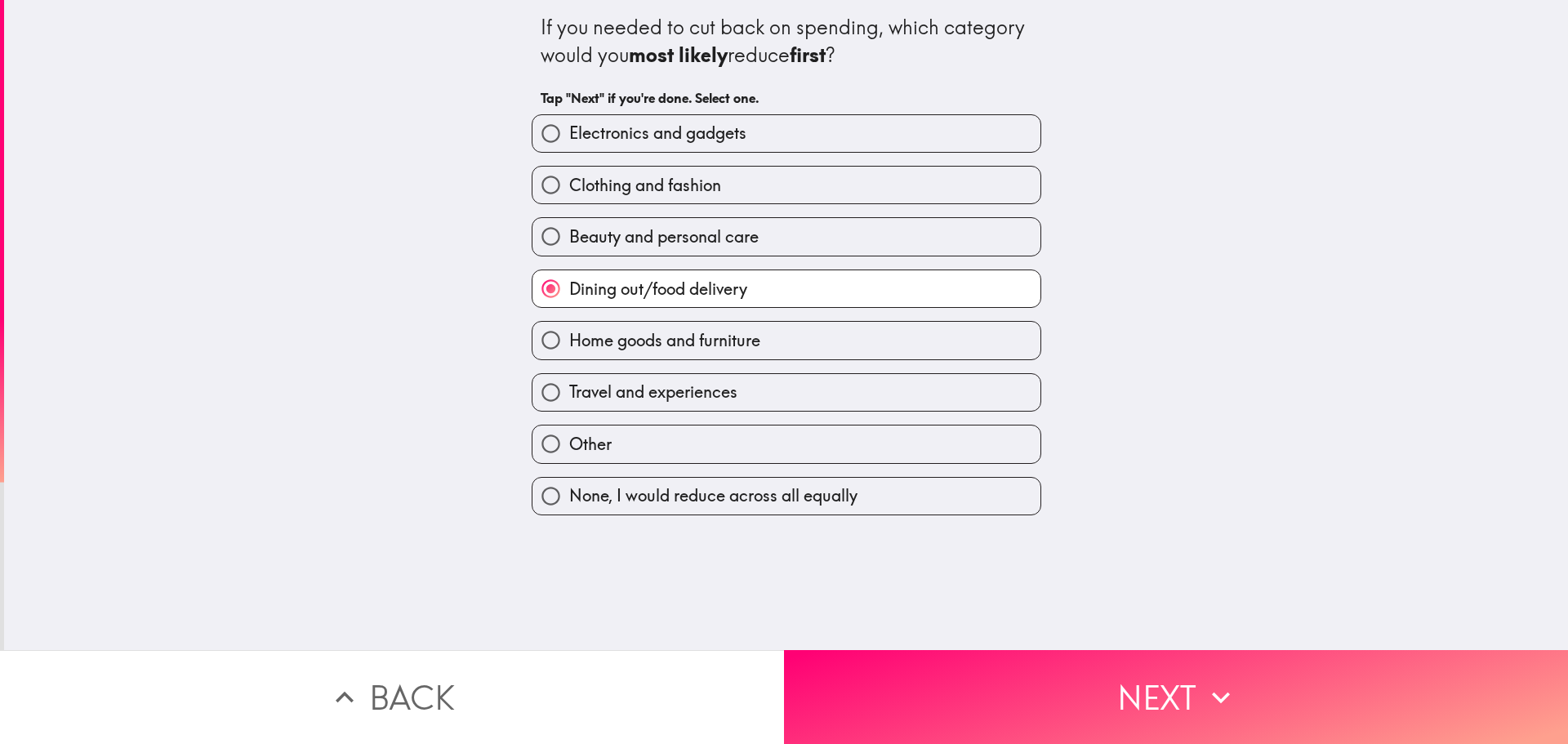
drag, startPoint x: 1251, startPoint y: 662, endPoint x: 965, endPoint y: 616, distance: 289.7
click at [1245, 666] on button "Next" at bounding box center [1176, 696] width 784 height 94
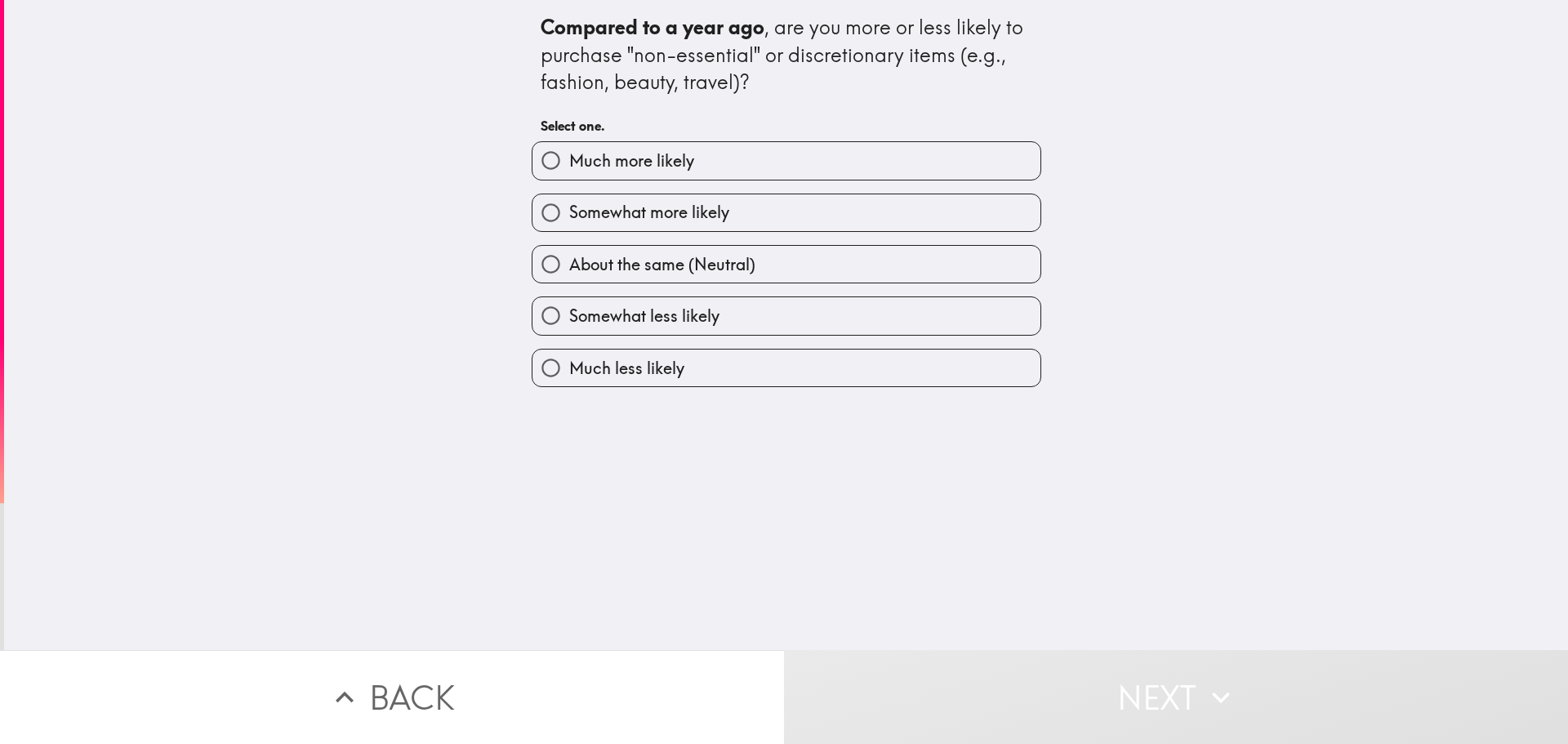
click at [826, 273] on label "About the same (Neutral)" at bounding box center [787, 264] width 508 height 37
click at [569, 273] on input "About the same (Neutral)" at bounding box center [551, 264] width 37 height 37
radio input "true"
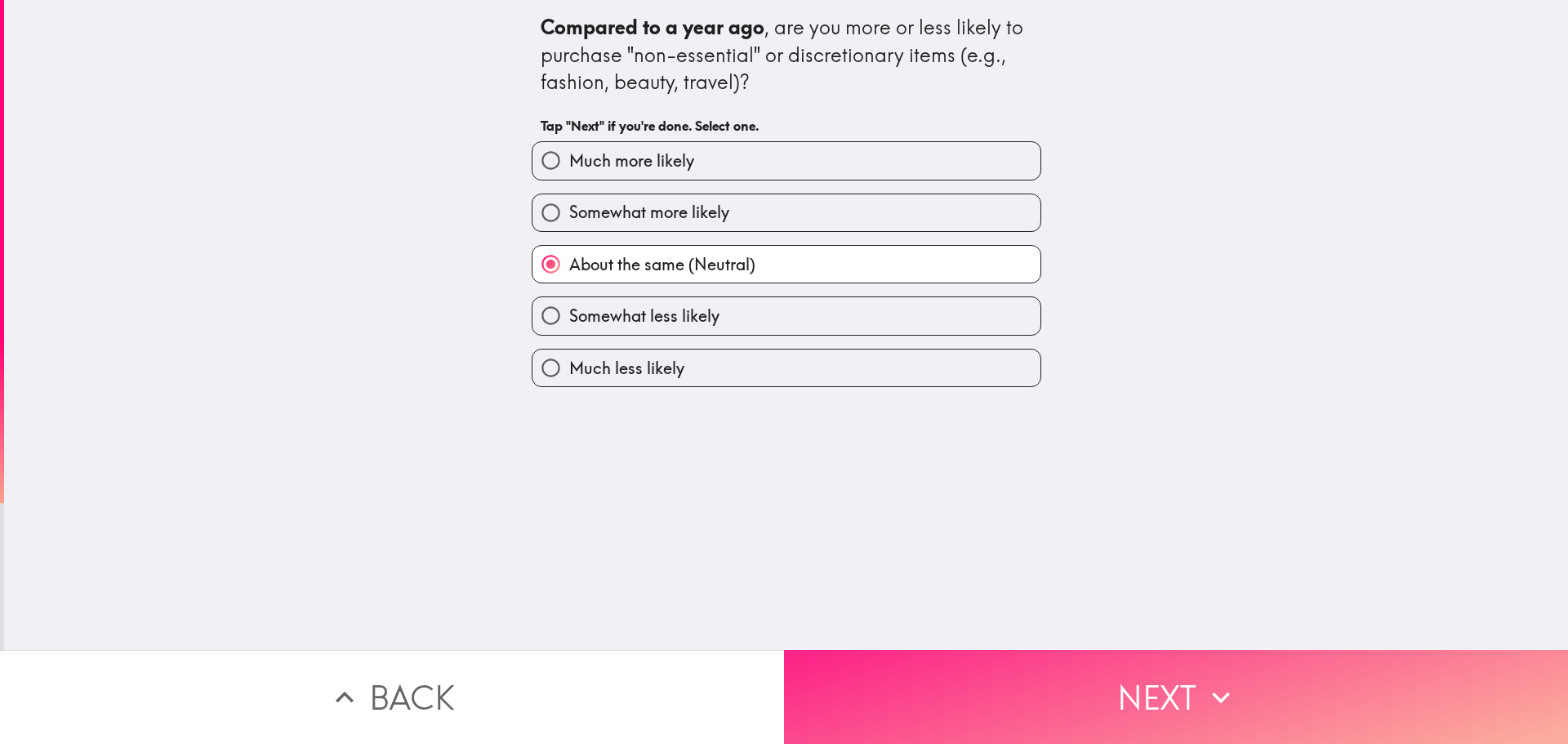
drag, startPoint x: 1180, startPoint y: 691, endPoint x: 971, endPoint y: 671, distance: 210.0
click at [1151, 691] on button "Next" at bounding box center [1176, 696] width 784 height 94
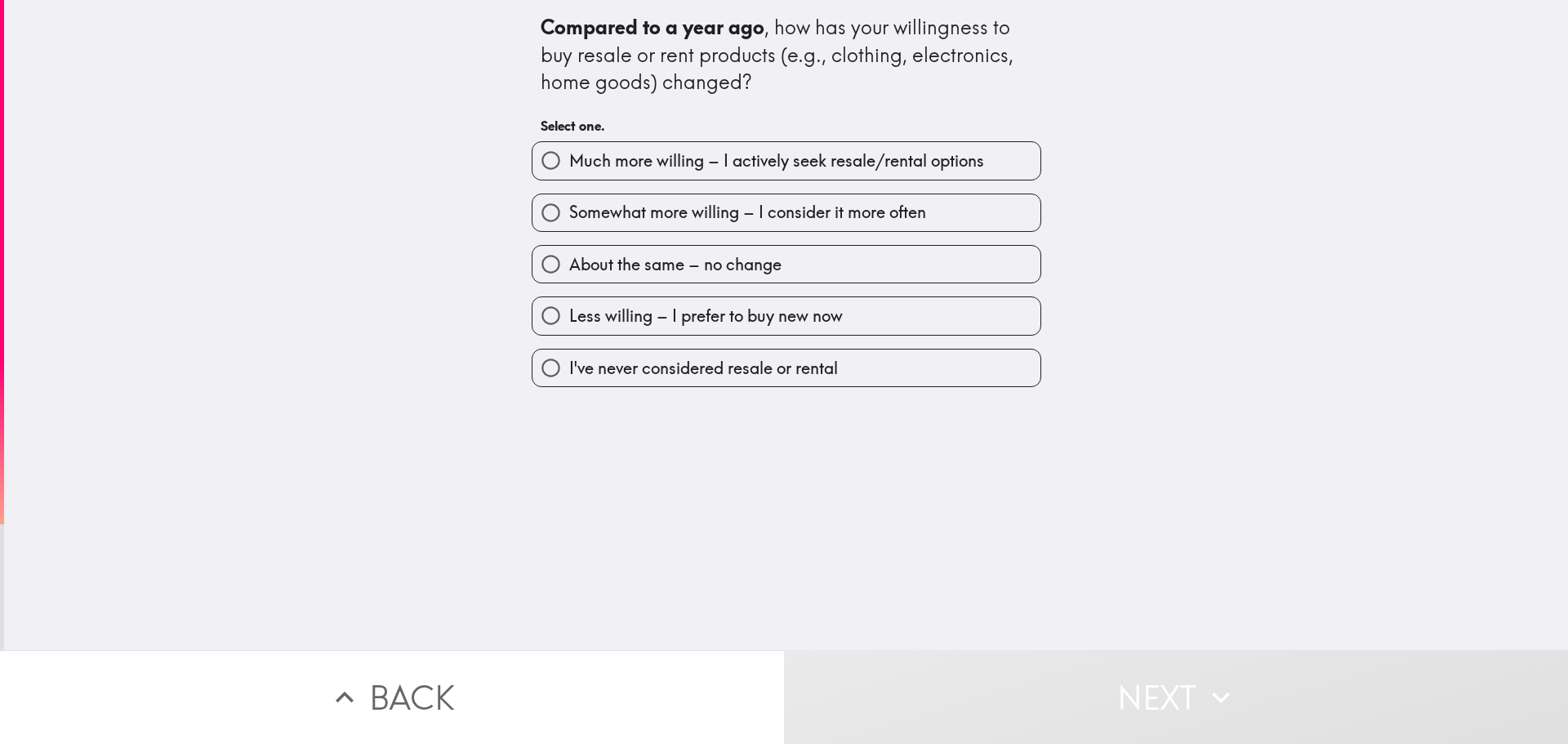
click at [858, 274] on label "About the same – no change" at bounding box center [787, 264] width 508 height 37
click at [569, 274] on input "About the same – no change" at bounding box center [551, 264] width 37 height 37
radio input "true"
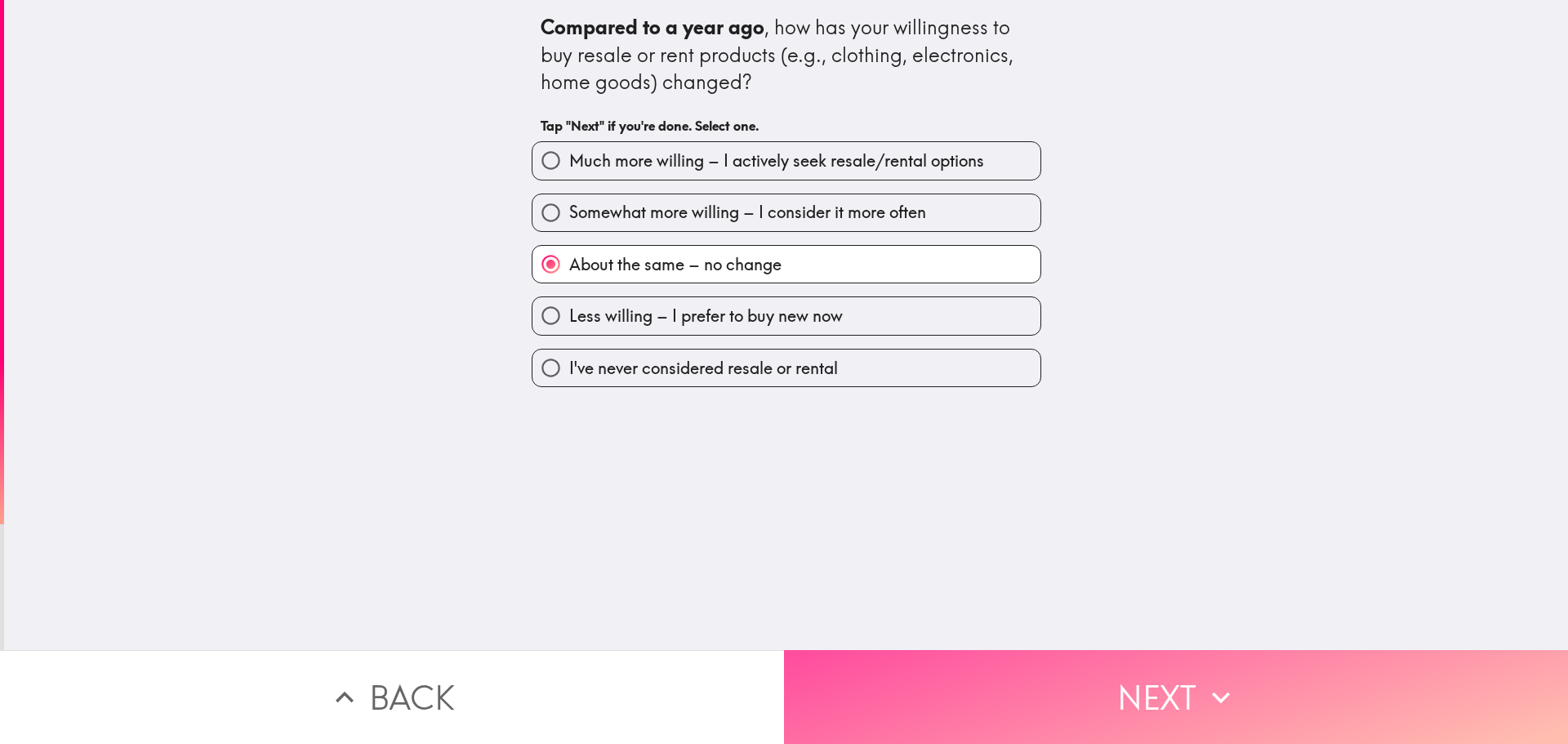
drag, startPoint x: 1225, startPoint y: 679, endPoint x: 892, endPoint y: 613, distance: 339.5
click at [1222, 680] on icon "button" at bounding box center [1221, 697] width 36 height 36
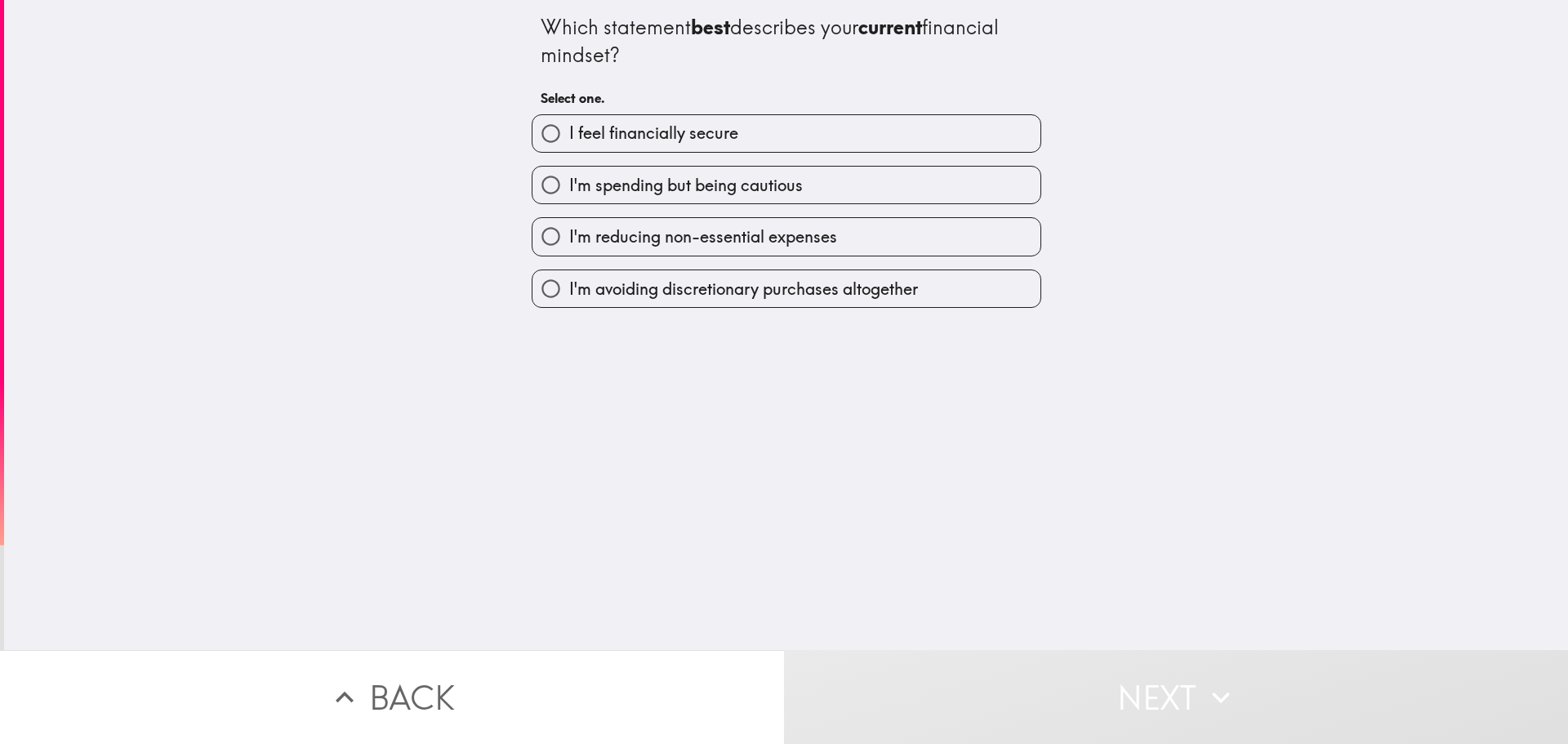
drag, startPoint x: 694, startPoint y: 153, endPoint x: 696, endPoint y: 136, distance: 17.1
click at [694, 149] on div "I feel financially secure I'm spending but being cautious I'm reducing non-esse…" at bounding box center [780, 205] width 523 height 207
click at [698, 134] on span "I feel financially secure" at bounding box center [654, 133] width 169 height 23
click at [569, 134] on input "I feel financially secure" at bounding box center [551, 134] width 37 height 37
radio input "true"
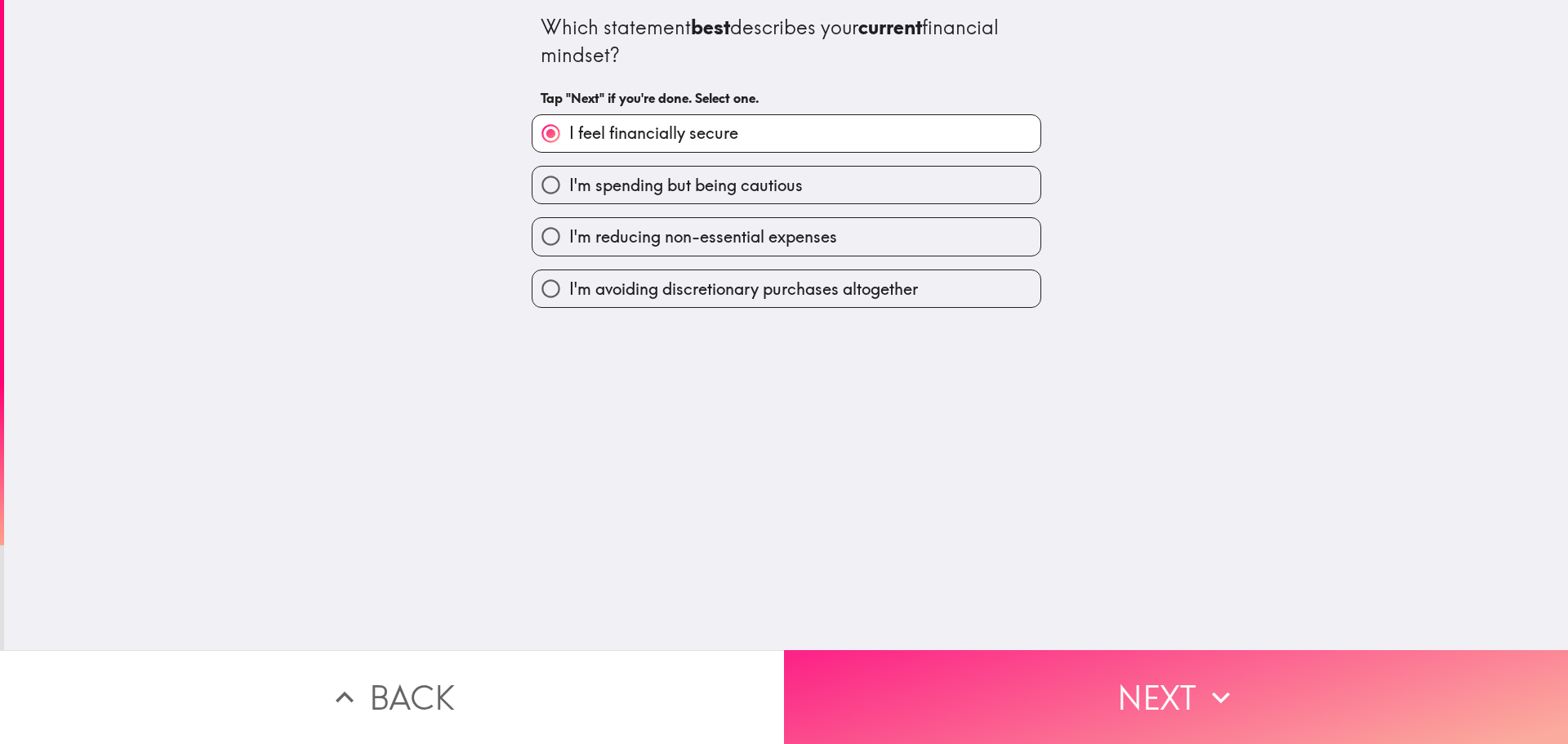
drag, startPoint x: 1240, startPoint y: 692, endPoint x: 1179, endPoint y: 699, distance: 61.4
click at [1240, 695] on button "Next" at bounding box center [1176, 696] width 784 height 94
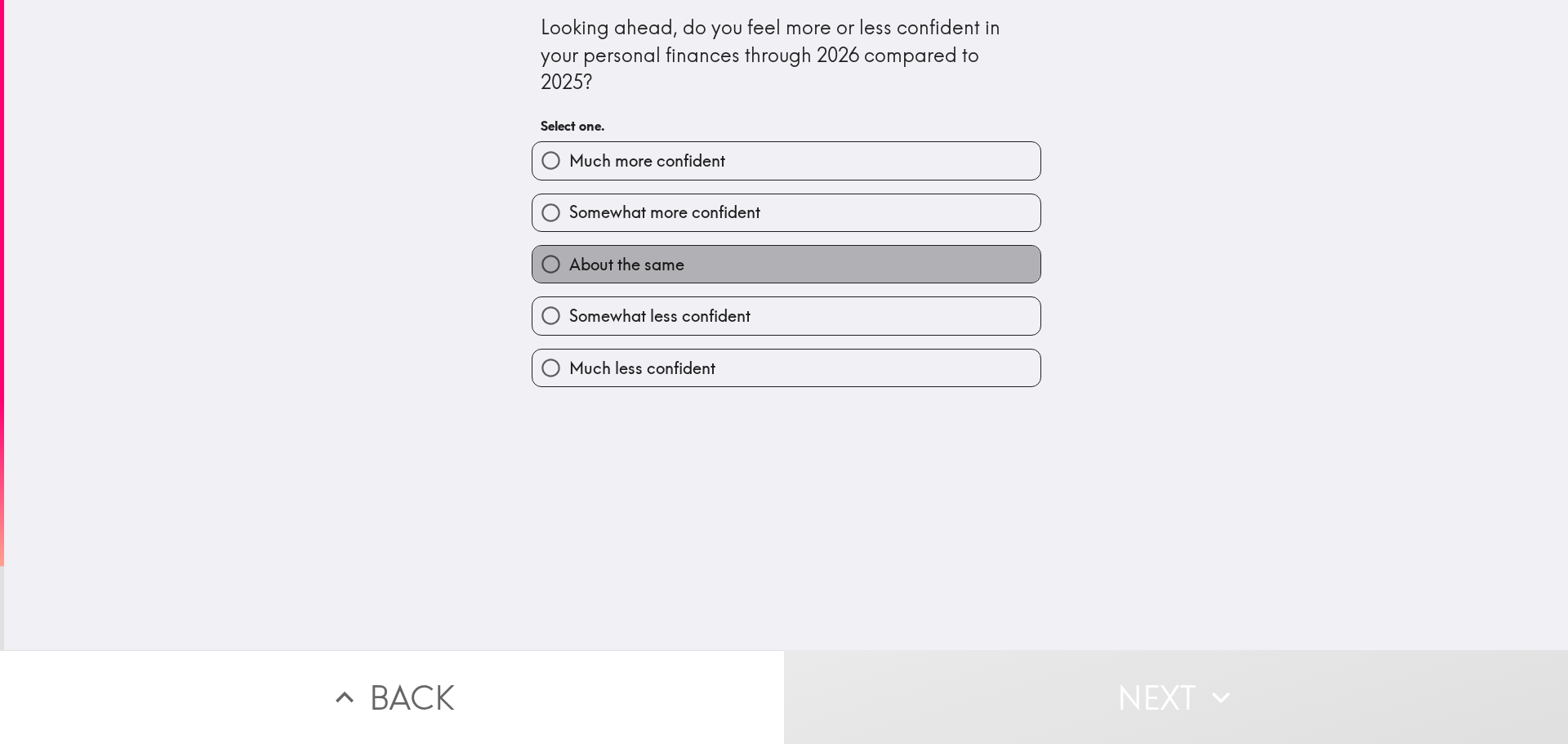
drag, startPoint x: 833, startPoint y: 275, endPoint x: 890, endPoint y: 305, distance: 64.4
click at [833, 276] on label "About the same" at bounding box center [787, 264] width 508 height 37
click at [569, 276] on input "About the same" at bounding box center [551, 264] width 37 height 37
radio input "true"
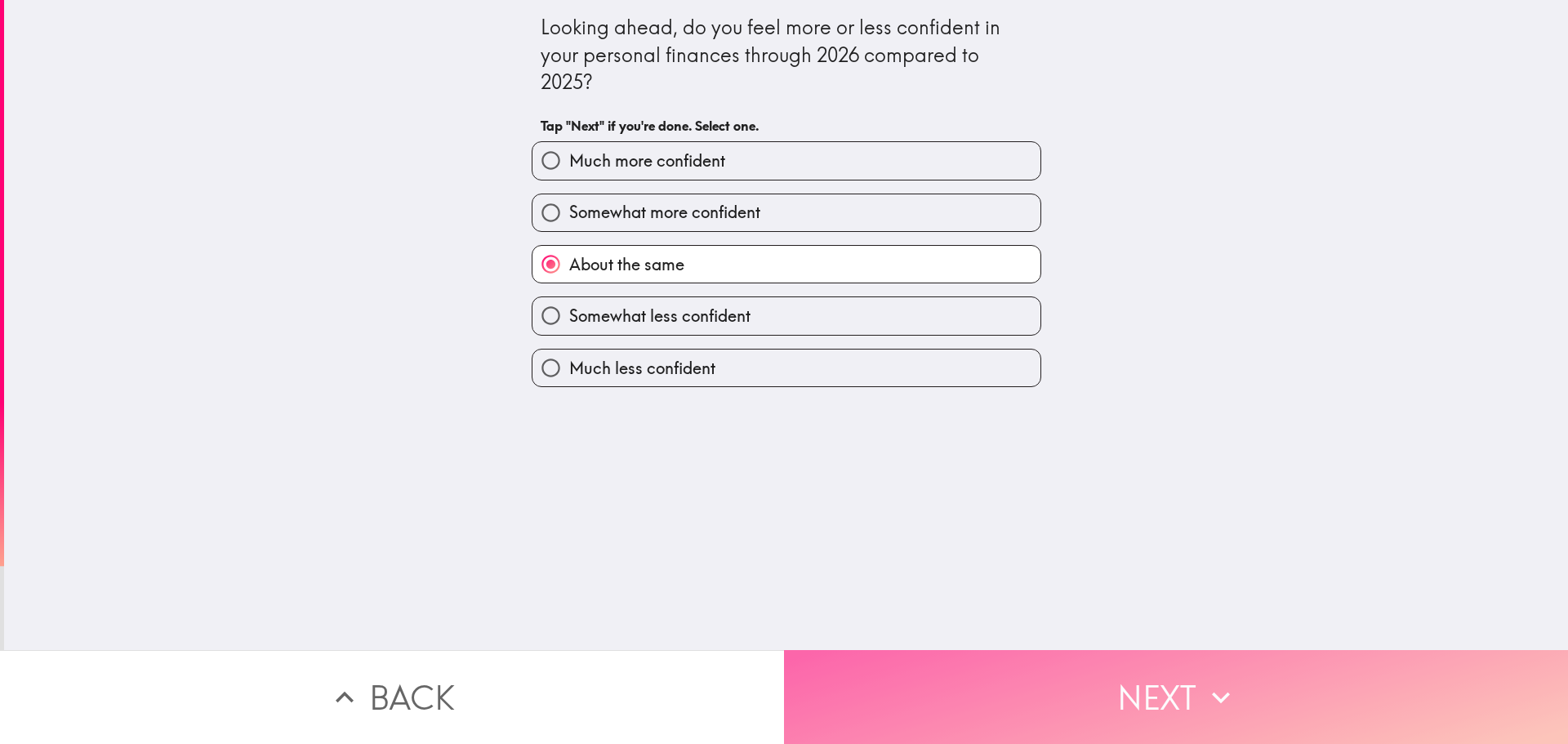
drag, startPoint x: 1325, startPoint y: 699, endPoint x: 1313, endPoint y: 701, distance: 12.2
click at [1325, 701] on button "Next" at bounding box center [1176, 696] width 784 height 94
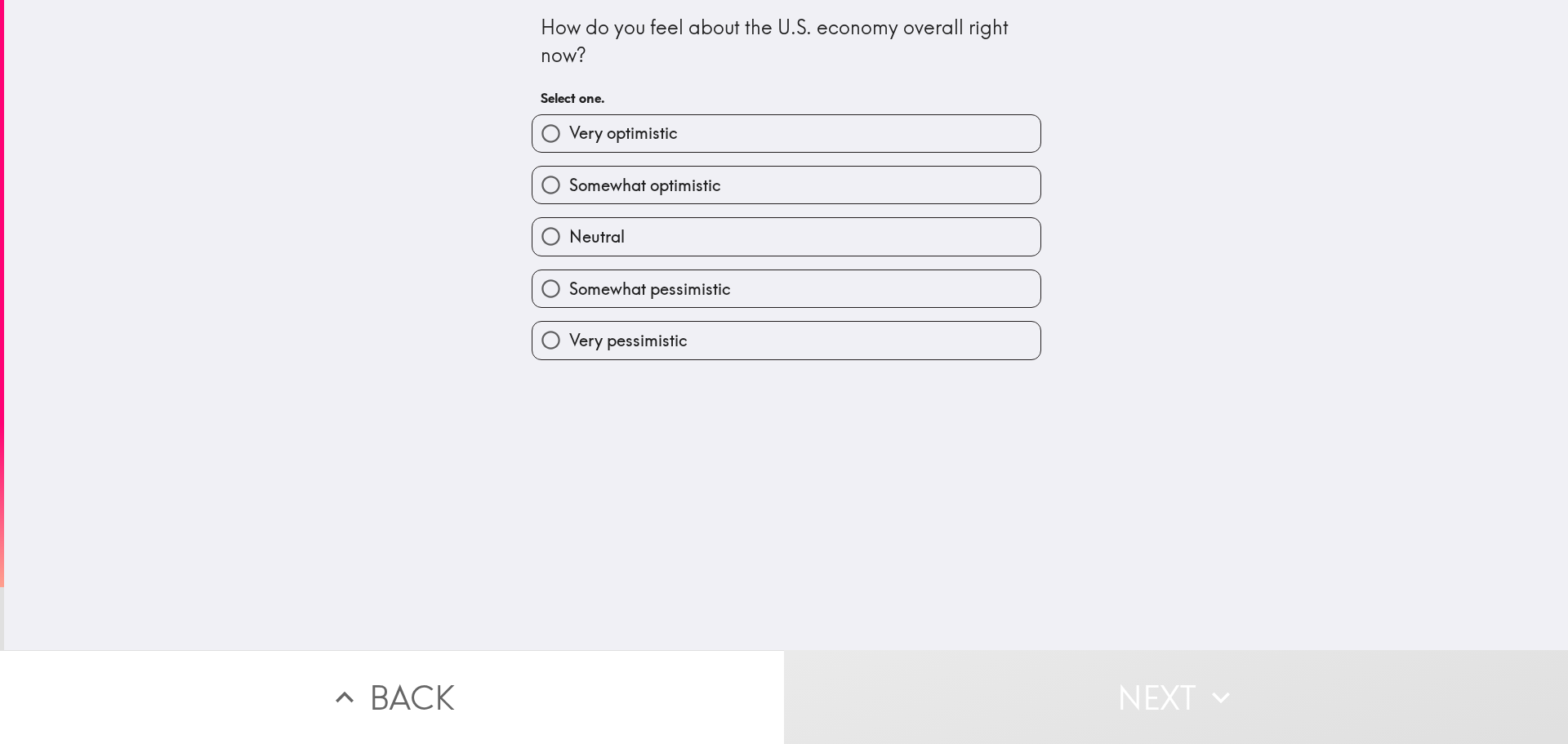
click at [787, 284] on label "Somewhat pessimistic" at bounding box center [787, 289] width 508 height 37
click at [569, 284] on input "Somewhat pessimistic" at bounding box center [551, 289] width 37 height 37
radio input "true"
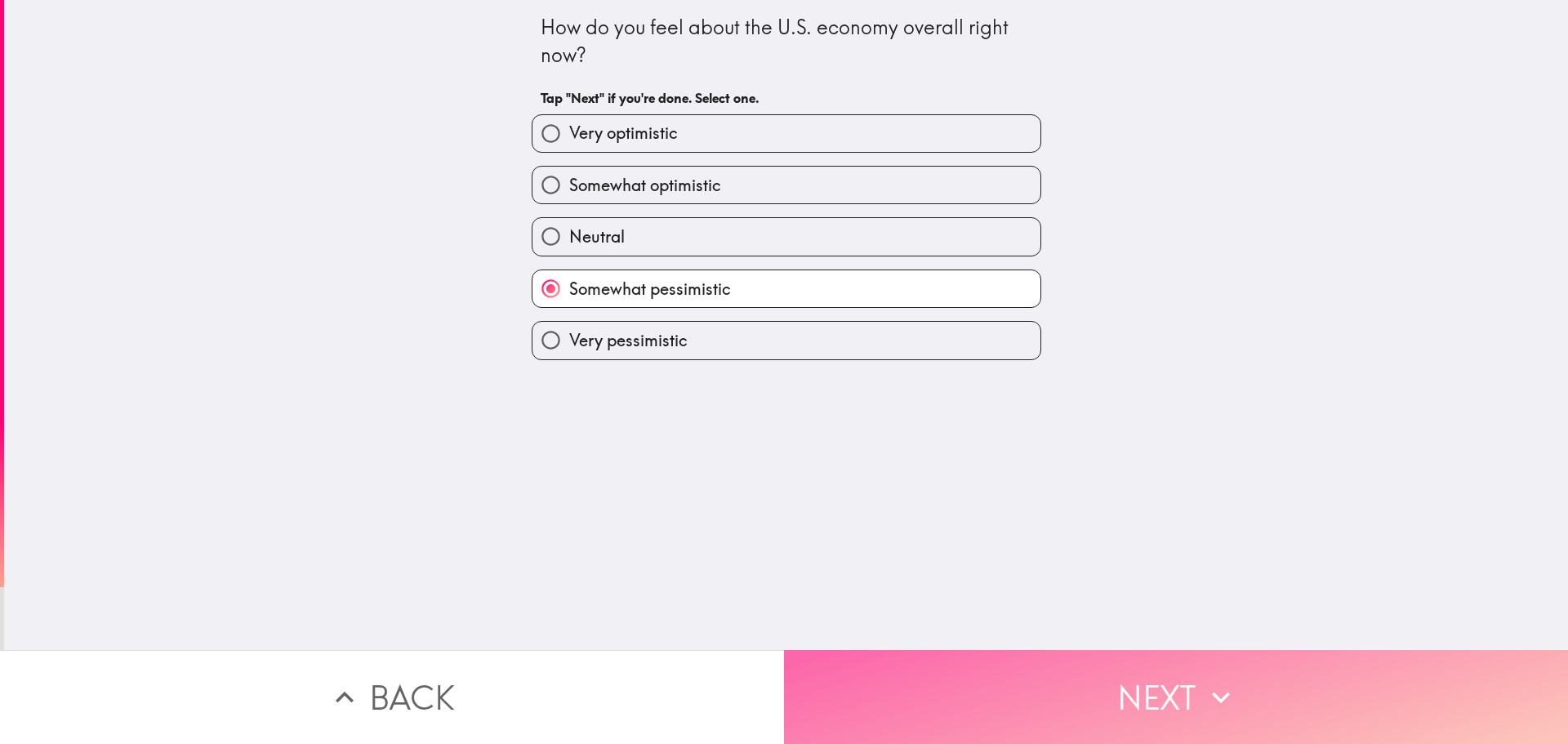
drag, startPoint x: 1397, startPoint y: 666, endPoint x: 883, endPoint y: 585, distance: 520.3
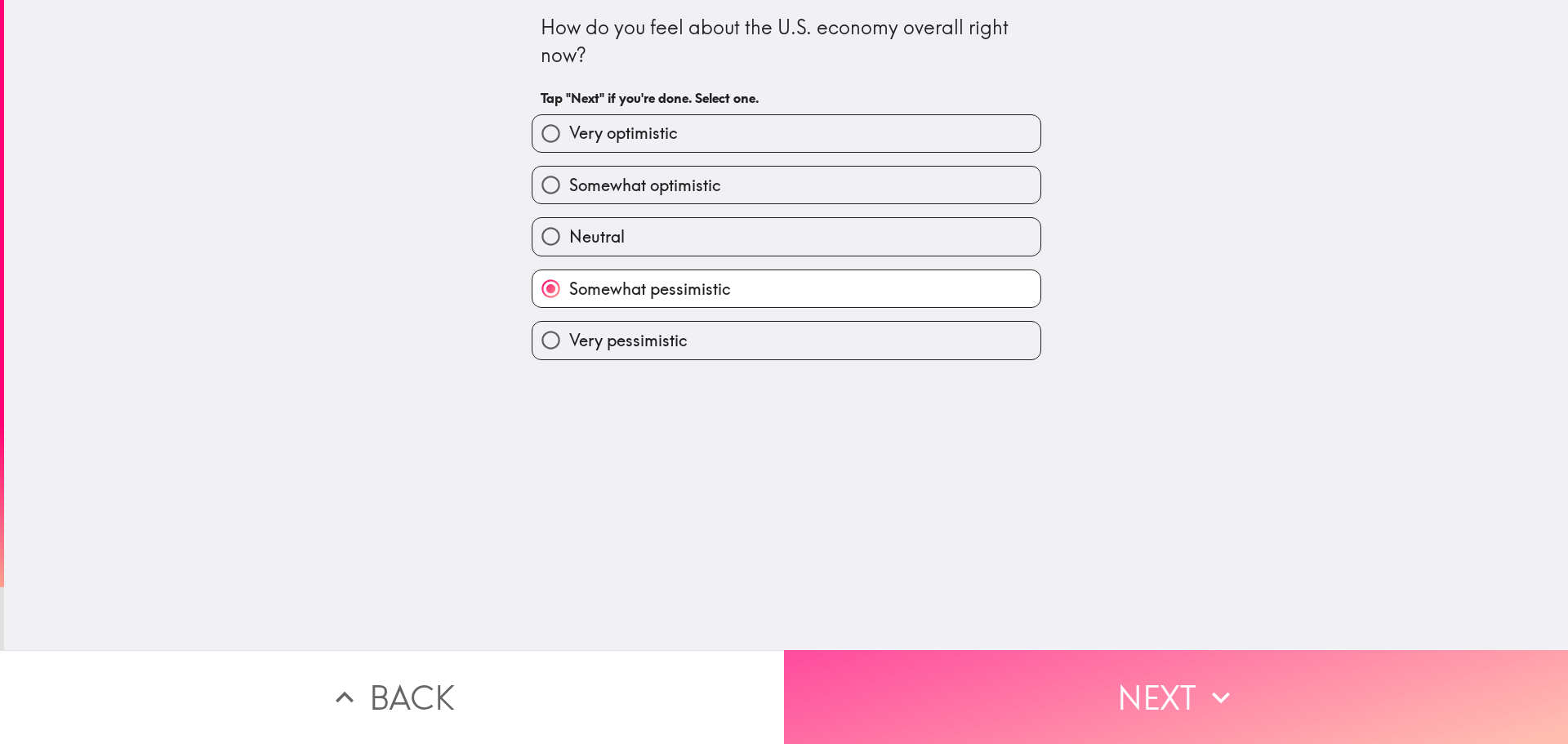
click at [1388, 670] on button "Next" at bounding box center [1176, 696] width 784 height 94
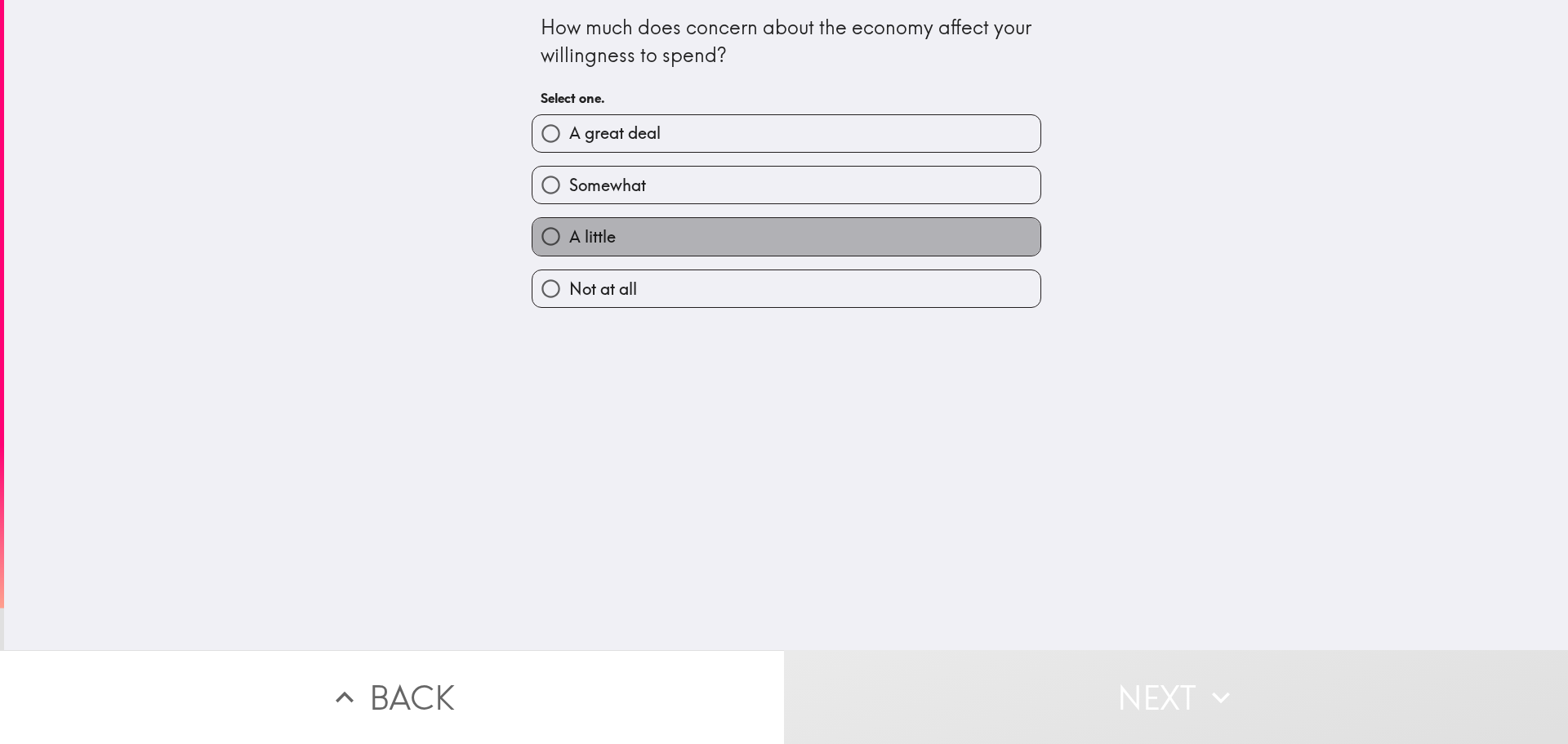
click at [866, 245] on label "A little" at bounding box center [787, 236] width 508 height 37
click at [569, 245] on input "A little" at bounding box center [551, 236] width 37 height 37
radio input "true"
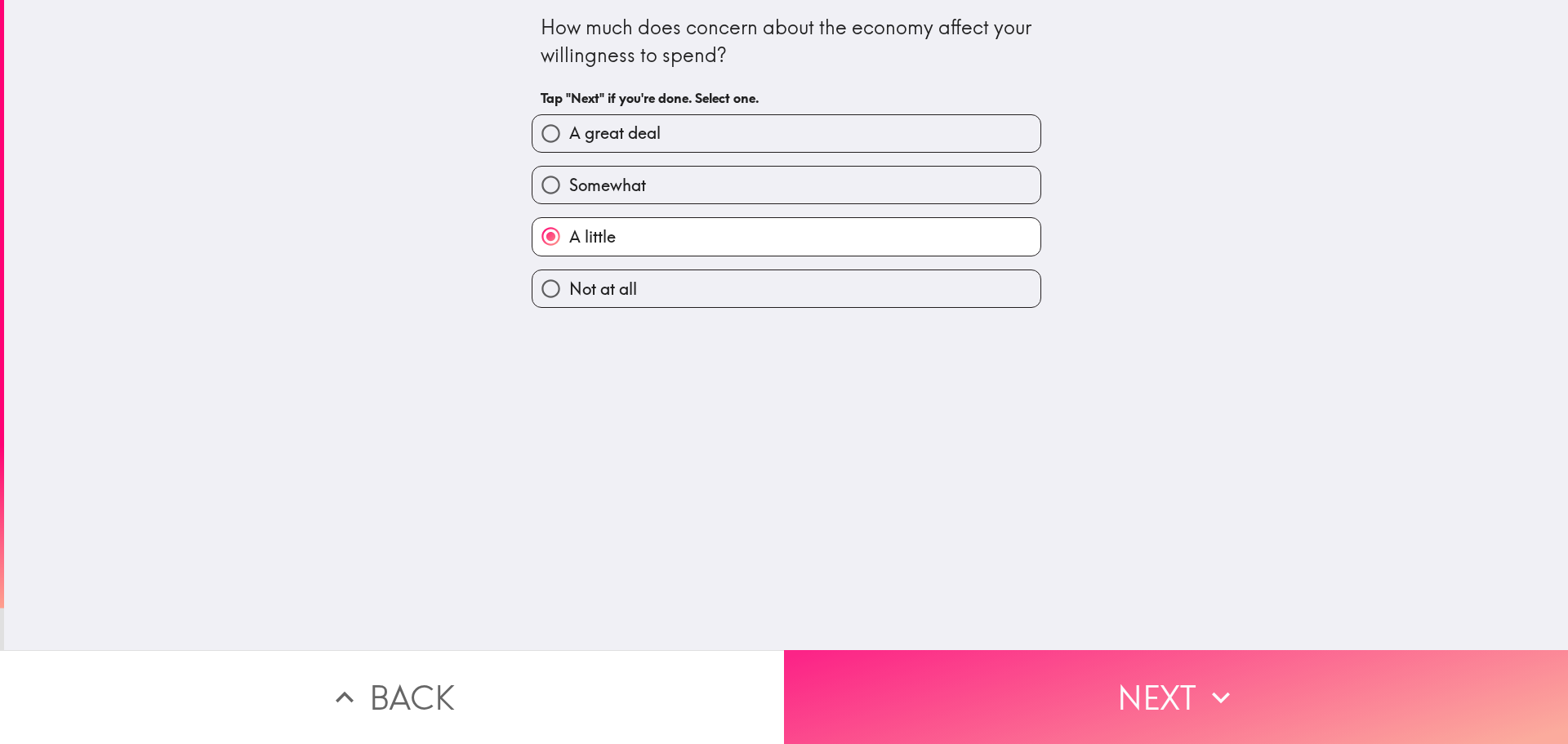
click at [1338, 686] on button "Next" at bounding box center [1176, 696] width 784 height 94
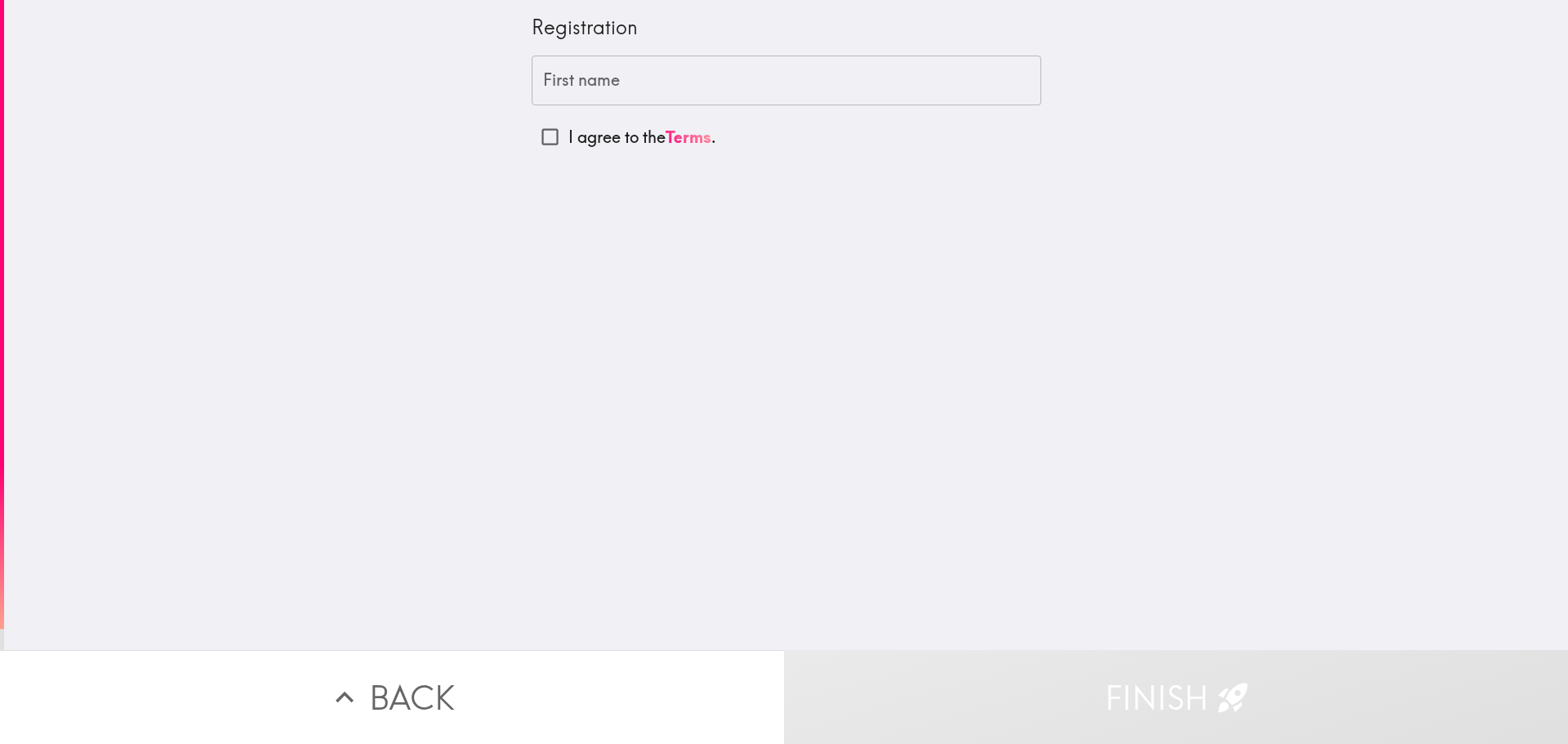
click at [658, 86] on input "First name" at bounding box center [787, 81] width 509 height 51
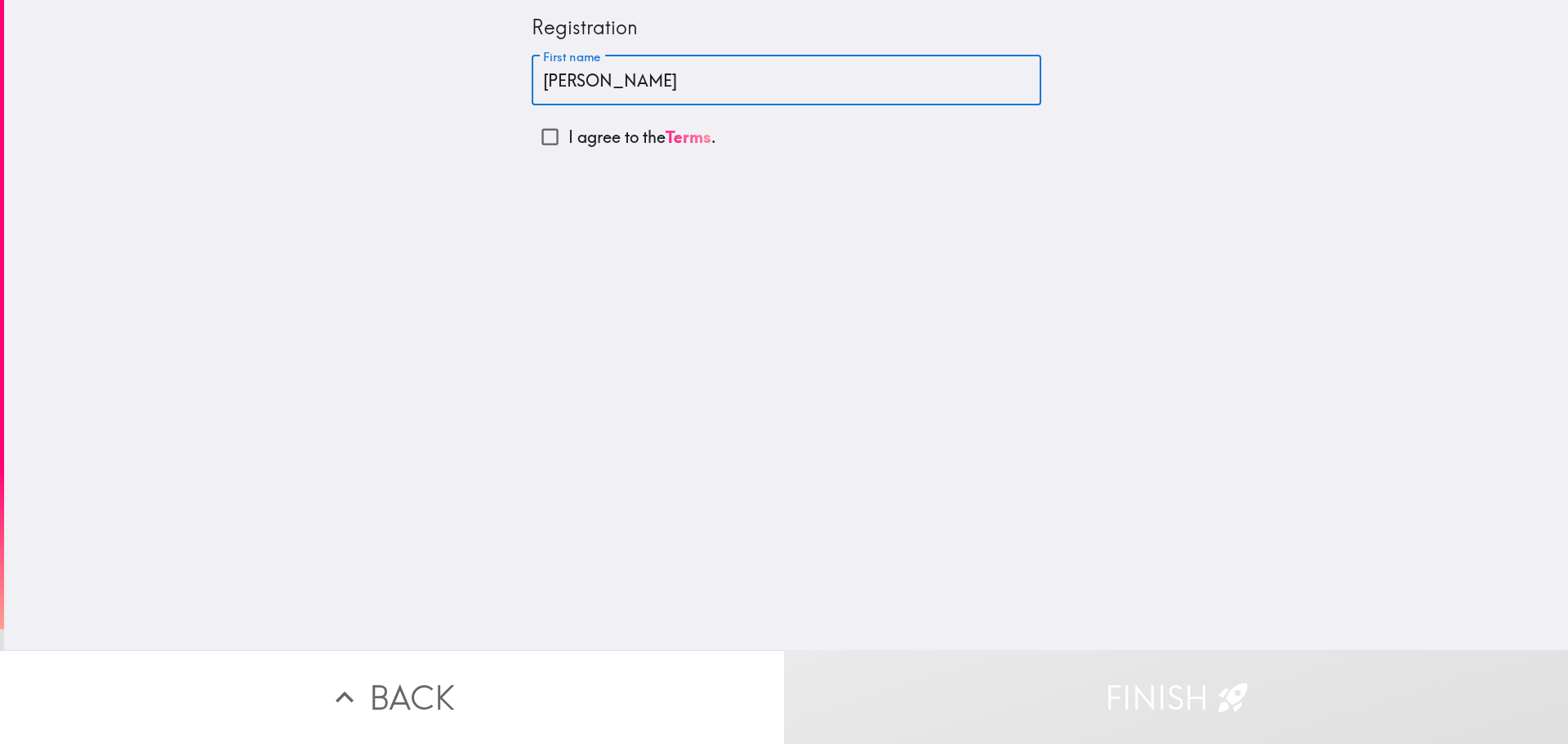
type input "[PERSON_NAME]"
click at [540, 130] on input "I agree to the Terms ." at bounding box center [550, 137] width 37 height 37
checkbox input "true"
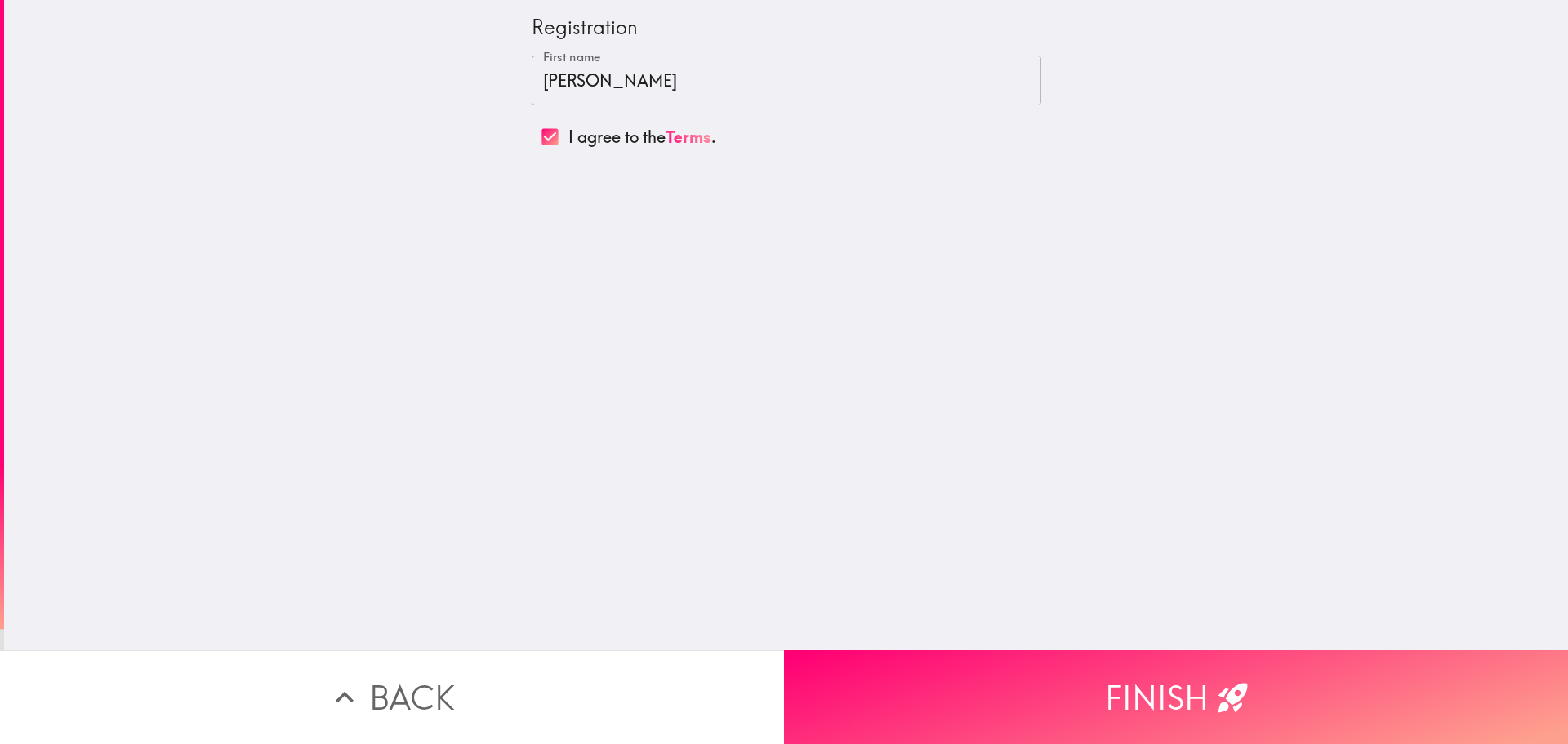
click at [589, 86] on input "[PERSON_NAME]" at bounding box center [787, 81] width 509 height 51
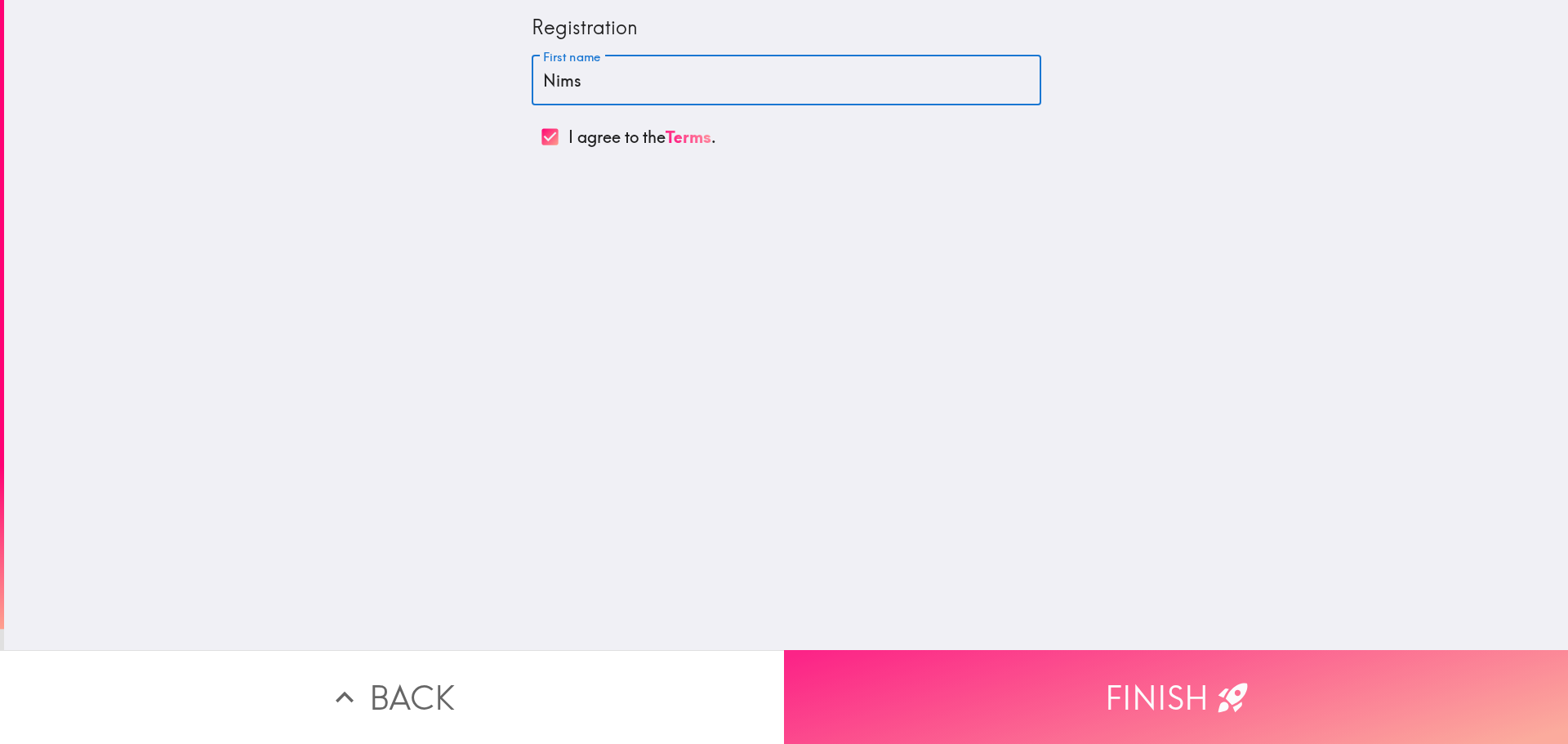
type input "Nims"
click at [998, 673] on button "Finish" at bounding box center [1176, 696] width 784 height 94
